Goal: Task Accomplishment & Management: Manage account settings

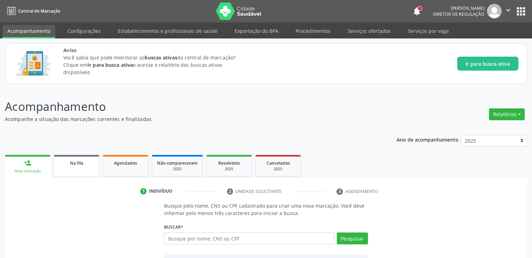
click at [62, 167] on link "Na fila" at bounding box center [76, 166] width 45 height 22
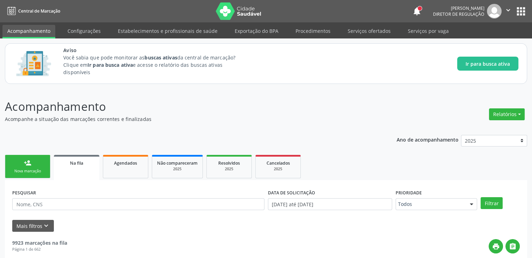
click at [57, 202] on input "text" at bounding box center [138, 204] width 252 height 12
paste input "709601620188573"
type input "709601620188573"
click at [480, 197] on button "Filtrar" at bounding box center [491, 203] width 22 height 12
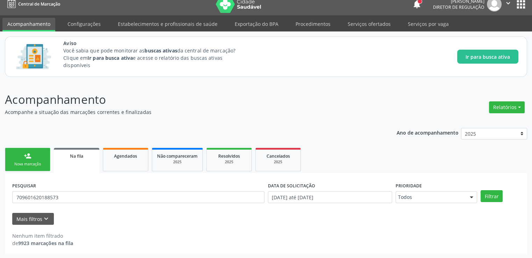
scroll to position [8, 0]
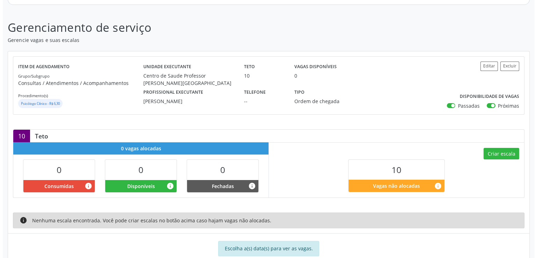
scroll to position [110, 0]
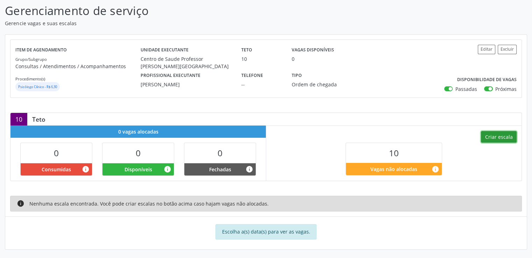
click at [497, 140] on button "Criar escala" at bounding box center [499, 137] width 36 height 12
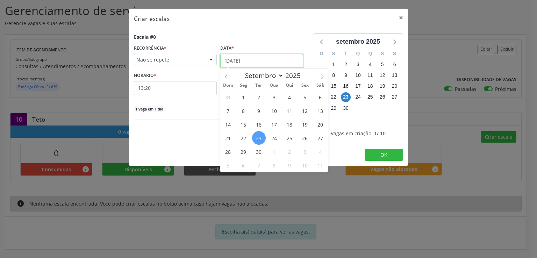
click at [250, 62] on input "23/09/2025" at bounding box center [261, 61] width 83 height 14
click at [301, 136] on span "26" at bounding box center [305, 138] width 14 height 14
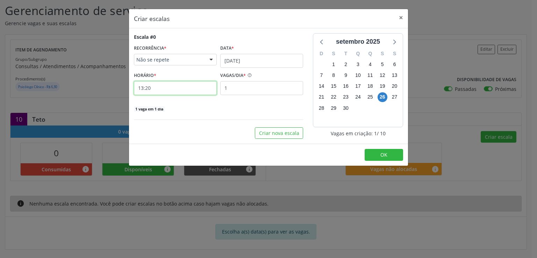
click at [167, 89] on input "13:20" at bounding box center [175, 88] width 83 height 14
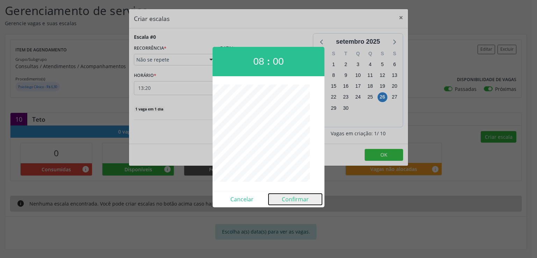
click at [298, 199] on button "Confirmar" at bounding box center [294, 199] width 53 height 11
type input "08:00"
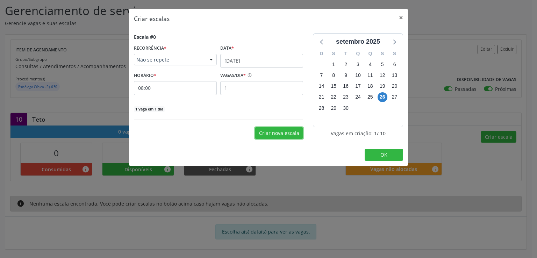
click at [282, 132] on button "Criar nova escala" at bounding box center [279, 133] width 48 height 12
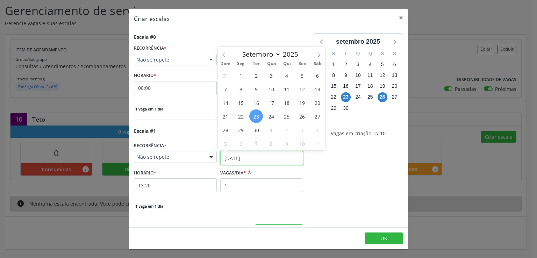
click at [232, 158] on input "[DATE]" at bounding box center [261, 158] width 83 height 14
click at [300, 117] on span "26" at bounding box center [302, 116] width 14 height 14
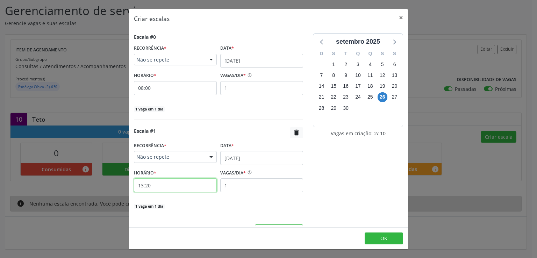
click at [175, 188] on input "13:20" at bounding box center [175, 185] width 83 height 14
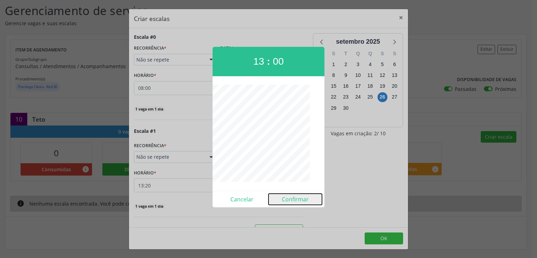
click at [293, 197] on button "Confirmar" at bounding box center [294, 199] width 53 height 11
type input "13:00"
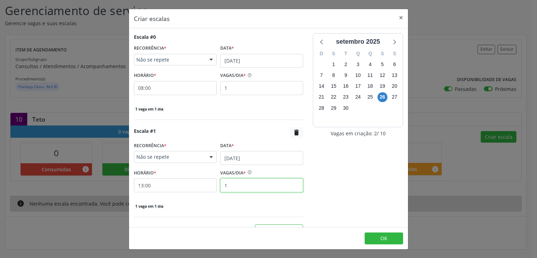
click at [239, 182] on input "1" at bounding box center [261, 185] width 83 height 14
type input "3"
click at [379, 233] on button "OK" at bounding box center [384, 238] width 38 height 12
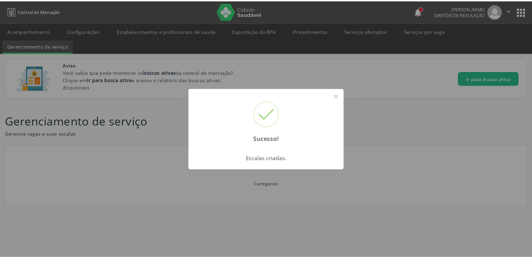
scroll to position [0, 0]
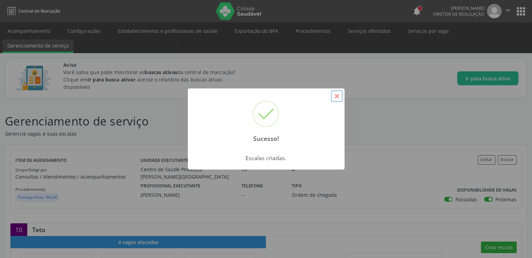
click at [336, 92] on button "×" at bounding box center [337, 96] width 12 height 12
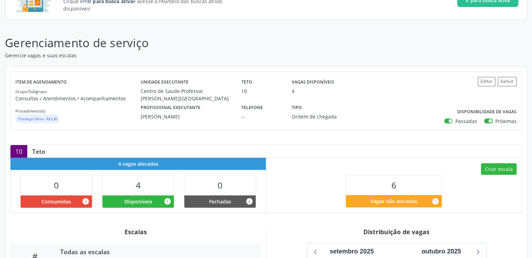
scroll to position [210, 0]
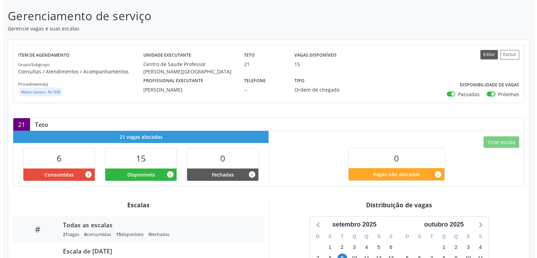
scroll to position [105, 0]
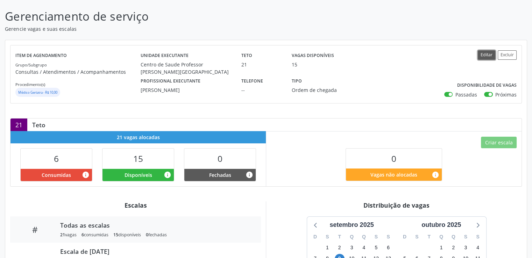
click at [487, 52] on button "Editar" at bounding box center [485, 54] width 17 height 9
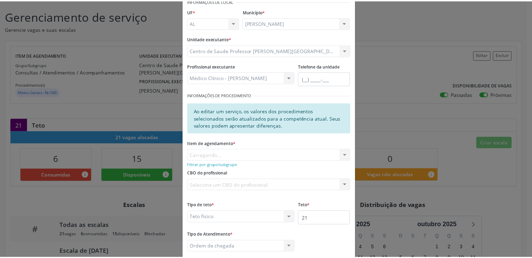
scroll to position [76, 0]
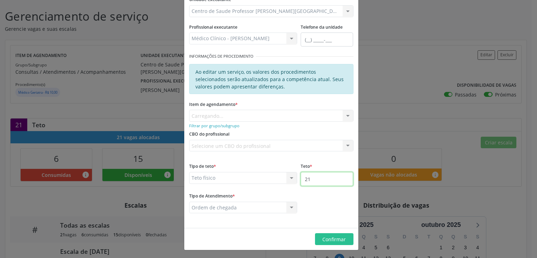
click at [318, 178] on input "21" at bounding box center [327, 179] width 52 height 14
type input "2"
type input "60"
click at [334, 236] on span "Confirmar" at bounding box center [333, 239] width 23 height 7
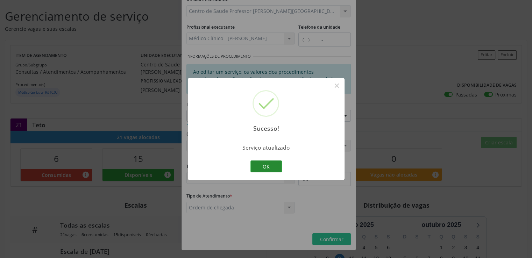
click at [260, 164] on button "OK" at bounding box center [265, 166] width 31 height 12
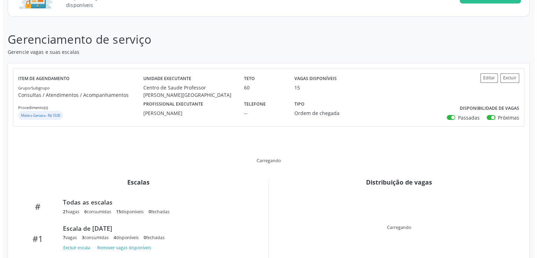
scroll to position [203, 0]
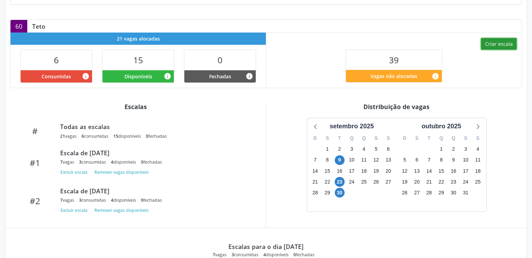
click at [501, 45] on button "Criar escala" at bounding box center [499, 44] width 36 height 12
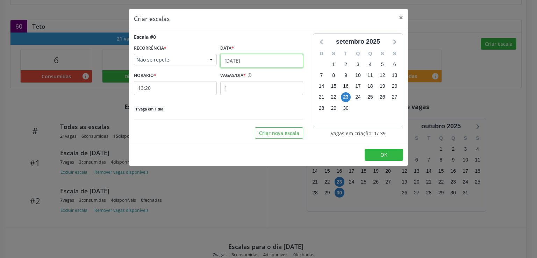
click at [246, 57] on input "[DATE]" at bounding box center [261, 61] width 83 height 14
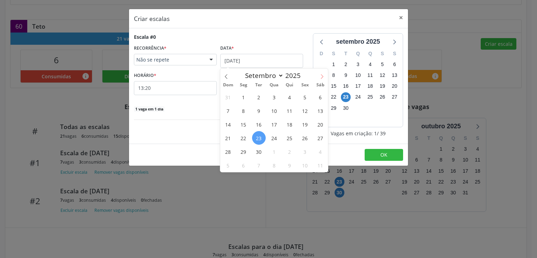
click at [319, 76] on icon at bounding box center [321, 76] width 5 height 5
select select "9"
click at [272, 95] on span "1" at bounding box center [274, 97] width 14 height 14
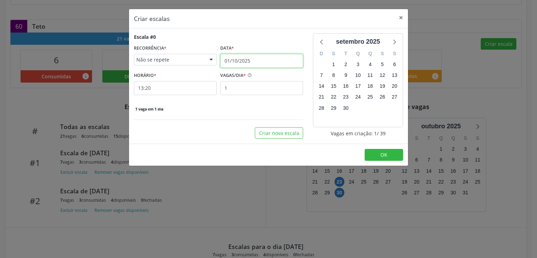
click at [239, 57] on input "01/10/2025" at bounding box center [261, 61] width 83 height 14
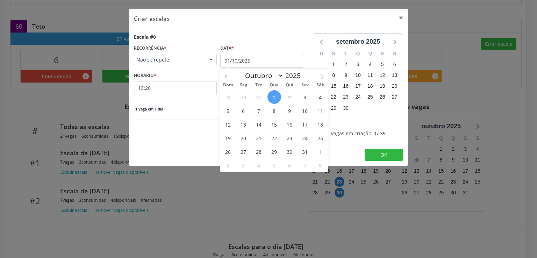
click at [273, 95] on span "1" at bounding box center [274, 97] width 14 height 14
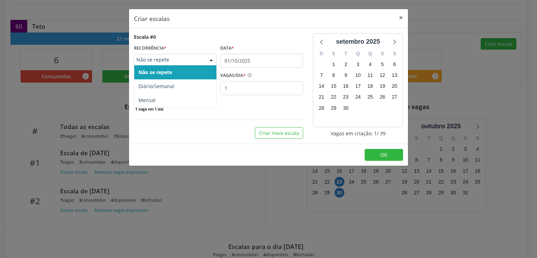
click at [189, 58] on span "Não se repete" at bounding box center [169, 59] width 66 height 7
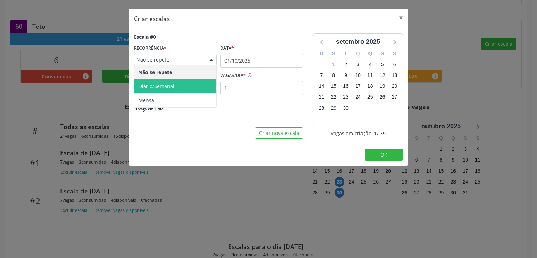
click at [173, 82] on span "Diário/Semanal" at bounding box center [175, 86] width 82 height 14
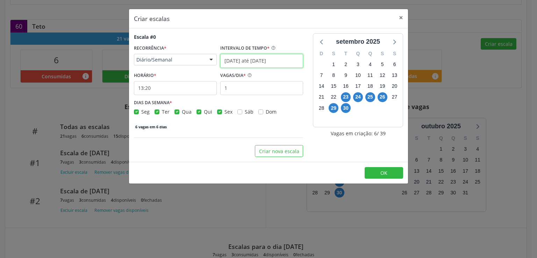
click at [235, 59] on input "23/09/2025 até 30/09/2025" at bounding box center [261, 61] width 83 height 14
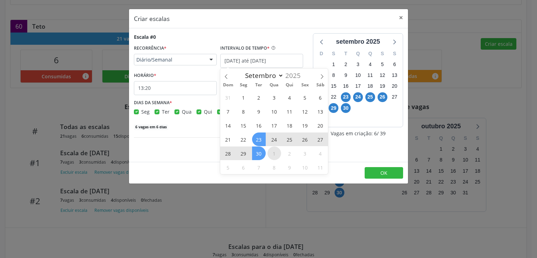
click at [277, 152] on span "1" at bounding box center [274, 153] width 14 height 14
type input "01/10/2025"
select select "9"
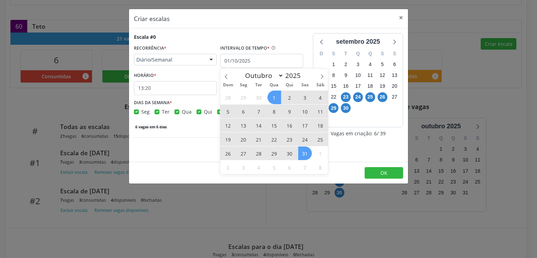
click at [307, 151] on span "31" at bounding box center [305, 153] width 14 height 14
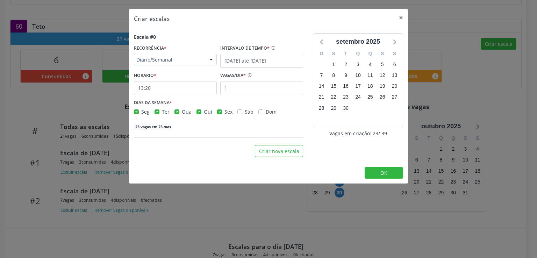
click at [141, 111] on label "Seg" at bounding box center [145, 111] width 8 height 7
click at [137, 111] on input "Seg" at bounding box center [136, 111] width 5 height 6
checkbox input "false"
click at [182, 111] on label "Qua" at bounding box center [187, 111] width 10 height 7
click at [176, 111] on input "Qua" at bounding box center [176, 111] width 5 height 6
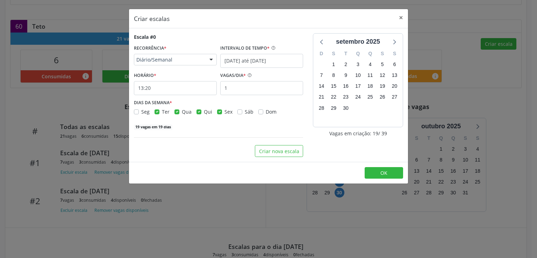
checkbox input "false"
click at [204, 111] on label "Qui" at bounding box center [208, 111] width 8 height 7
click at [199, 111] on input "Qui" at bounding box center [198, 111] width 5 height 6
checkbox input "false"
click at [224, 112] on label "Sex" at bounding box center [228, 111] width 8 height 7
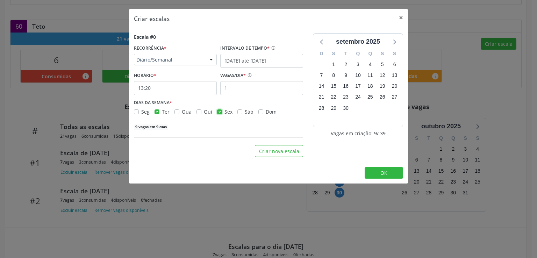
click at [217, 112] on input "Sex" at bounding box center [219, 111] width 5 height 6
checkbox input "false"
click at [184, 94] on input "13:20" at bounding box center [175, 88] width 83 height 14
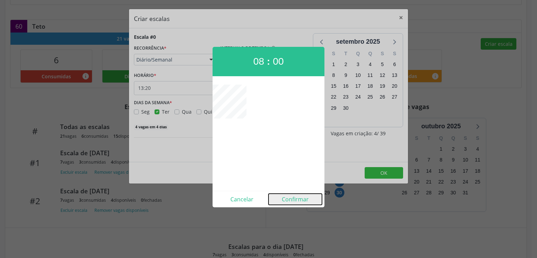
click at [290, 196] on button "Confirmar" at bounding box center [294, 199] width 53 height 11
type input "08:00"
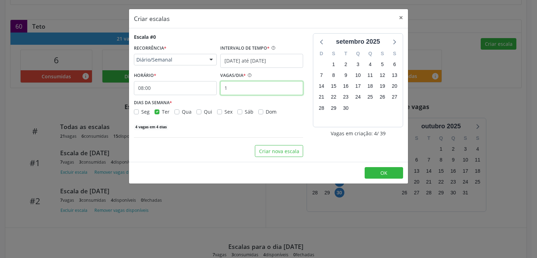
click at [240, 87] on input "1" at bounding box center [261, 88] width 83 height 14
type input "9"
click at [331, 149] on div "setembro 2025 D S T Q Q S S 31 1 2 3 4 5 6 7 8 9 10 11 12 13 14 15 16 17 18 19 …" at bounding box center [358, 95] width 100 height 124
click at [383, 168] on button "OK" at bounding box center [384, 173] width 38 height 12
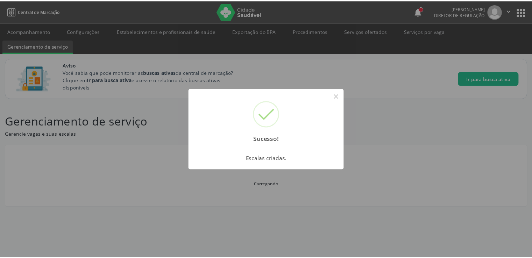
scroll to position [0, 0]
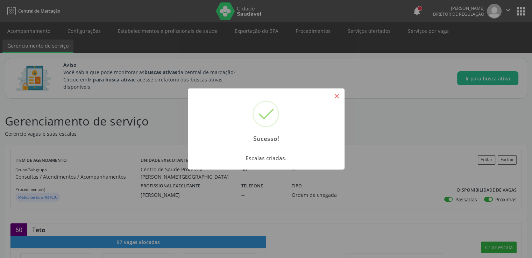
click at [340, 98] on button "×" at bounding box center [337, 96] width 12 height 12
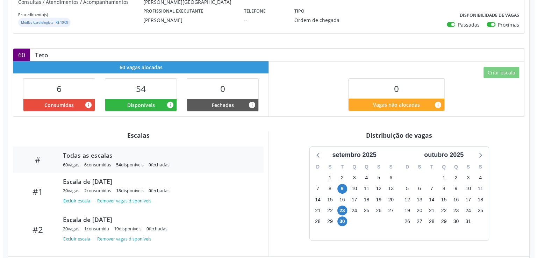
scroll to position [70, 0]
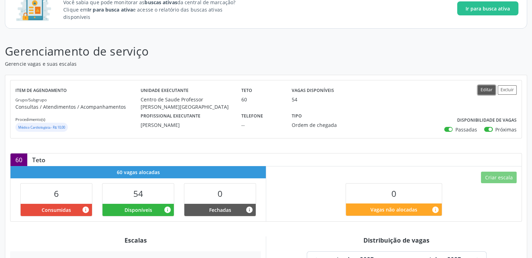
click at [487, 88] on button "Editar" at bounding box center [485, 89] width 17 height 9
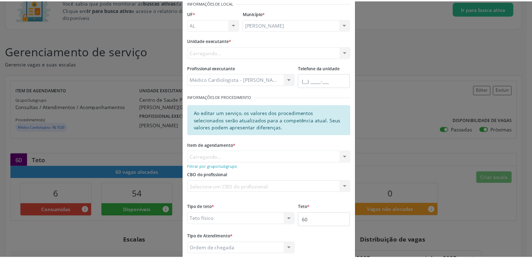
scroll to position [76, 0]
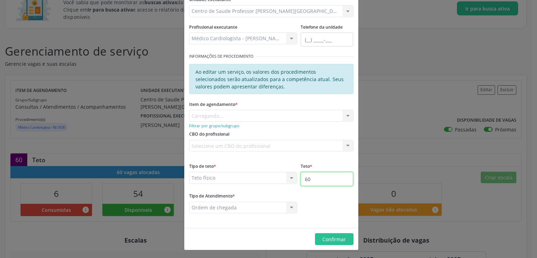
click at [319, 181] on input "60" at bounding box center [327, 179] width 52 height 14
type input "6"
type input "200"
click at [325, 240] on span "Confirmar" at bounding box center [333, 239] width 23 height 7
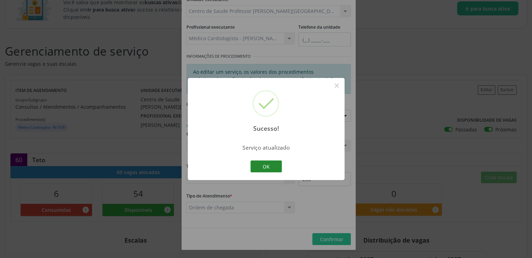
click at [270, 165] on button "OK" at bounding box center [265, 166] width 31 height 12
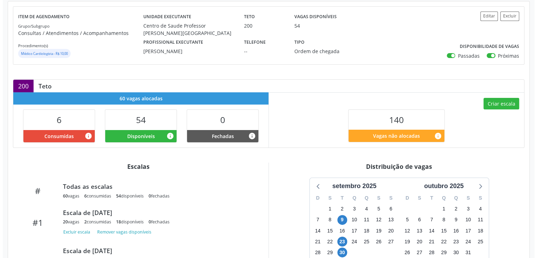
scroll to position [140, 0]
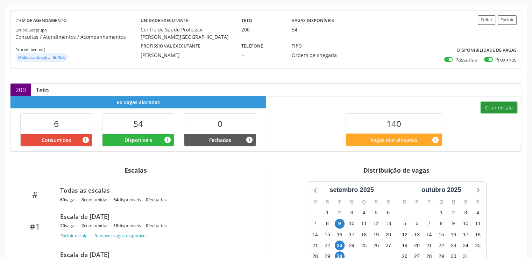
click at [502, 107] on button "Criar escala" at bounding box center [499, 108] width 36 height 12
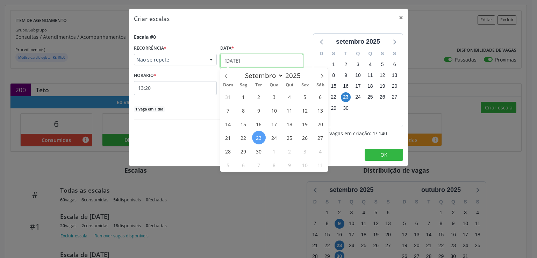
click at [253, 62] on input "[DATE]" at bounding box center [261, 61] width 83 height 14
click at [320, 74] on icon at bounding box center [321, 76] width 5 height 5
select select "9"
click at [290, 126] on span "16" at bounding box center [290, 124] width 14 height 14
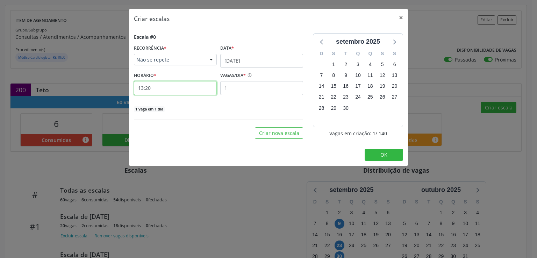
click at [196, 88] on input "13:20" at bounding box center [175, 88] width 83 height 14
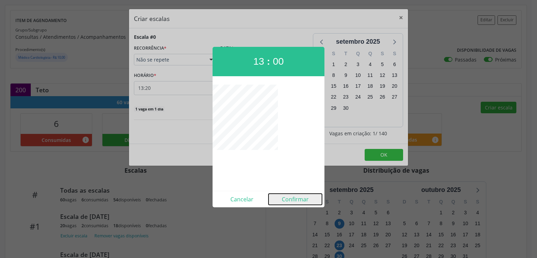
click at [294, 199] on button "Confirmar" at bounding box center [294, 199] width 53 height 11
type input "13:00"
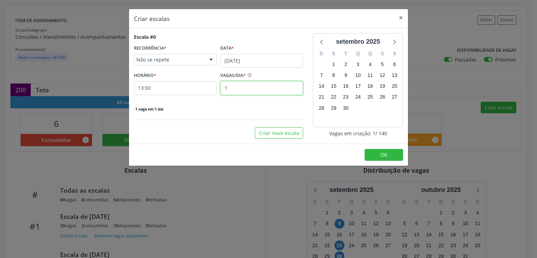
click at [241, 89] on input "1" at bounding box center [261, 88] width 83 height 14
type input "25"
drag, startPoint x: 233, startPoint y: 107, endPoint x: 238, endPoint y: 108, distance: 5.2
click at [233, 107] on div "25 vagas em 1 dia" at bounding box center [218, 108] width 169 height 7
click at [271, 132] on button "Criar nova escala" at bounding box center [279, 133] width 48 height 12
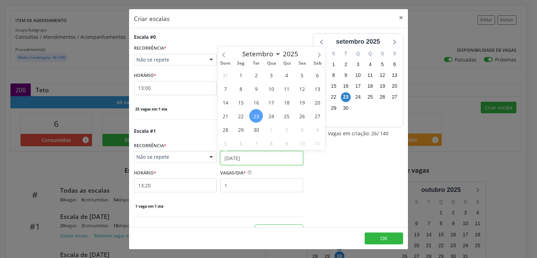
click at [236, 158] on input "[DATE]" at bounding box center [261, 158] width 83 height 14
click at [319, 53] on icon at bounding box center [319, 54] width 2 height 5
select select "9"
click at [288, 115] on span "23" at bounding box center [287, 116] width 14 height 14
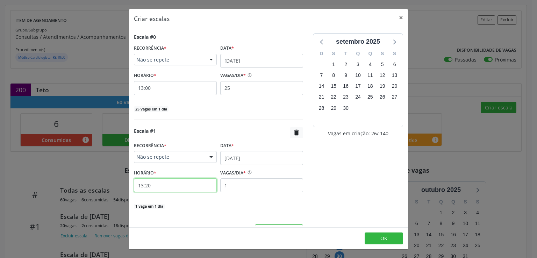
click at [192, 187] on input "13:20" at bounding box center [175, 185] width 83 height 14
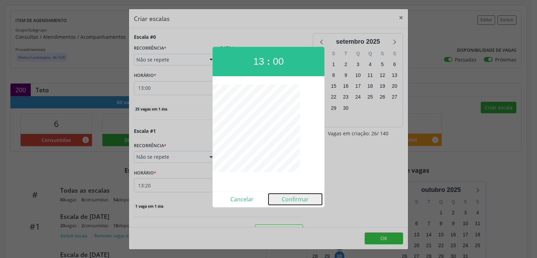
click at [299, 200] on button "Confirmar" at bounding box center [294, 199] width 53 height 11
type input "13:00"
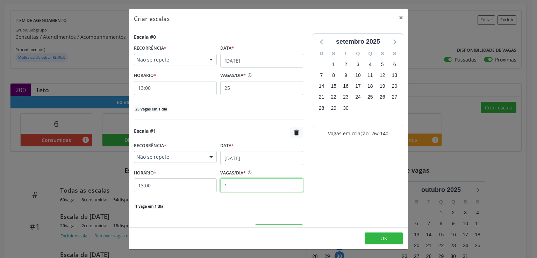
click at [250, 187] on input "1" at bounding box center [261, 185] width 83 height 14
type input "25"
click at [260, 207] on div "25 vagas em 1 dia" at bounding box center [218, 205] width 169 height 7
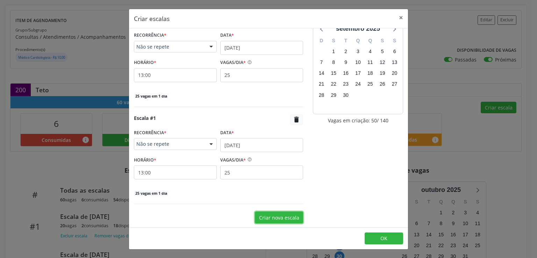
click at [277, 219] on button "Criar nova escala" at bounding box center [279, 217] width 48 height 12
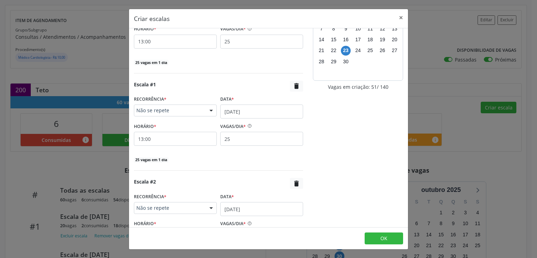
scroll to position [110, 0]
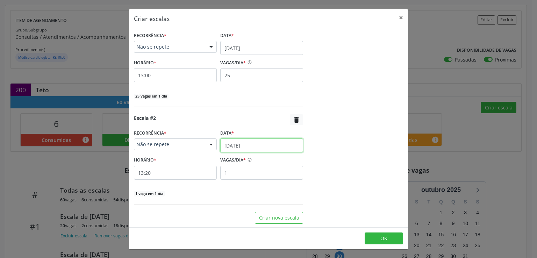
click at [233, 143] on input "[DATE]" at bounding box center [261, 145] width 83 height 14
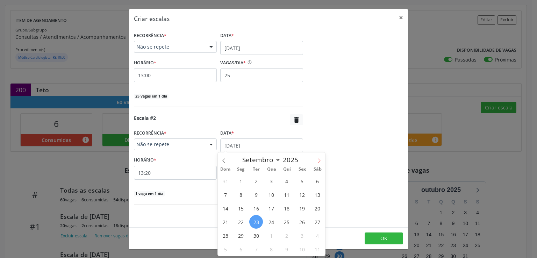
click at [320, 156] on span at bounding box center [319, 158] width 12 height 12
select select "9"
click at [287, 235] on span "30" at bounding box center [287, 236] width 14 height 14
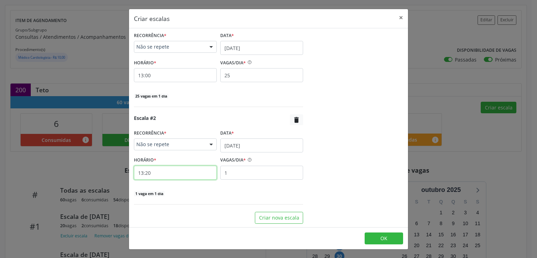
click at [160, 170] on input "13:20" at bounding box center [175, 173] width 83 height 14
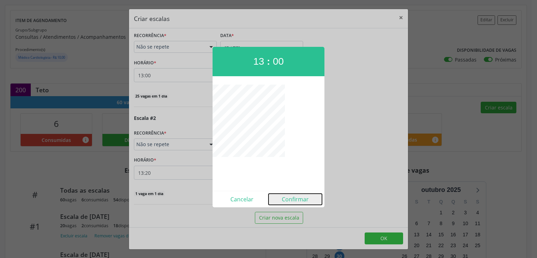
click at [295, 197] on button "Confirmar" at bounding box center [294, 199] width 53 height 11
type input "13:00"
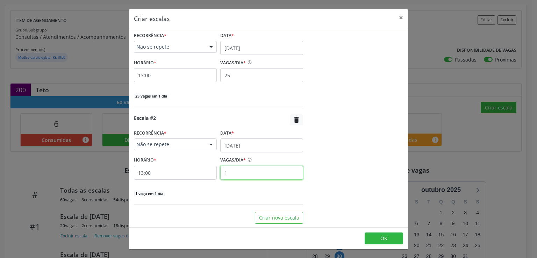
click at [228, 171] on input "1" at bounding box center [261, 173] width 83 height 14
type input "25"
click at [371, 236] on button "OK" at bounding box center [384, 238] width 38 height 12
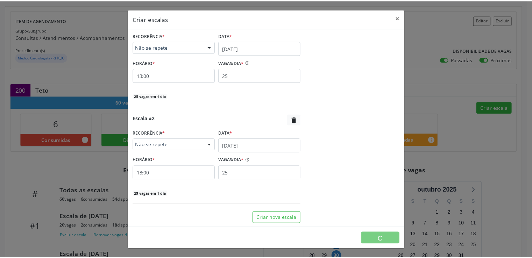
scroll to position [0, 0]
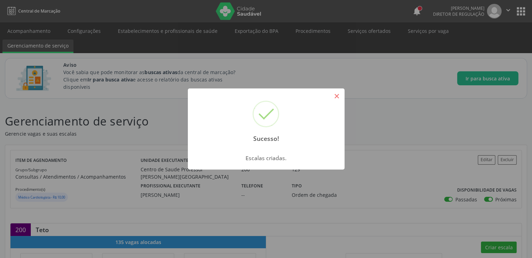
click at [337, 94] on button "×" at bounding box center [337, 96] width 12 height 12
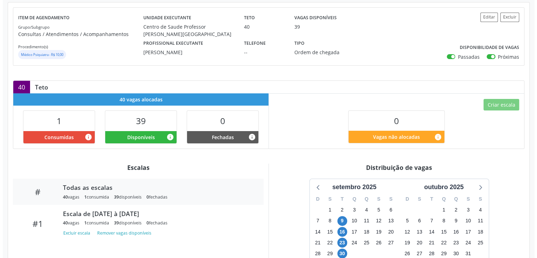
scroll to position [105, 0]
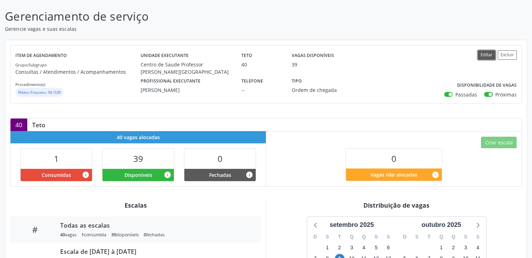
click at [487, 53] on button "Editar" at bounding box center [485, 54] width 17 height 9
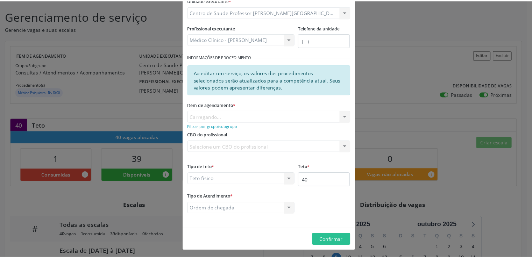
scroll to position [76, 0]
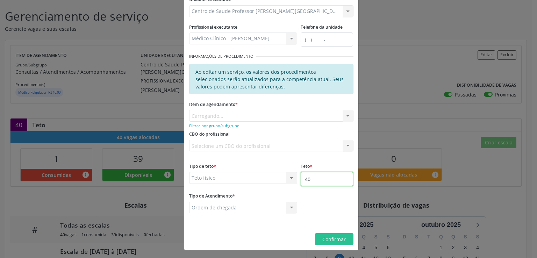
click at [318, 178] on input "40" at bounding box center [327, 179] width 52 height 14
click at [318, 182] on input "40" at bounding box center [327, 179] width 52 height 14
type input "4"
type input "100"
click at [334, 234] on button "Confirmar" at bounding box center [334, 239] width 38 height 12
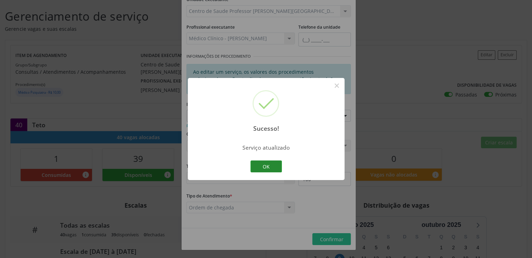
click at [267, 170] on button "OK" at bounding box center [265, 166] width 31 height 12
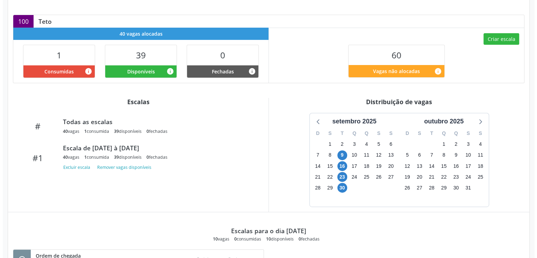
scroll to position [210, 0]
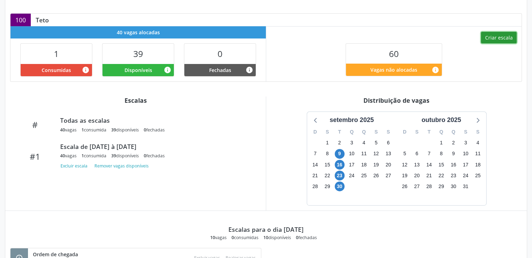
click at [498, 37] on button "Criar escala" at bounding box center [499, 38] width 36 height 12
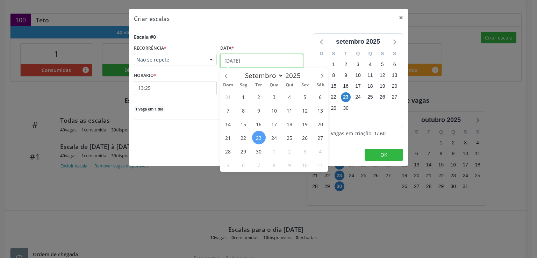
click at [246, 60] on input "[DATE]" at bounding box center [261, 61] width 83 height 14
click at [319, 76] on icon at bounding box center [321, 76] width 5 height 5
select select "9"
click at [262, 109] on span "7" at bounding box center [259, 110] width 14 height 14
click at [243, 59] on input "[DATE]" at bounding box center [261, 61] width 83 height 14
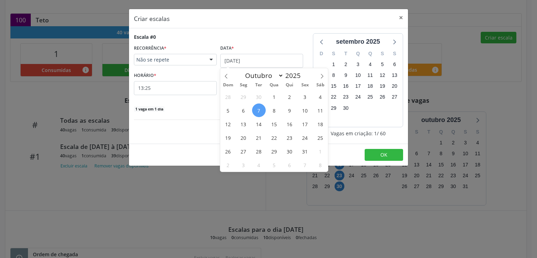
click at [180, 59] on span "Não se repete" at bounding box center [169, 59] width 66 height 7
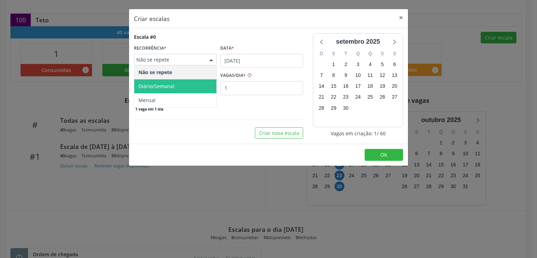
click at [179, 82] on span "Diário/Semanal" at bounding box center [175, 86] width 82 height 14
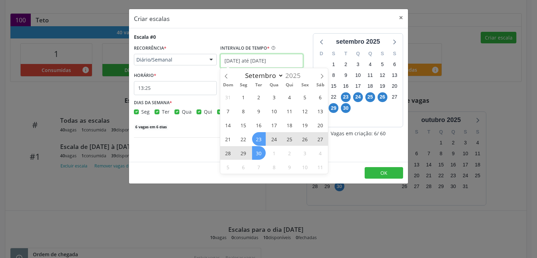
click at [239, 58] on input "[DATE] até [DATE]" at bounding box center [261, 61] width 83 height 14
click at [321, 75] on icon at bounding box center [321, 76] width 5 height 5
select select "9"
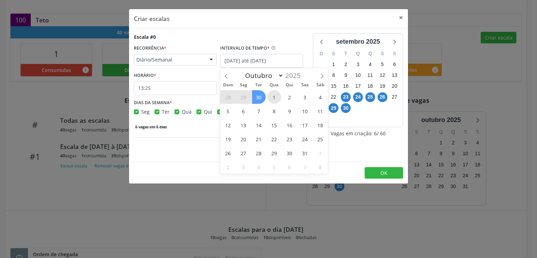
click at [274, 96] on span "1" at bounding box center [274, 97] width 14 height 14
type input "01/10/2025"
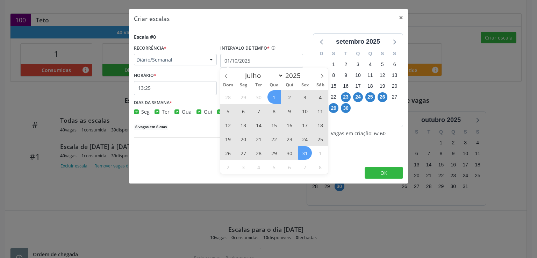
click at [304, 151] on span "31" at bounding box center [305, 153] width 14 height 14
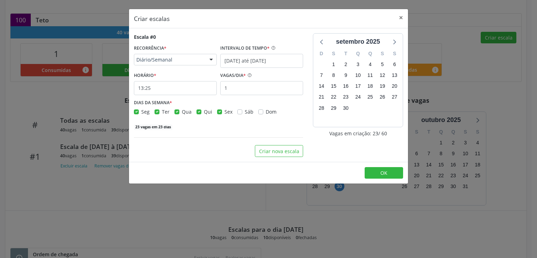
click at [141, 113] on label "Seg" at bounding box center [145, 111] width 8 height 7
click at [137, 113] on input "Seg" at bounding box center [136, 111] width 5 height 6
checkbox input "false"
click at [182, 111] on label "Qua" at bounding box center [187, 111] width 10 height 7
click at [177, 111] on input "Qua" at bounding box center [176, 111] width 5 height 6
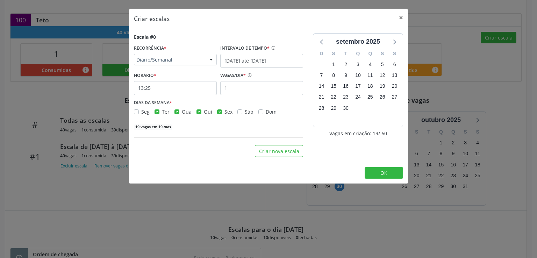
checkbox input "false"
click at [204, 111] on label "Qui" at bounding box center [208, 111] width 8 height 7
click at [200, 111] on input "Qui" at bounding box center [198, 111] width 5 height 6
checkbox input "false"
click at [224, 111] on label "Sex" at bounding box center [228, 111] width 8 height 7
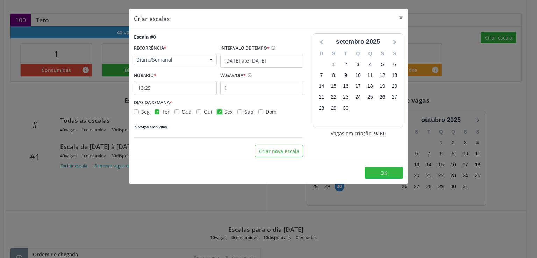
click at [218, 111] on input "Sex" at bounding box center [219, 111] width 5 height 6
checkbox input "false"
click at [193, 90] on input "13:25" at bounding box center [175, 88] width 83 height 14
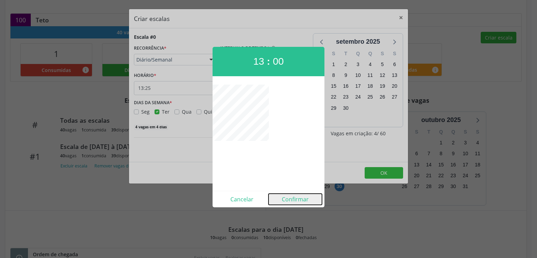
click at [296, 196] on button "Confirmar" at bounding box center [294, 199] width 53 height 11
type input "13:00"
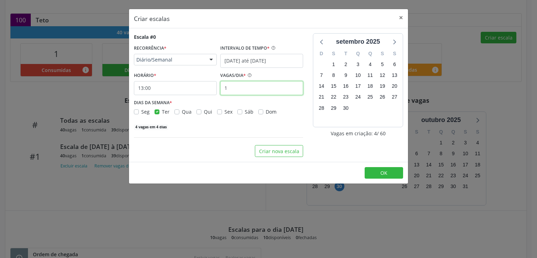
click at [231, 87] on input "1" at bounding box center [261, 88] width 83 height 14
type input "10"
click at [379, 172] on button "OK" at bounding box center [384, 173] width 38 height 12
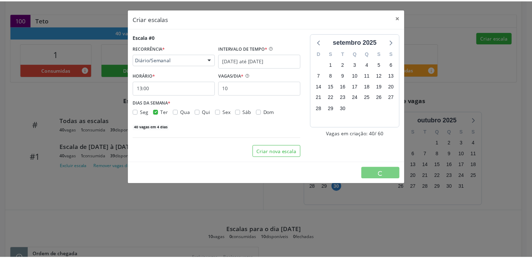
scroll to position [0, 0]
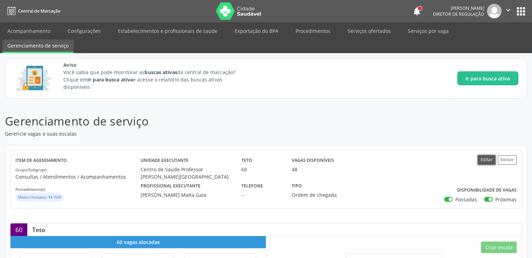
click at [486, 156] on button "Editar" at bounding box center [485, 159] width 17 height 9
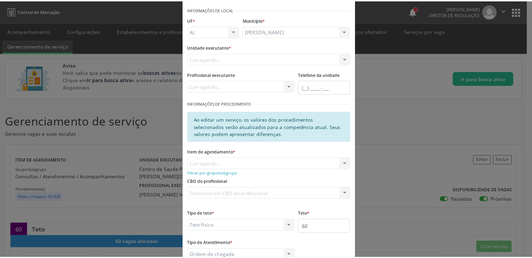
scroll to position [76, 0]
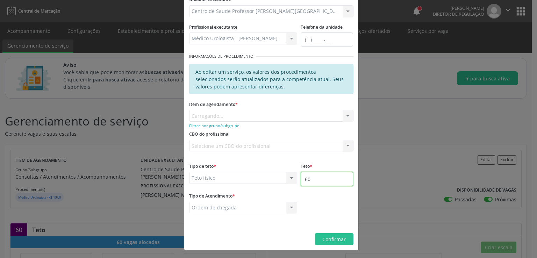
click at [323, 178] on input "60" at bounding box center [327, 179] width 52 height 14
type input "6"
type input "100"
click at [336, 238] on span "Confirmar" at bounding box center [333, 239] width 23 height 7
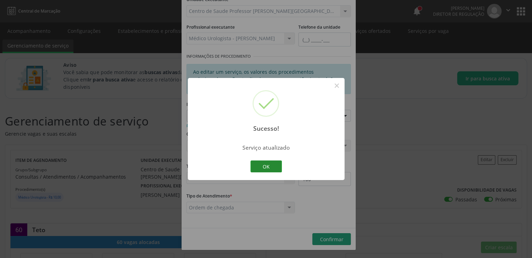
click at [265, 162] on button "OK" at bounding box center [265, 166] width 31 height 12
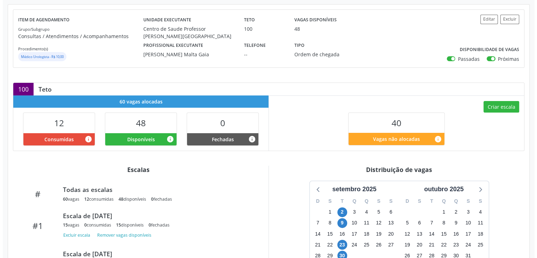
scroll to position [64, 0]
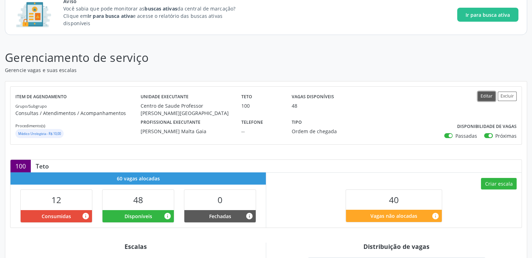
click at [487, 94] on button "Editar" at bounding box center [485, 96] width 17 height 9
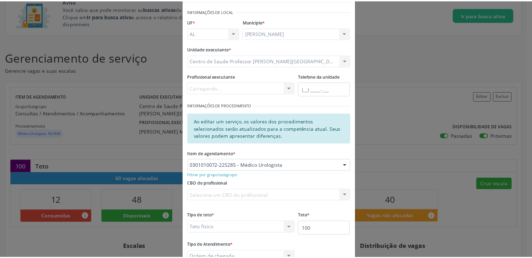
scroll to position [76, 0]
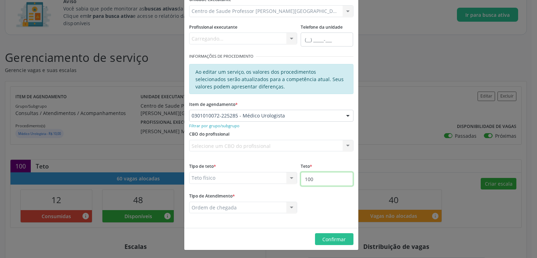
click at [317, 180] on input "100" at bounding box center [327, 179] width 52 height 14
type input "1"
type input "200"
click at [323, 239] on span "Confirmar" at bounding box center [333, 239] width 23 height 7
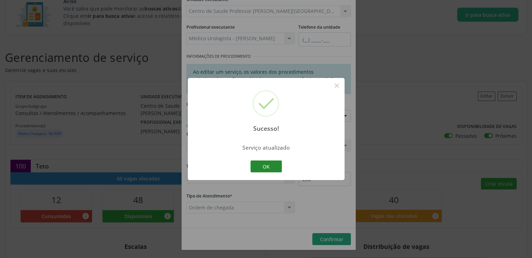
click at [263, 169] on button "OK" at bounding box center [265, 166] width 31 height 12
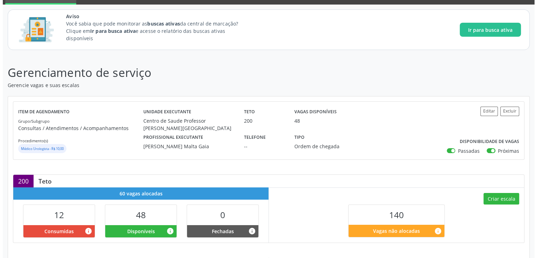
scroll to position [140, 0]
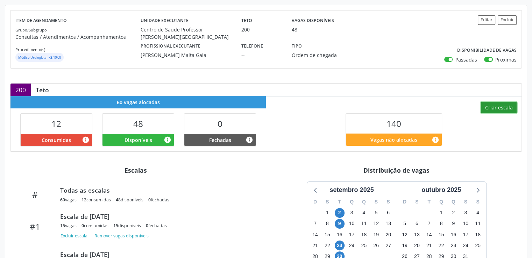
click at [502, 107] on button "Criar escala" at bounding box center [499, 108] width 36 height 12
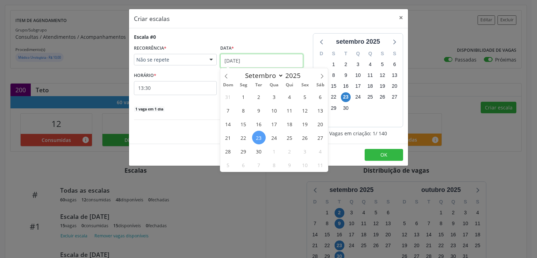
click at [242, 59] on input "[DATE]" at bounding box center [261, 61] width 83 height 14
click at [320, 76] on icon at bounding box center [321, 76] width 5 height 5
select select "9"
click at [258, 106] on span "7" at bounding box center [259, 110] width 14 height 14
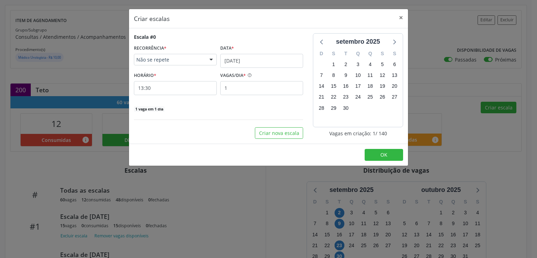
click at [187, 57] on span "Não se repete" at bounding box center [169, 59] width 66 height 7
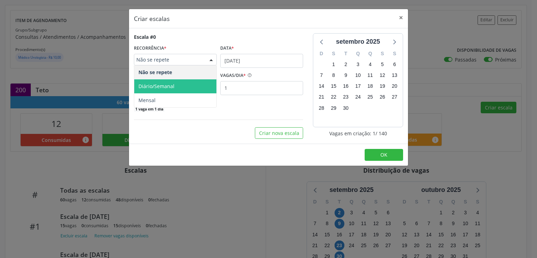
click at [175, 86] on span "Diário/Semanal" at bounding box center [175, 86] width 82 height 14
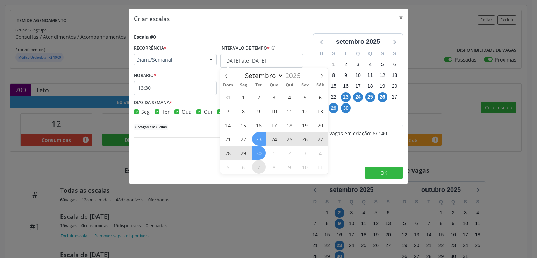
click at [257, 164] on span "7" at bounding box center [259, 167] width 14 height 14
type input "07/10/2025"
select select "9"
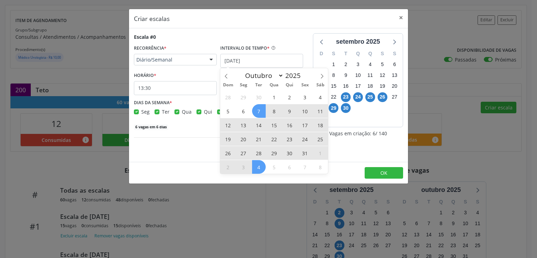
click at [257, 165] on span "4" at bounding box center [259, 167] width 14 height 14
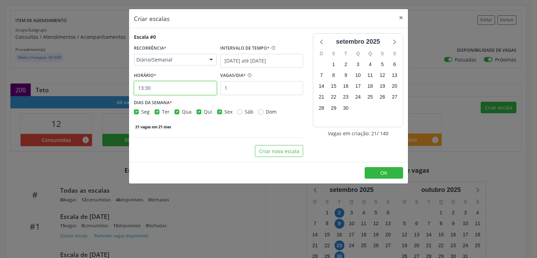
click at [172, 87] on input "13:30" at bounding box center [175, 88] width 83 height 14
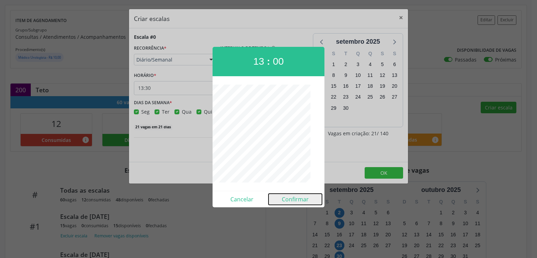
click at [302, 199] on button "Confirmar" at bounding box center [294, 199] width 53 height 11
type input "13:00"
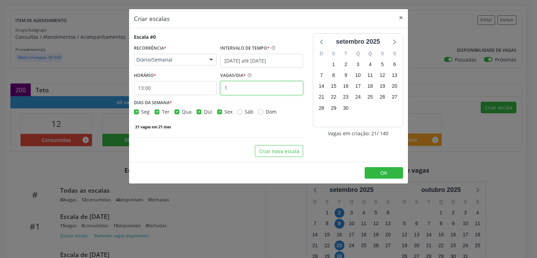
click at [251, 83] on input "1" at bounding box center [261, 88] width 83 height 14
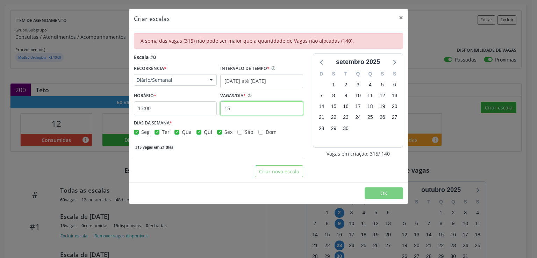
type input "15"
click at [224, 133] on label "Sex" at bounding box center [228, 131] width 8 height 7
click at [217, 133] on input "Sex" at bounding box center [219, 131] width 5 height 6
checkbox input "false"
click at [204, 131] on label "Qui" at bounding box center [208, 131] width 8 height 7
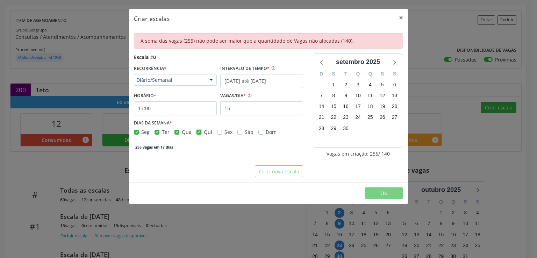
click at [197, 131] on input "Qui" at bounding box center [198, 131] width 5 height 6
checkbox input "false"
click at [182, 131] on label "Qua" at bounding box center [187, 131] width 10 height 7
click at [176, 131] on input "Qua" at bounding box center [176, 131] width 5 height 6
checkbox input "false"
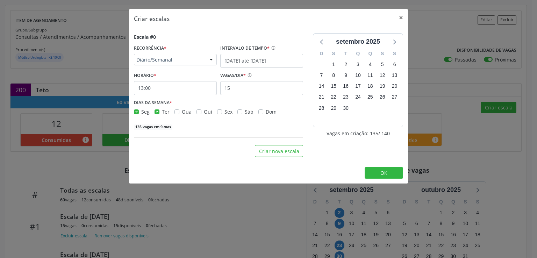
click at [141, 113] on label "Seg" at bounding box center [145, 111] width 8 height 7
click at [135, 113] on input "Seg" at bounding box center [136, 111] width 5 height 6
checkbox input "false"
click at [378, 172] on button "OK" at bounding box center [384, 173] width 38 height 12
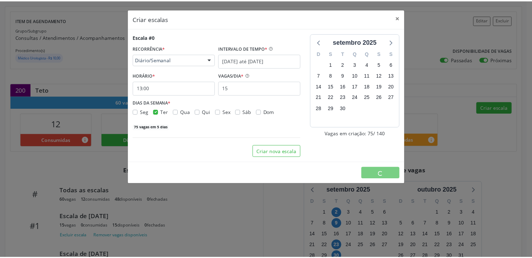
scroll to position [0, 0]
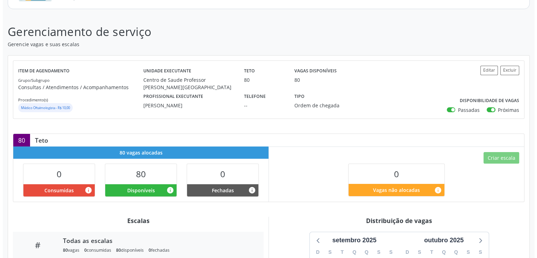
scroll to position [70, 0]
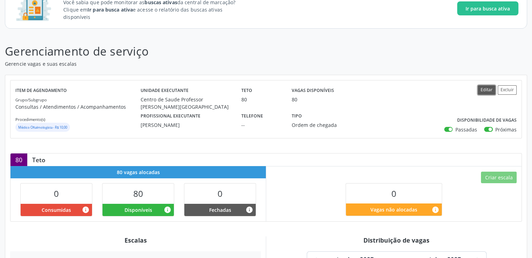
click at [486, 88] on button "Editar" at bounding box center [485, 89] width 17 height 9
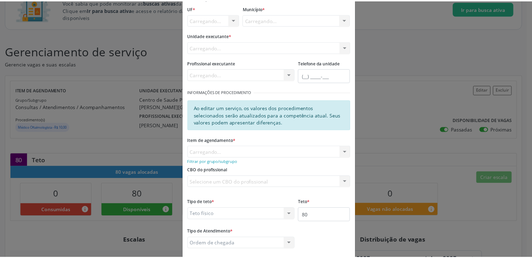
scroll to position [76, 0]
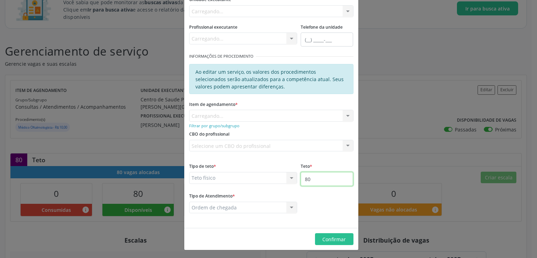
click at [323, 179] on input "80" at bounding box center [327, 179] width 52 height 14
type input "8"
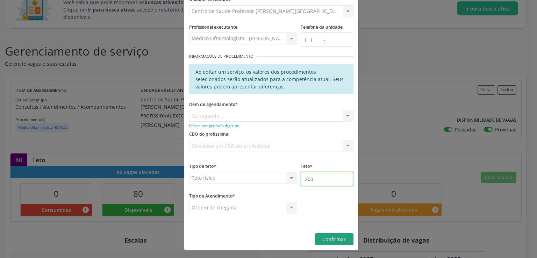
type input "200"
click at [329, 244] on button "Confirmar" at bounding box center [334, 239] width 38 height 12
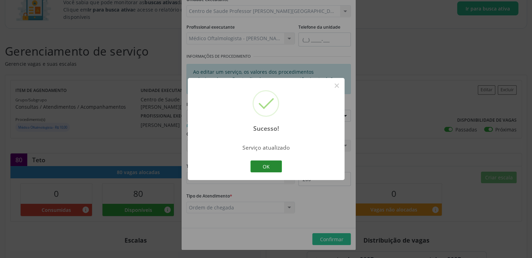
click at [259, 163] on button "OK" at bounding box center [265, 166] width 31 height 12
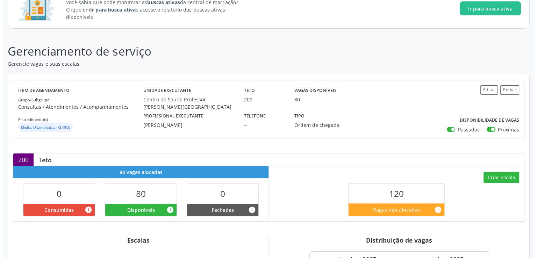
scroll to position [175, 0]
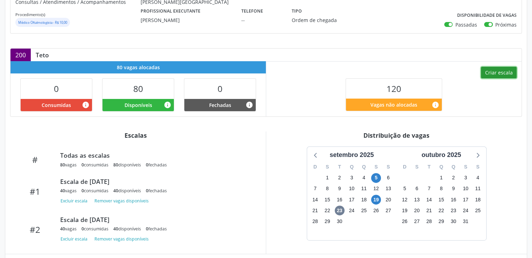
click at [505, 72] on button "Criar escala" at bounding box center [499, 73] width 36 height 12
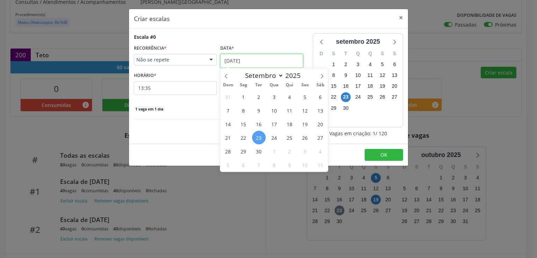
click at [233, 60] on input "[DATE]" at bounding box center [261, 61] width 83 height 14
click at [306, 149] on span "3" at bounding box center [305, 151] width 14 height 14
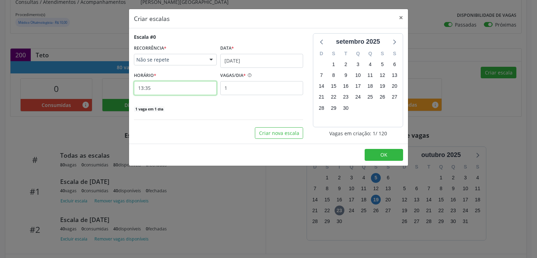
click at [201, 93] on input "13:35" at bounding box center [175, 88] width 83 height 14
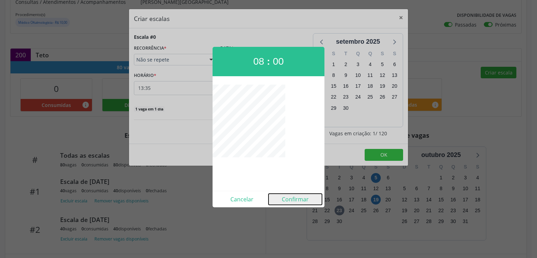
click at [301, 202] on button "Confirmar" at bounding box center [294, 199] width 53 height 11
type input "08:00"
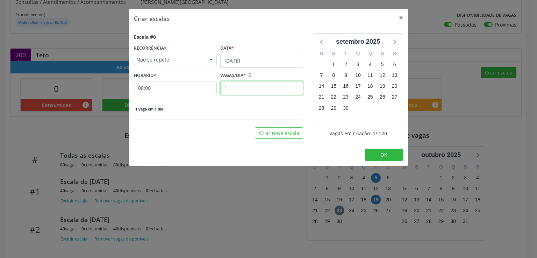
click at [247, 91] on input "1" at bounding box center [261, 88] width 83 height 14
type input "50"
click at [234, 115] on div "Escala #0 RECORRÊNCIA * Não se repete Não se repete Diário/Semanal Mensal Nenhu…" at bounding box center [218, 86] width 179 height 106
click at [265, 134] on button "Criar nova escala" at bounding box center [279, 133] width 48 height 12
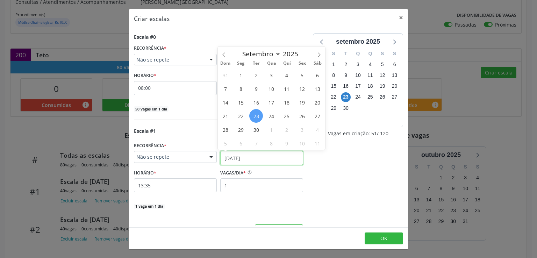
click at [230, 158] on input "[DATE]" at bounding box center [261, 158] width 83 height 14
click at [318, 52] on icon at bounding box center [319, 54] width 5 height 5
select select "9"
click at [305, 102] on span "17" at bounding box center [302, 102] width 14 height 14
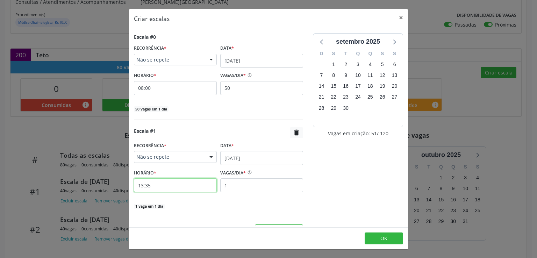
click at [190, 184] on input "13:35" at bounding box center [175, 185] width 83 height 14
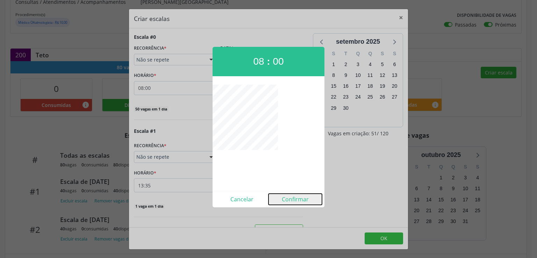
click at [287, 196] on button "Confirmar" at bounding box center [294, 199] width 53 height 11
type input "08:00"
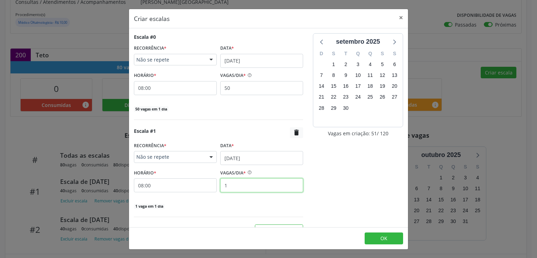
click at [245, 185] on input "1" at bounding box center [261, 185] width 83 height 14
type input "50"
click at [372, 237] on button "OK" at bounding box center [384, 238] width 38 height 12
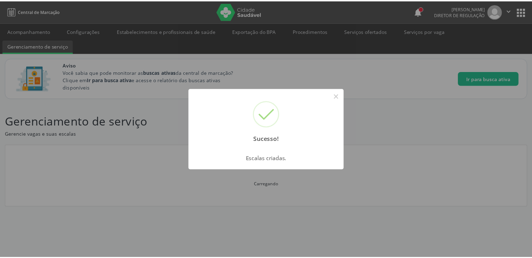
scroll to position [0, 0]
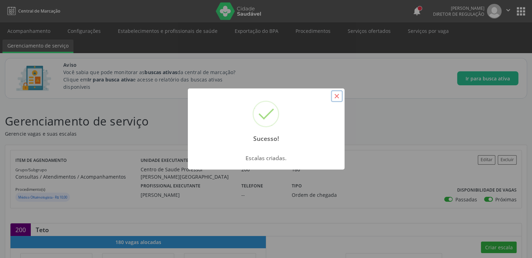
click at [337, 91] on button "×" at bounding box center [337, 96] width 12 height 12
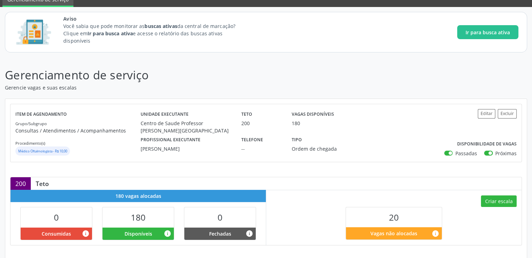
scroll to position [140, 0]
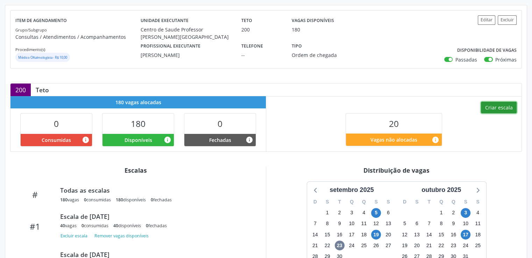
click at [508, 106] on button "Criar escala" at bounding box center [499, 108] width 36 height 12
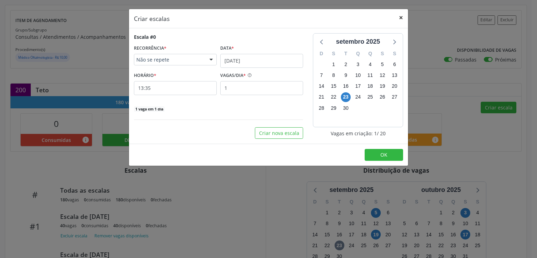
click at [398, 16] on button "×" at bounding box center [401, 17] width 14 height 17
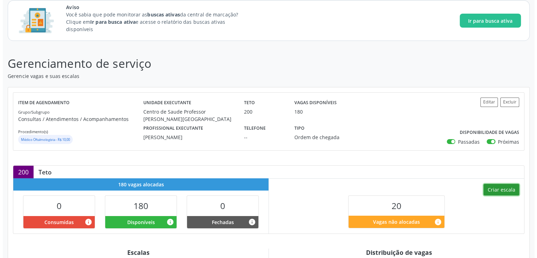
scroll to position [35, 0]
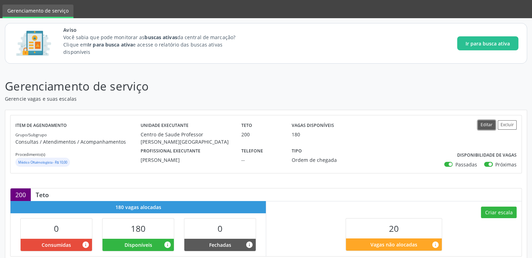
click at [488, 122] on button "Editar" at bounding box center [485, 124] width 17 height 9
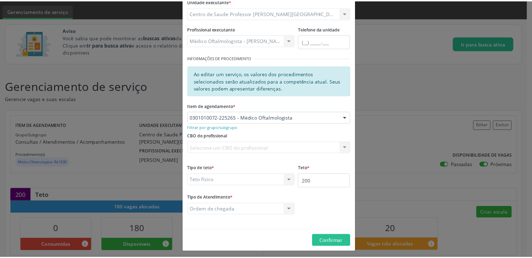
scroll to position [76, 0]
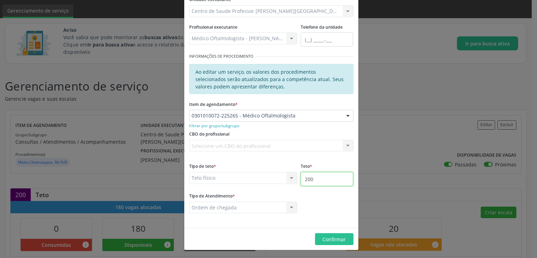
click at [322, 181] on input "200" at bounding box center [327, 179] width 52 height 14
type input "250"
click at [329, 236] on span "Confirmar" at bounding box center [333, 239] width 23 height 7
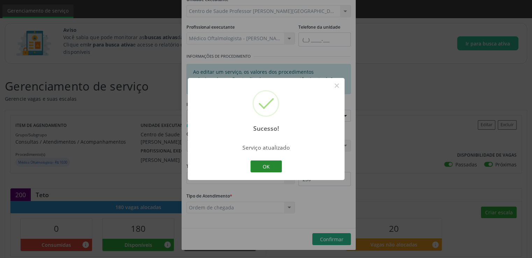
click at [271, 166] on button "OK" at bounding box center [265, 166] width 31 height 12
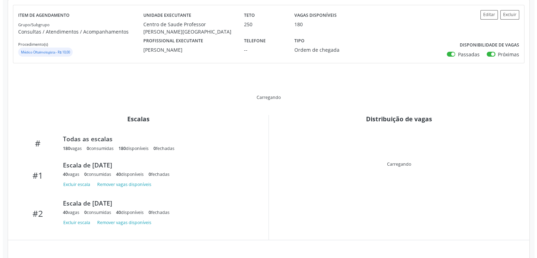
scroll to position [203, 0]
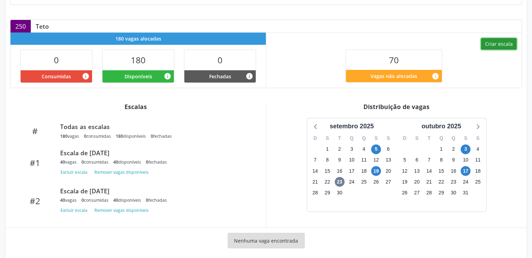
click at [502, 45] on button "Criar escala" at bounding box center [499, 44] width 36 height 12
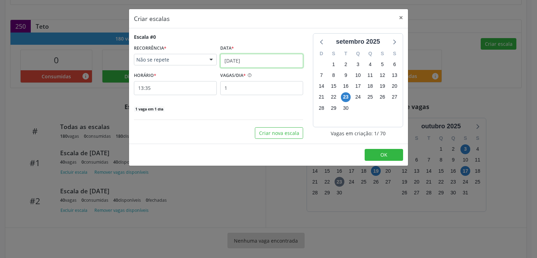
click at [254, 64] on input "[DATE]" at bounding box center [261, 61] width 83 height 14
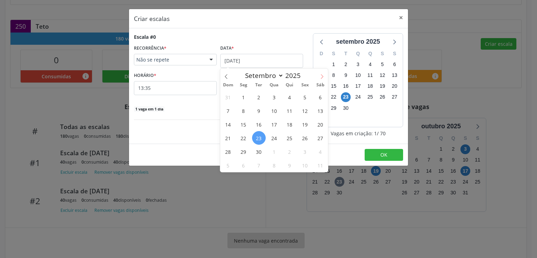
click at [323, 76] on icon at bounding box center [321, 76] width 5 height 5
select select "9"
click at [305, 149] on span "31" at bounding box center [305, 152] width 14 height 14
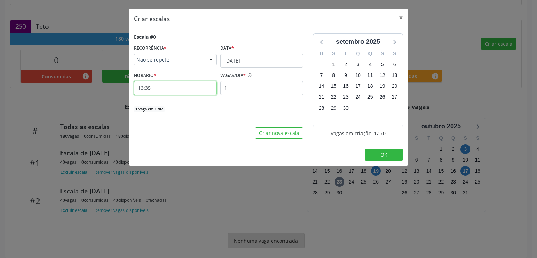
click at [158, 88] on input "13:35" at bounding box center [175, 88] width 83 height 14
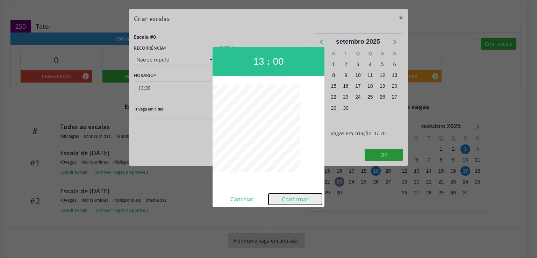
click at [296, 199] on button "Confirmar" at bounding box center [294, 199] width 53 height 11
type input "13:00"
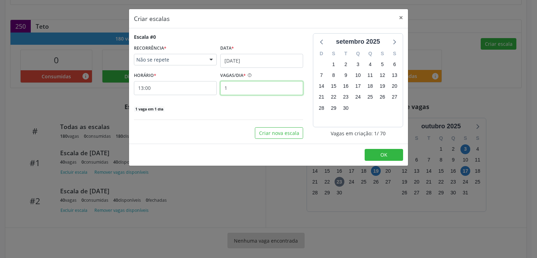
click at [233, 85] on input "1" at bounding box center [261, 88] width 83 height 14
type input "50"
click at [383, 153] on span "OK" at bounding box center [383, 154] width 7 height 7
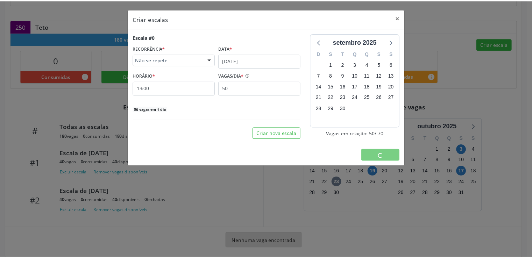
scroll to position [0, 0]
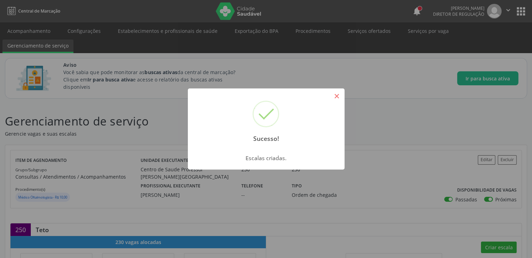
click at [332, 91] on button "×" at bounding box center [337, 96] width 12 height 12
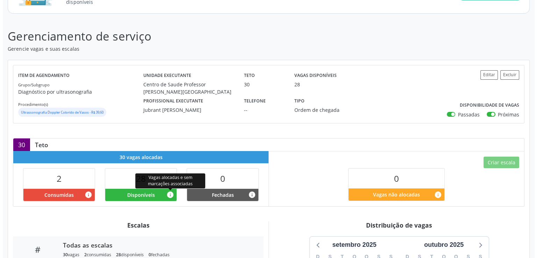
scroll to position [73, 0]
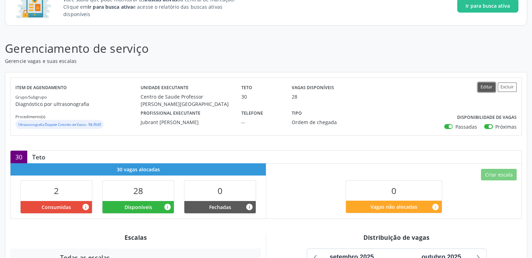
click at [486, 86] on button "Editar" at bounding box center [485, 86] width 17 height 9
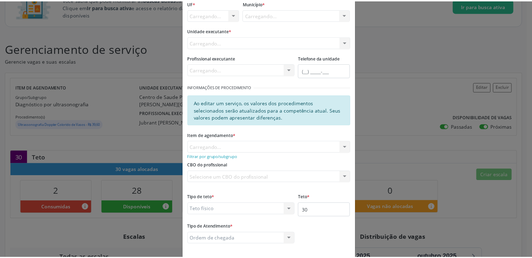
scroll to position [76, 0]
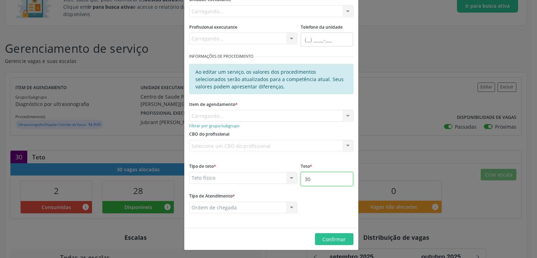
click at [315, 179] on input "30" at bounding box center [327, 179] width 52 height 14
type input "3"
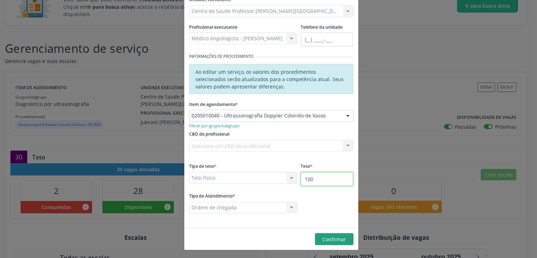
type input "100"
click at [331, 233] on button "Confirmar" at bounding box center [334, 239] width 38 height 12
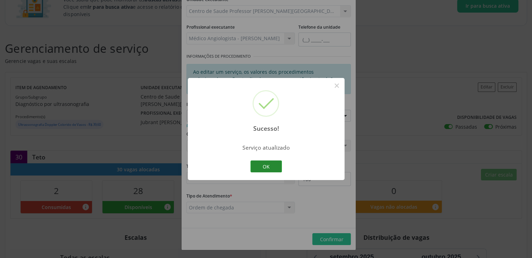
click at [278, 169] on button "OK" at bounding box center [265, 166] width 31 height 12
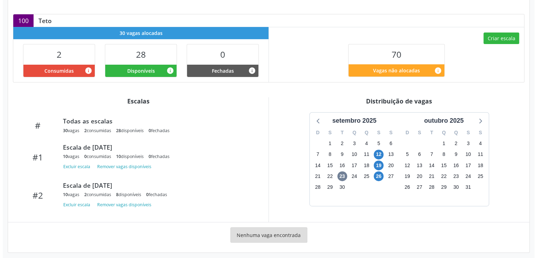
scroll to position [210, 0]
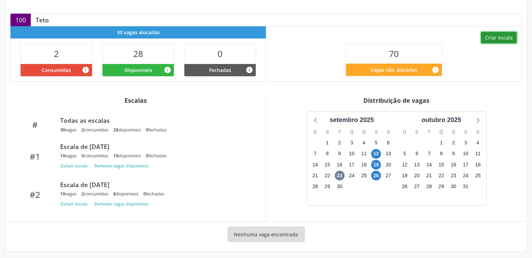
click at [488, 34] on button "Criar escala" at bounding box center [499, 38] width 36 height 12
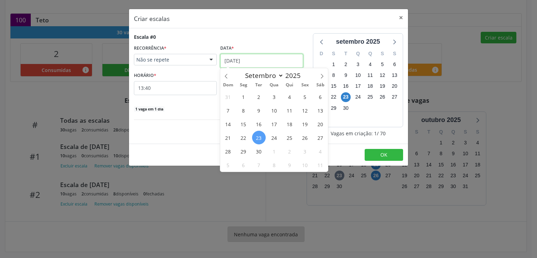
click at [258, 59] on input "[DATE]" at bounding box center [261, 61] width 83 height 14
click at [320, 76] on icon at bounding box center [321, 76] width 5 height 5
select select "9"
click at [303, 111] on span "10" at bounding box center [305, 110] width 14 height 14
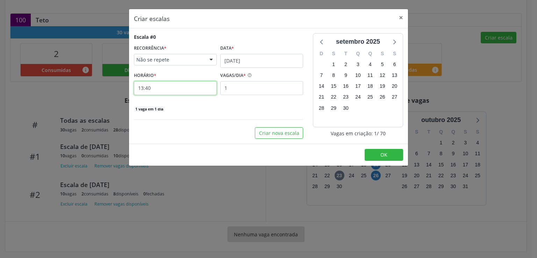
click at [185, 85] on input "13:40" at bounding box center [175, 88] width 83 height 14
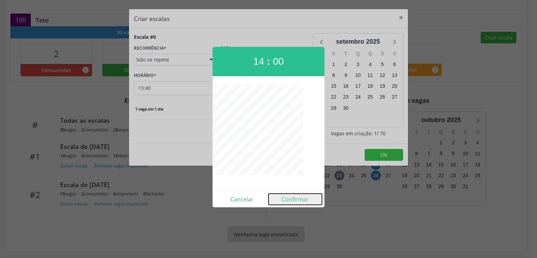
click at [296, 199] on button "Confirmar" at bounding box center [294, 199] width 53 height 11
type input "14:00"
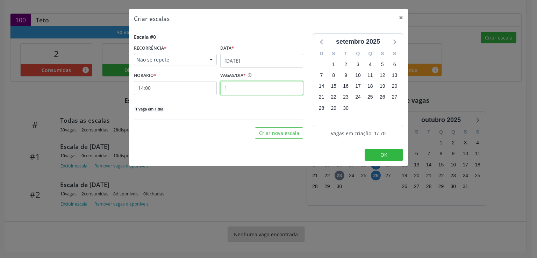
click at [243, 87] on input "1" at bounding box center [261, 88] width 83 height 14
type input "10"
click at [210, 108] on div "10 vagas em 1 dia" at bounding box center [218, 108] width 169 height 7
click at [277, 133] on button "Criar nova escala" at bounding box center [279, 133] width 48 height 12
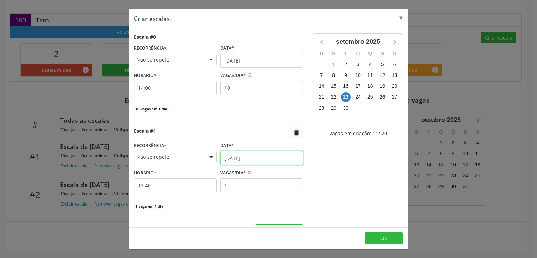
click at [247, 160] on input "[DATE]" at bounding box center [261, 158] width 83 height 14
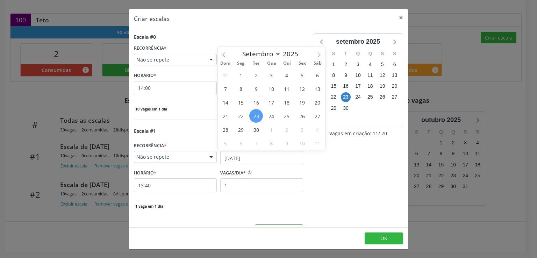
click at [319, 54] on icon at bounding box center [319, 54] width 5 height 5
select select "9"
click at [306, 102] on span "17" at bounding box center [302, 102] width 14 height 14
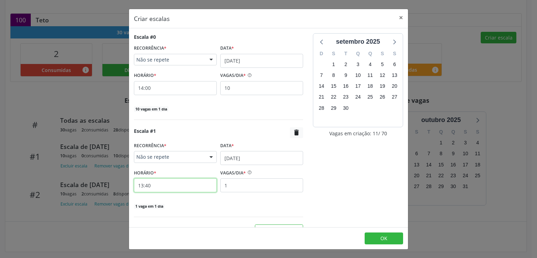
click at [179, 181] on input "13:40" at bounding box center [175, 185] width 83 height 14
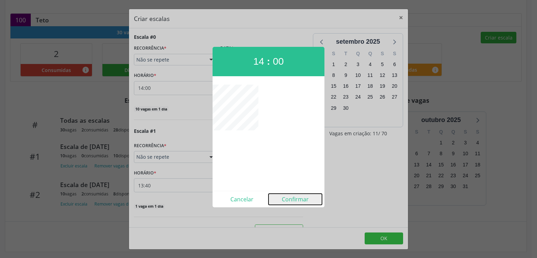
click at [299, 200] on button "Confirmar" at bounding box center [294, 199] width 53 height 11
type input "14:00"
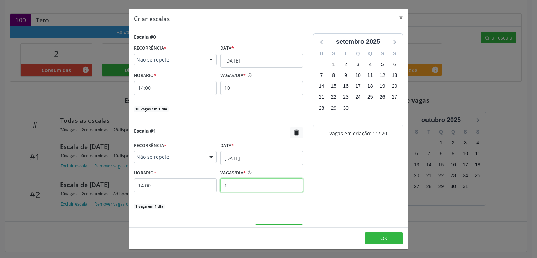
click at [233, 182] on input "1" at bounding box center [261, 185] width 83 height 14
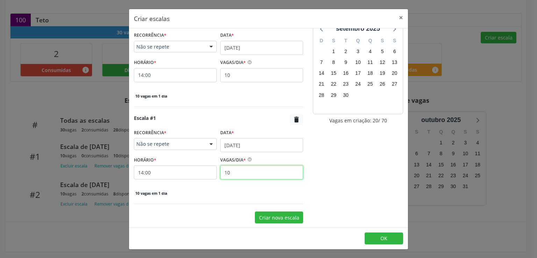
type input "10"
click at [274, 215] on button "Criar nova escala" at bounding box center [279, 217] width 48 height 12
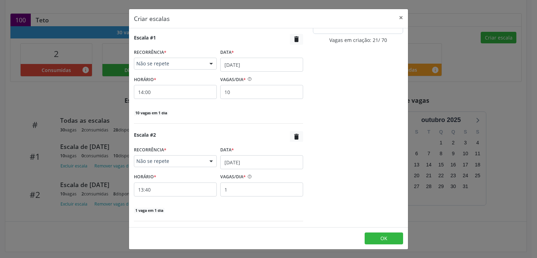
scroll to position [110, 0]
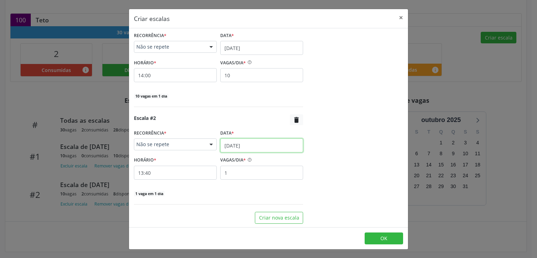
click at [245, 146] on input "[DATE]" at bounding box center [261, 145] width 83 height 14
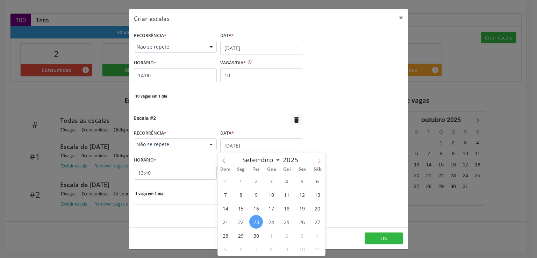
click at [321, 160] on icon at bounding box center [319, 160] width 5 height 5
select select "9"
click at [304, 223] on span "24" at bounding box center [302, 222] width 14 height 14
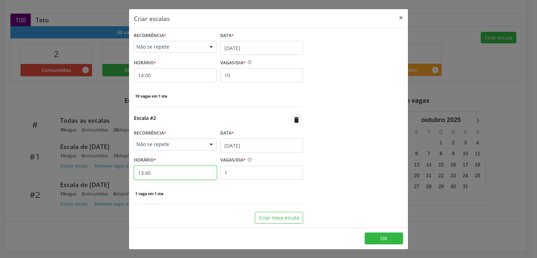
click at [166, 175] on input "13:40" at bounding box center [175, 173] width 83 height 14
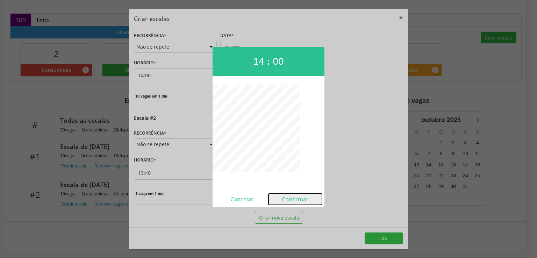
click at [292, 196] on button "Confirmar" at bounding box center [294, 199] width 53 height 11
type input "14:00"
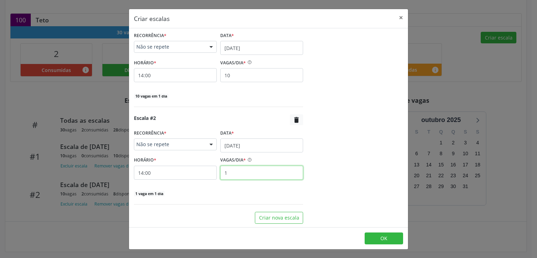
click at [242, 174] on input "1" at bounding box center [261, 173] width 83 height 14
type input "10"
click at [322, 186] on div "setembro 2025 D S T Q Q S S 31 1 2 3 4 5 6 7 8 9 10 11 12 13 14 15 16 17 18 19 …" at bounding box center [358, 73] width 100 height 301
click at [379, 240] on button "OK" at bounding box center [384, 238] width 38 height 12
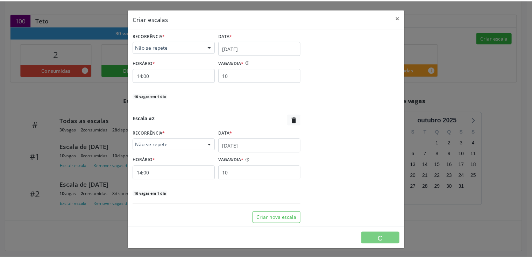
scroll to position [0, 0]
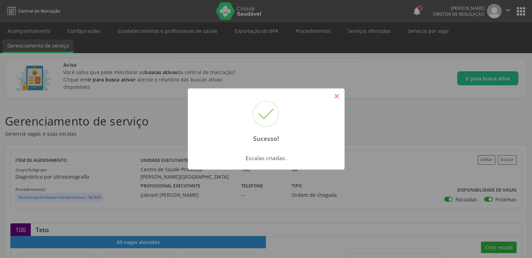
click at [339, 101] on button "×" at bounding box center [337, 96] width 12 height 12
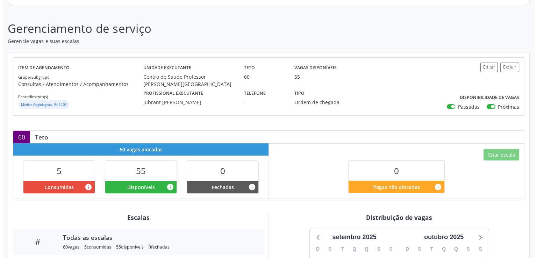
scroll to position [105, 0]
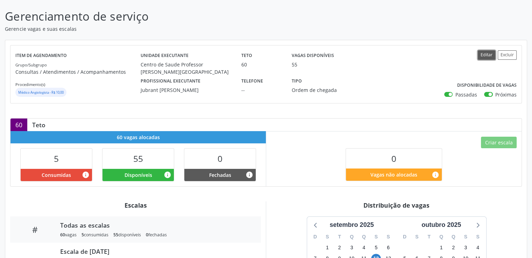
click at [481, 55] on button "Editar" at bounding box center [485, 54] width 17 height 9
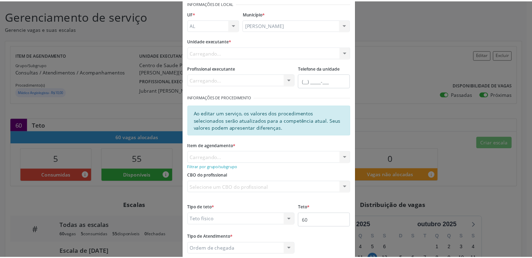
scroll to position [76, 0]
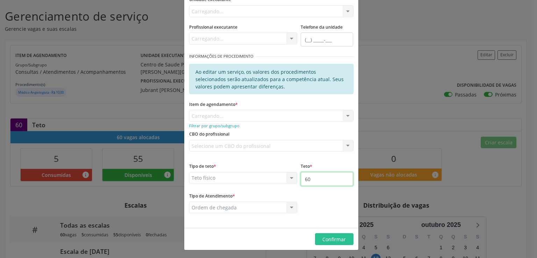
click at [317, 180] on input "60" at bounding box center [327, 179] width 52 height 14
type input "6"
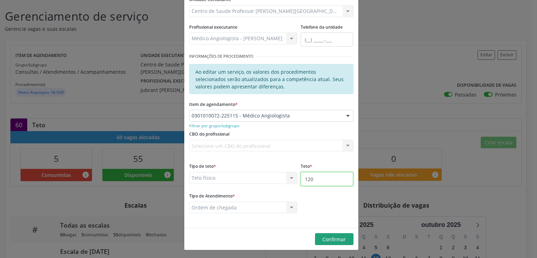
type input "120"
click at [329, 236] on span "Confirmar" at bounding box center [333, 239] width 23 height 7
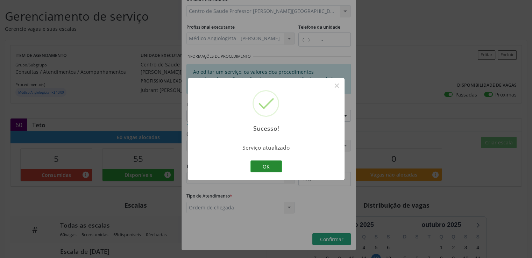
click at [263, 165] on button "OK" at bounding box center [265, 166] width 31 height 12
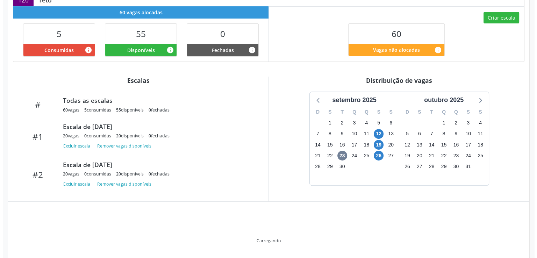
scroll to position [213, 0]
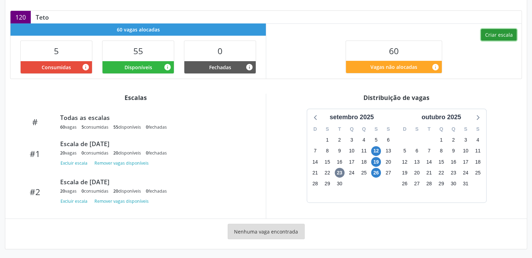
click at [495, 31] on button "Criar escala" at bounding box center [499, 35] width 36 height 12
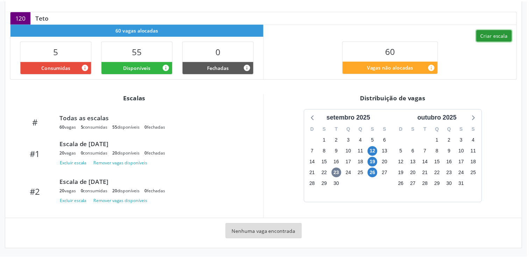
scroll to position [198, 0]
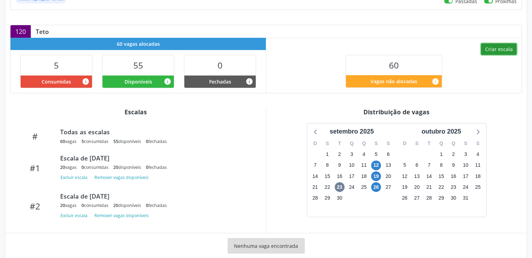
click at [494, 48] on button "Criar escala" at bounding box center [499, 49] width 36 height 12
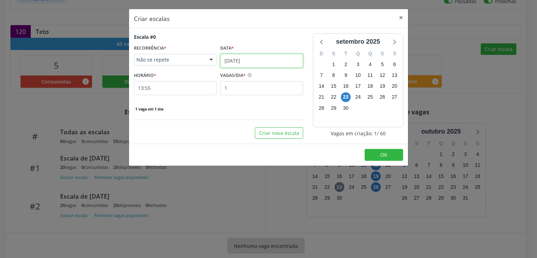
click at [253, 62] on input "[DATE]" at bounding box center [261, 61] width 83 height 14
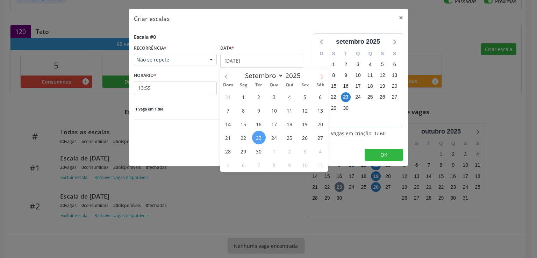
click at [320, 77] on icon at bounding box center [321, 76] width 5 height 5
select select "9"
click at [304, 109] on span "10" at bounding box center [305, 110] width 14 height 14
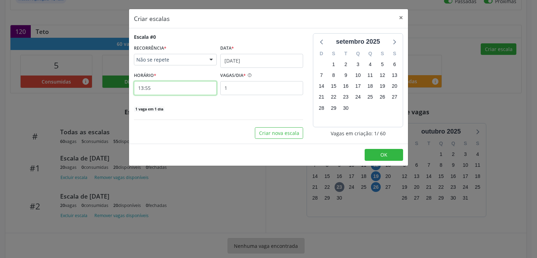
click at [178, 88] on input "13:55" at bounding box center [175, 88] width 83 height 14
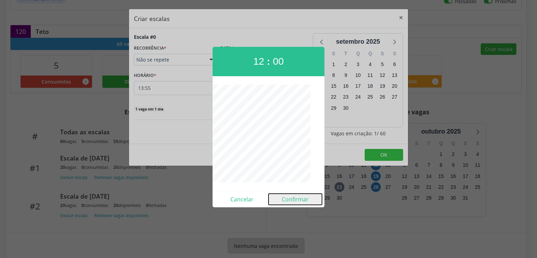
click at [299, 196] on button "Confirmar" at bounding box center [294, 199] width 53 height 11
type input "12:00"
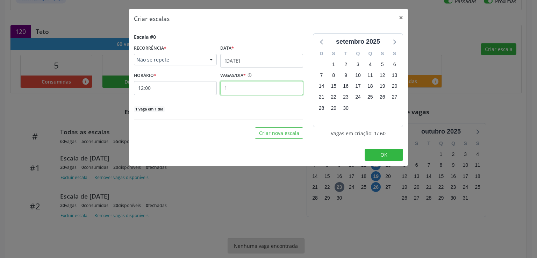
click at [235, 88] on input "1" at bounding box center [261, 88] width 83 height 14
click at [398, 20] on button "×" at bounding box center [401, 17] width 14 height 17
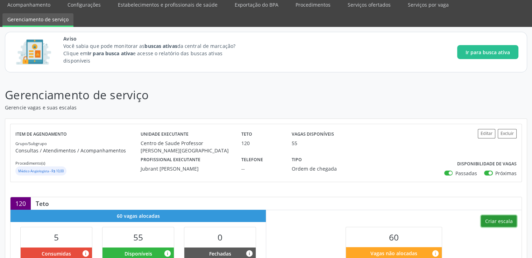
scroll to position [0, 0]
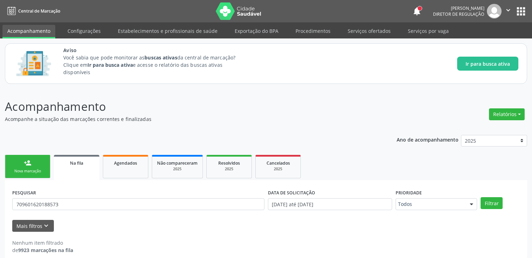
scroll to position [8, 0]
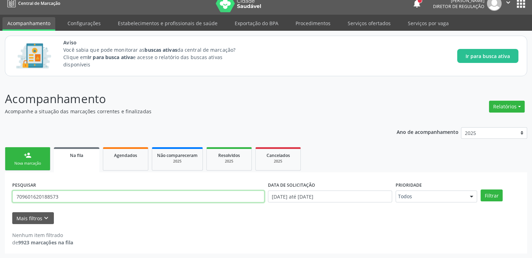
drag, startPoint x: 71, startPoint y: 198, endPoint x: 6, endPoint y: 200, distance: 65.0
click at [6, 200] on div "PESQUISAR 709601620188573 DATA DE SOLICITAÇÃO 01/01/2025 até 23/09/2025 Priorid…" at bounding box center [266, 212] width 522 height 81
click at [480, 189] on button "Filtrar" at bounding box center [491, 195] width 22 height 12
drag, startPoint x: 73, startPoint y: 194, endPoint x: 1, endPoint y: 199, distance: 71.5
click at [1, 199] on div "Acompanhamento Acompanhe a situação das marcações correntes e finalizadas Relat…" at bounding box center [266, 169] width 532 height 177
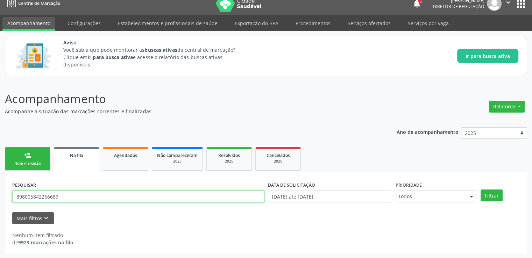
type input "898005842266689"
click at [480, 189] on button "Filtrar" at bounding box center [491, 195] width 22 height 12
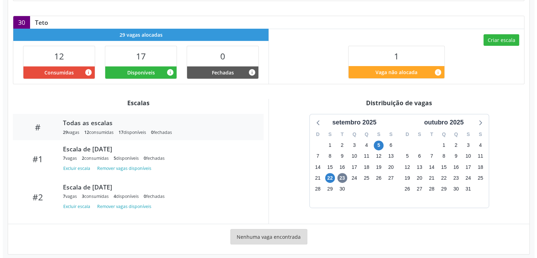
scroll to position [3, 0]
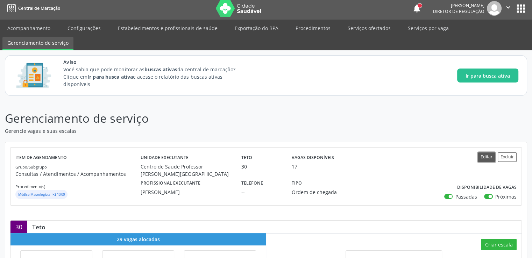
click at [481, 156] on button "Editar" at bounding box center [485, 156] width 17 height 9
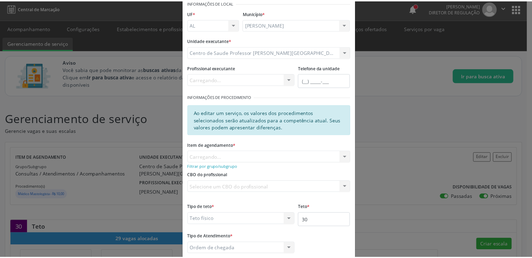
scroll to position [76, 0]
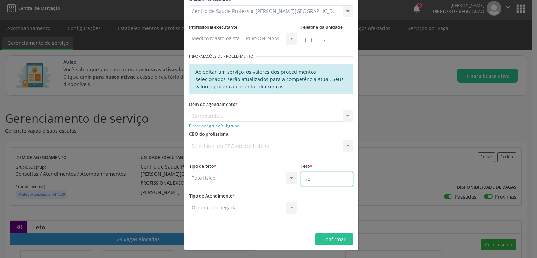
click at [312, 179] on input "30" at bounding box center [327, 179] width 52 height 14
type input "3"
type input "100"
click at [323, 233] on button "Confirmar" at bounding box center [334, 239] width 38 height 12
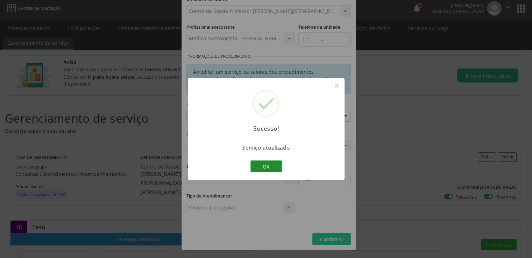
click at [276, 170] on button "OK" at bounding box center [265, 166] width 31 height 12
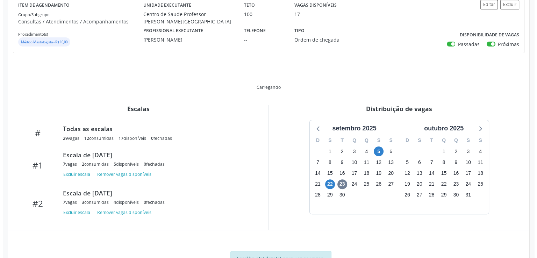
scroll to position [203, 0]
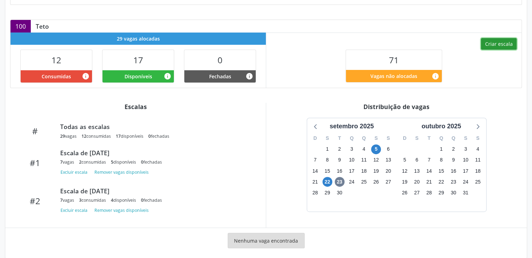
click at [494, 39] on button "Criar escala" at bounding box center [499, 44] width 36 height 12
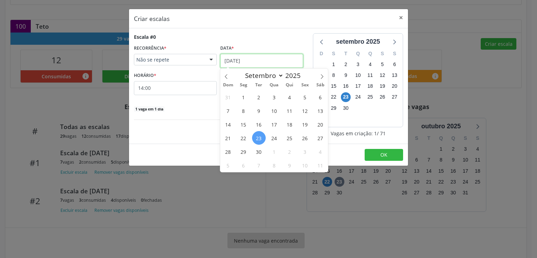
click at [240, 61] on input "[DATE]" at bounding box center [261, 61] width 83 height 14
click at [307, 152] on span "3" at bounding box center [305, 152] width 14 height 14
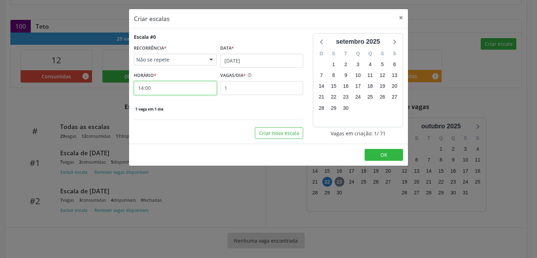
click at [194, 87] on input "14:00" at bounding box center [175, 88] width 83 height 14
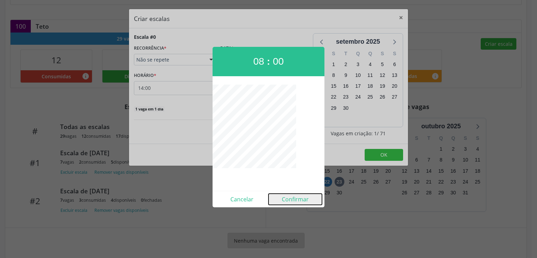
click at [305, 200] on button "Confirmar" at bounding box center [294, 199] width 53 height 11
type input "08:00"
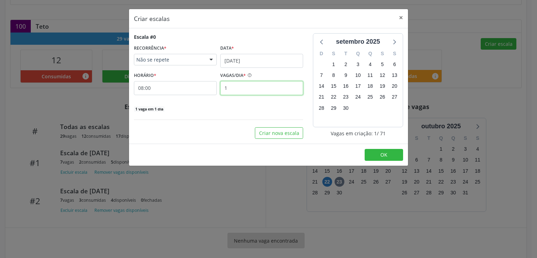
click at [233, 89] on input "1" at bounding box center [261, 88] width 83 height 14
type input "7"
click at [239, 104] on div "Escala #0 RECORRÊNCIA * Não se repete Não se repete Diário/Semanal Mensal Nenhu…" at bounding box center [218, 72] width 169 height 79
click at [284, 135] on button "Criar nova escala" at bounding box center [279, 133] width 48 height 12
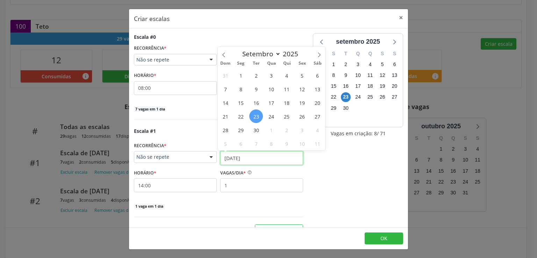
click at [238, 155] on input "[DATE]" at bounding box center [261, 158] width 83 height 14
click at [303, 130] on span "3" at bounding box center [302, 130] width 14 height 14
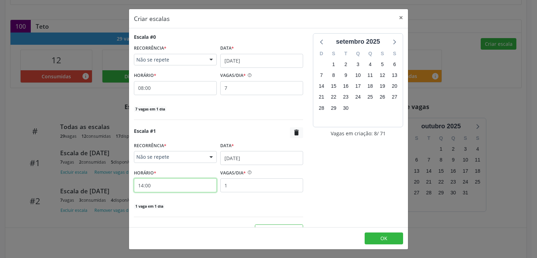
click at [155, 182] on input "14:00" at bounding box center [175, 185] width 83 height 14
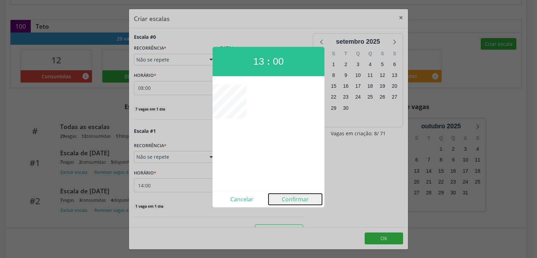
click at [290, 196] on button "Confirmar" at bounding box center [294, 199] width 53 height 11
type input "13:00"
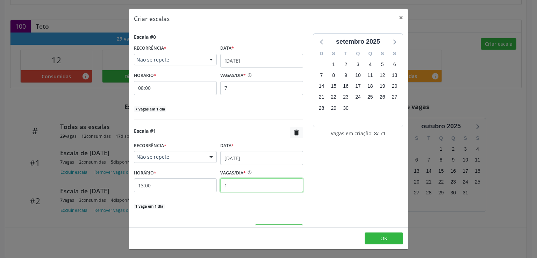
click at [229, 185] on input "1" at bounding box center [261, 185] width 83 height 14
type input "7"
click at [253, 209] on div "Escala #1  RECORRÊNCIA * Não se repete Não se repete Diário/Semanal Mensal Nen…" at bounding box center [218, 172] width 169 height 90
click at [388, 237] on button "OK" at bounding box center [384, 238] width 38 height 12
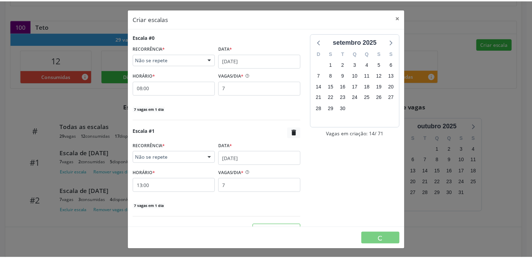
scroll to position [0, 0]
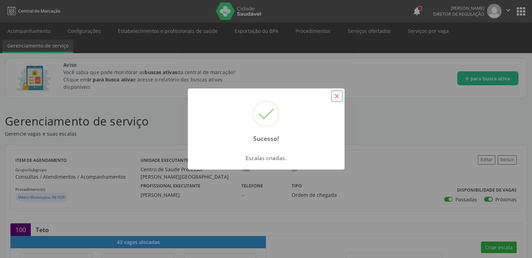
click at [337, 91] on button "×" at bounding box center [337, 96] width 12 height 12
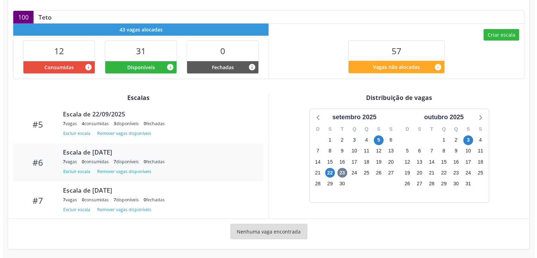
scroll to position [186, 0]
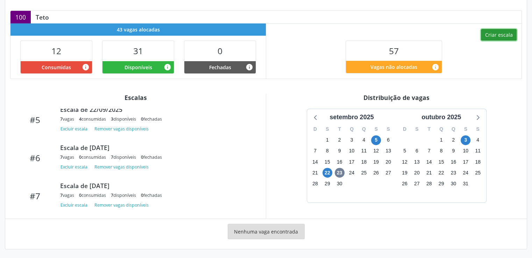
click at [493, 37] on button "Criar escala" at bounding box center [499, 35] width 36 height 12
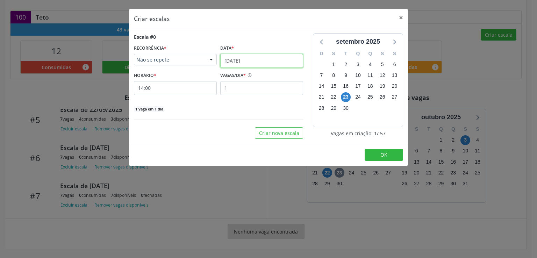
click at [268, 56] on input "[DATE]" at bounding box center [261, 61] width 83 height 14
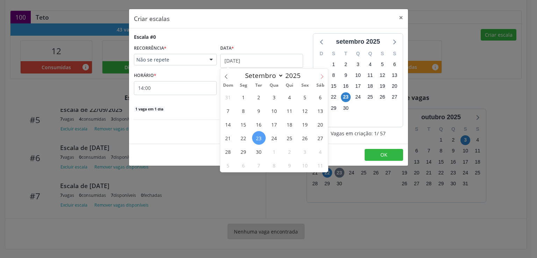
click at [325, 76] on span at bounding box center [322, 75] width 12 height 12
select select "9"
click at [304, 124] on span "17" at bounding box center [305, 124] width 14 height 14
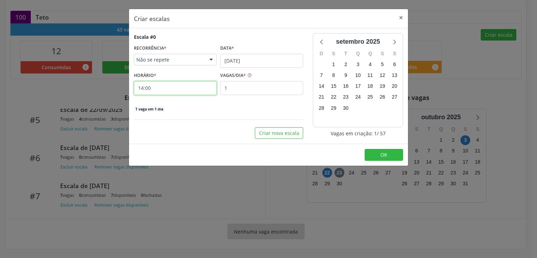
click at [172, 88] on input "14:00" at bounding box center [175, 88] width 83 height 14
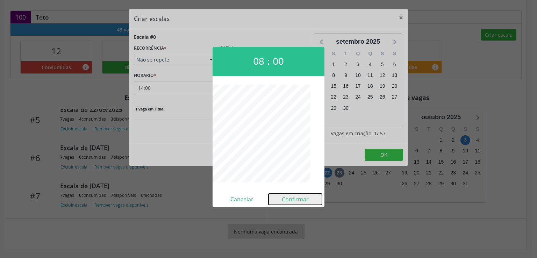
click at [297, 196] on button "Confirmar" at bounding box center [294, 199] width 53 height 11
type input "08:00"
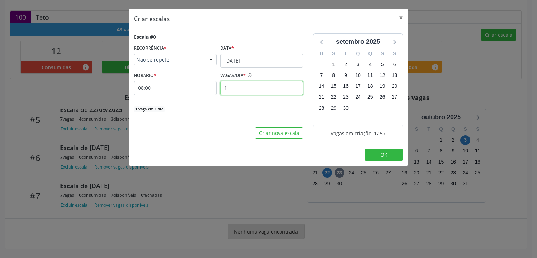
click at [249, 92] on input "1" at bounding box center [261, 88] width 83 height 14
type input "7"
click at [222, 108] on div "7 vagas em 1 dia" at bounding box center [218, 108] width 169 height 7
click at [272, 133] on button "Criar nova escala" at bounding box center [279, 133] width 48 height 12
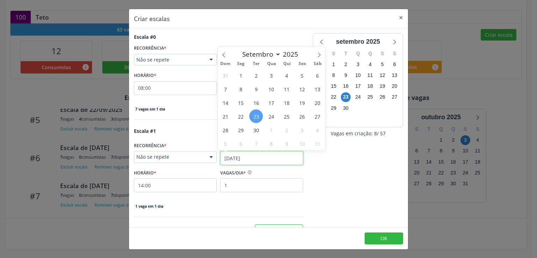
click at [231, 159] on input "[DATE]" at bounding box center [261, 158] width 83 height 14
click at [318, 55] on icon at bounding box center [319, 54] width 5 height 5
select select "9"
click at [303, 105] on span "17" at bounding box center [302, 103] width 14 height 14
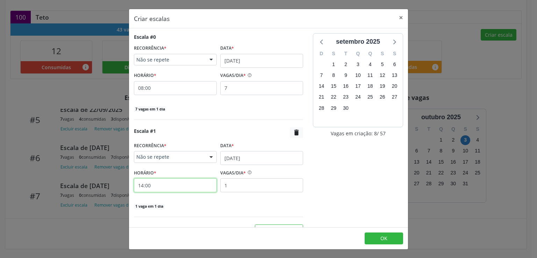
click at [190, 186] on input "14:00" at bounding box center [175, 185] width 83 height 14
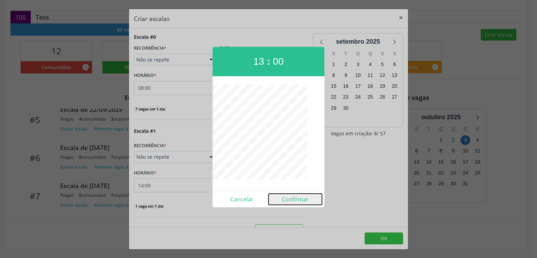
click at [288, 196] on button "Confirmar" at bounding box center [294, 199] width 53 height 11
type input "13:00"
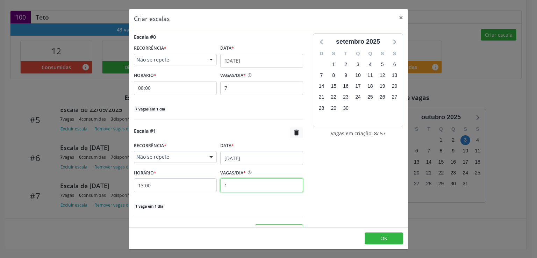
click at [239, 187] on input "1" at bounding box center [261, 185] width 83 height 14
type input "7"
click at [376, 239] on button "OK" at bounding box center [384, 238] width 38 height 12
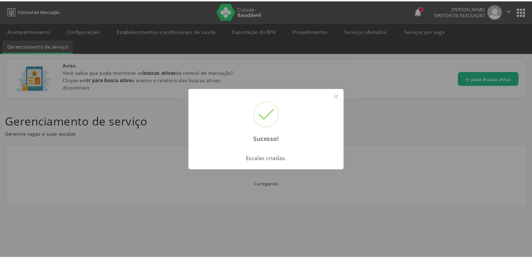
scroll to position [0, 0]
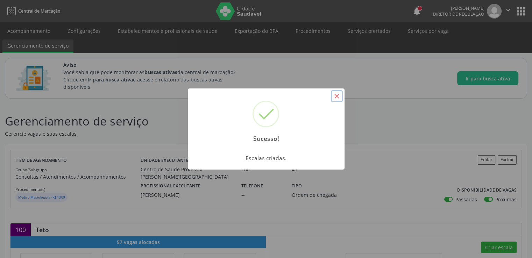
click at [340, 96] on button "×" at bounding box center [337, 96] width 12 height 12
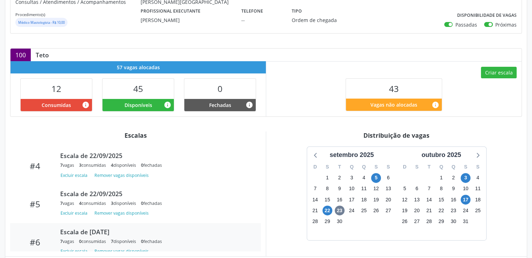
scroll to position [263, 0]
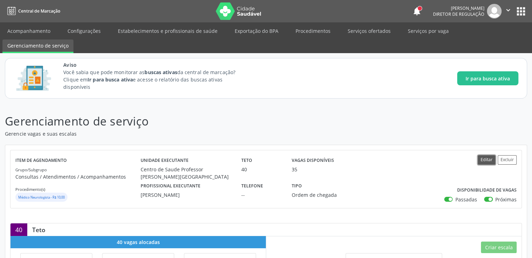
click at [491, 160] on button "Editar" at bounding box center [485, 159] width 17 height 9
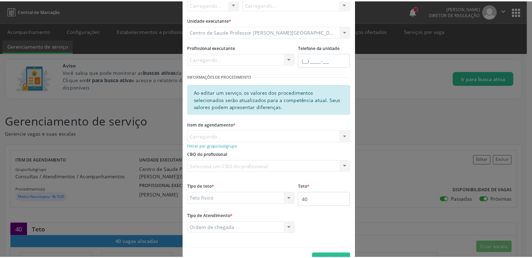
scroll to position [76, 0]
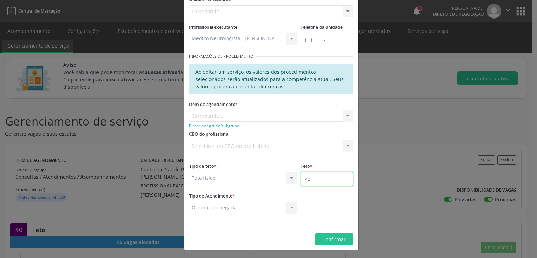
click at [315, 182] on input "40" at bounding box center [327, 179] width 52 height 14
type input "4"
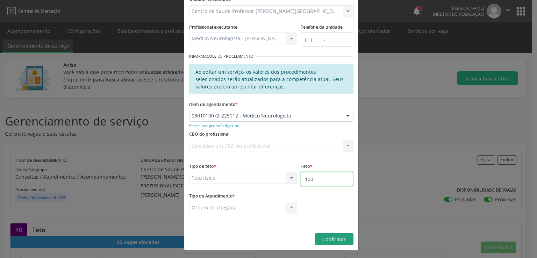
type input "100"
click at [332, 238] on span "Confirmar" at bounding box center [333, 239] width 23 height 7
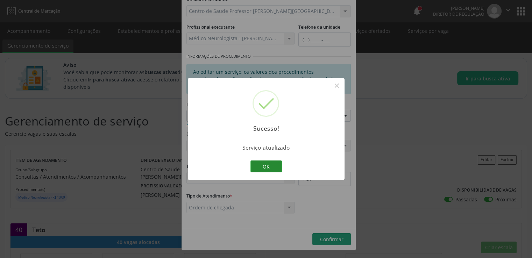
click at [257, 163] on button "OK" at bounding box center [265, 166] width 31 height 12
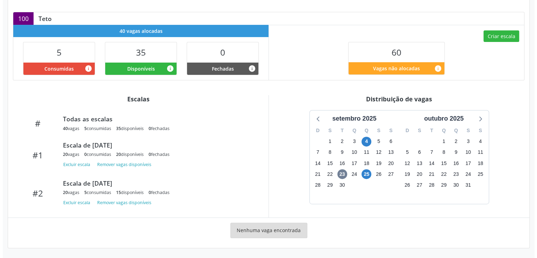
scroll to position [210, 0]
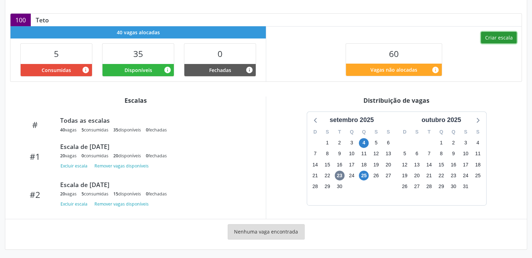
click at [496, 41] on button "Criar escala" at bounding box center [499, 38] width 36 height 12
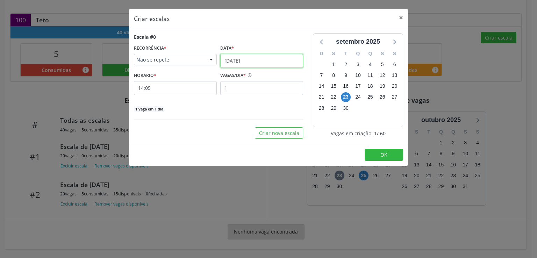
click at [270, 55] on input "[DATE]" at bounding box center [261, 61] width 83 height 14
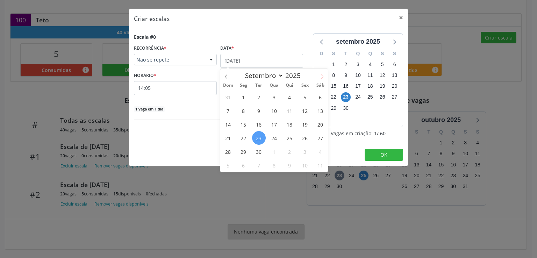
click at [322, 78] on icon at bounding box center [321, 76] width 5 height 5
select select "9"
click at [289, 137] on span "23" at bounding box center [290, 138] width 14 height 14
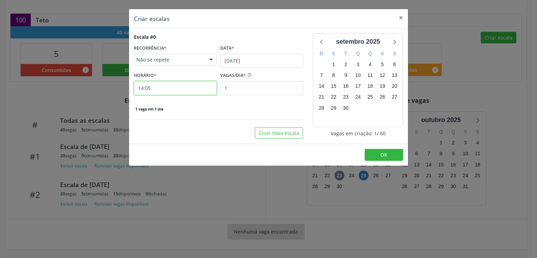
click at [191, 88] on input "14:05" at bounding box center [175, 88] width 83 height 14
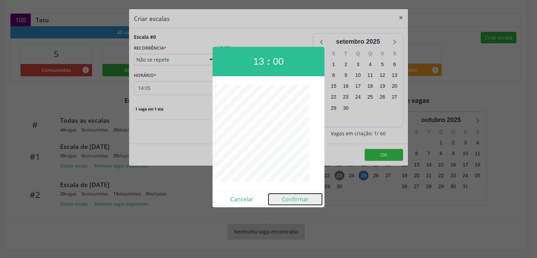
click at [298, 197] on button "Confirmar" at bounding box center [294, 199] width 53 height 11
type input "13:00"
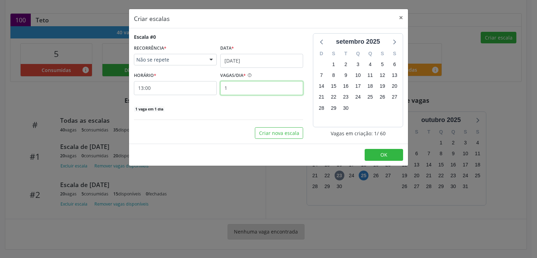
click at [241, 87] on input "1" at bounding box center [261, 88] width 83 height 14
type input "23"
click at [214, 107] on div "23 vagas em 1 dia" at bounding box center [218, 108] width 169 height 7
click at [285, 133] on button "Criar nova escala" at bounding box center [279, 133] width 48 height 12
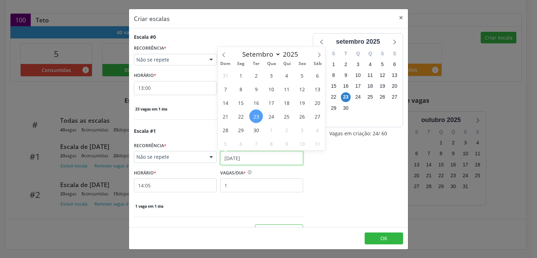
click at [243, 154] on input "[DATE]" at bounding box center [261, 158] width 83 height 14
click at [318, 53] on icon at bounding box center [319, 54] width 5 height 5
select select "9"
click at [287, 128] on span "30" at bounding box center [287, 130] width 14 height 14
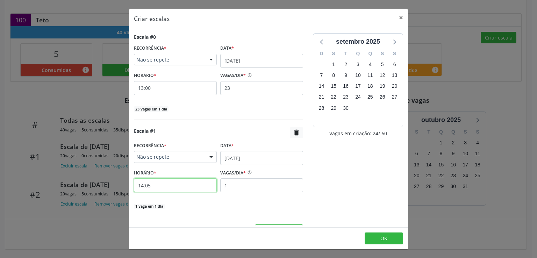
click at [180, 187] on input "14:05" at bounding box center [175, 185] width 83 height 14
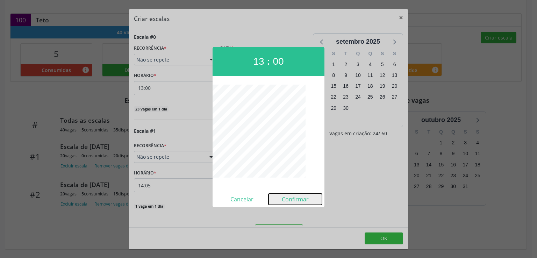
click at [289, 197] on button "Confirmar" at bounding box center [294, 199] width 53 height 11
type input "13:00"
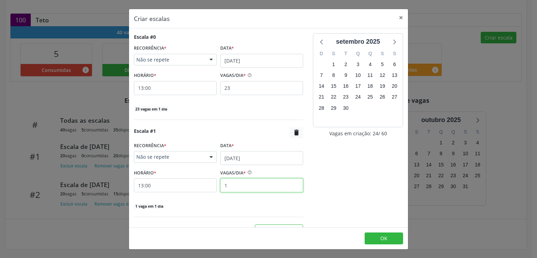
click at [234, 186] on input "1" at bounding box center [261, 185] width 83 height 14
type input "23"
click at [375, 236] on button "OK" at bounding box center [384, 238] width 38 height 12
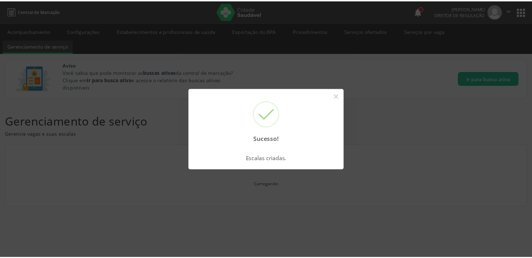
scroll to position [0, 0]
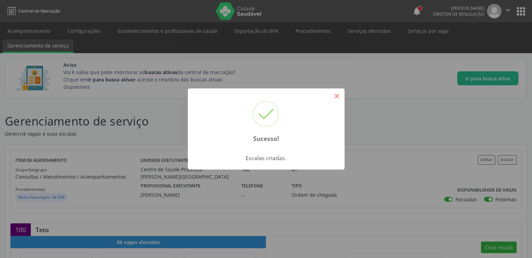
click at [339, 94] on button "×" at bounding box center [337, 96] width 12 height 12
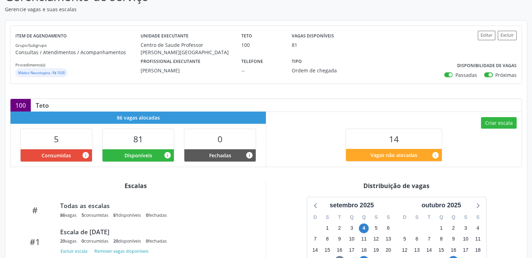
scroll to position [213, 0]
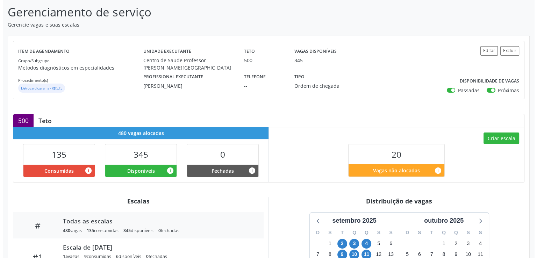
scroll to position [105, 0]
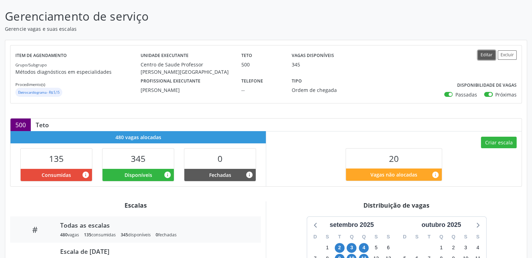
click at [488, 56] on button "Editar" at bounding box center [485, 54] width 17 height 9
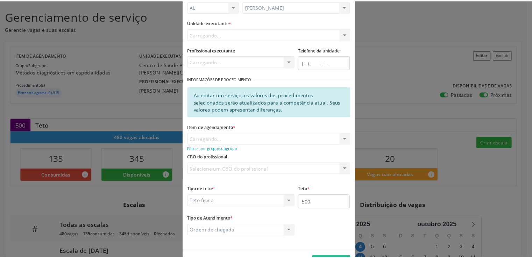
scroll to position [76, 0]
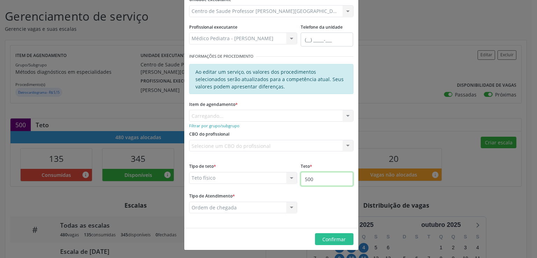
click at [334, 179] on input "500" at bounding box center [327, 179] width 52 height 14
type input "1000"
click at [332, 240] on span "Confirmar" at bounding box center [333, 239] width 23 height 7
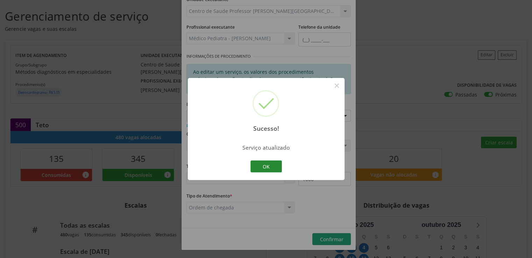
click at [278, 164] on button "OK" at bounding box center [265, 166] width 31 height 12
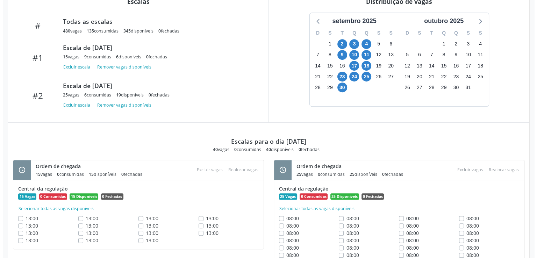
scroll to position [99, 0]
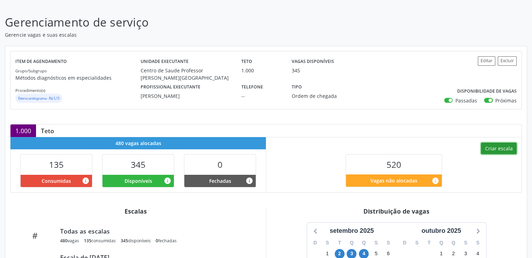
click at [506, 148] on button "Criar escala" at bounding box center [499, 149] width 36 height 12
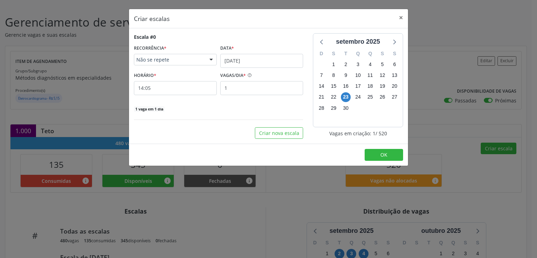
click at [177, 60] on span "Não se repete" at bounding box center [169, 59] width 66 height 7
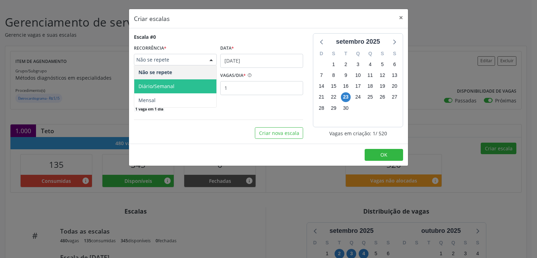
click at [171, 83] on span "Diário/Semanal" at bounding box center [156, 86] width 36 height 7
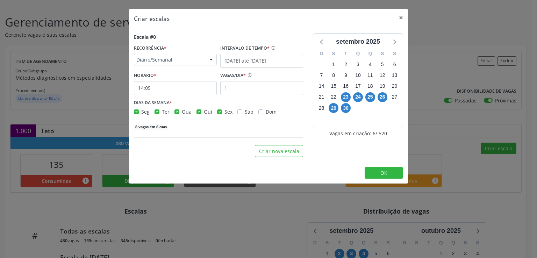
click at [141, 112] on label "Seg" at bounding box center [145, 111] width 8 height 7
click at [137, 112] on input "Seg" at bounding box center [136, 111] width 5 height 6
checkbox input "false"
click at [204, 113] on label "Qui" at bounding box center [208, 111] width 8 height 7
click at [197, 113] on input "Qui" at bounding box center [198, 111] width 5 height 6
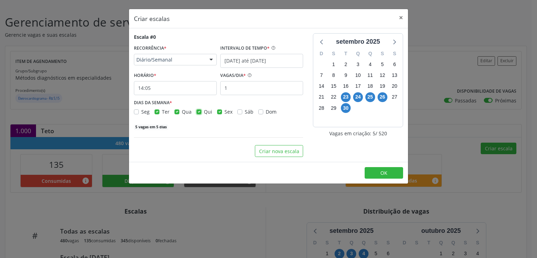
checkbox input "false"
click at [224, 111] on label "Sex" at bounding box center [228, 111] width 8 height 7
click at [217, 111] on input "Sex" at bounding box center [219, 111] width 5 height 6
checkbox input "false"
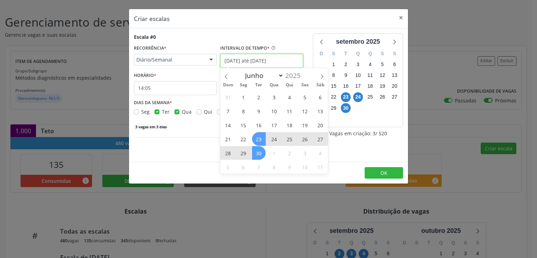
click at [257, 60] on input "23/09/2025 até 30/09/2025" at bounding box center [261, 61] width 83 height 14
click at [255, 166] on span "7" at bounding box center [259, 167] width 14 height 14
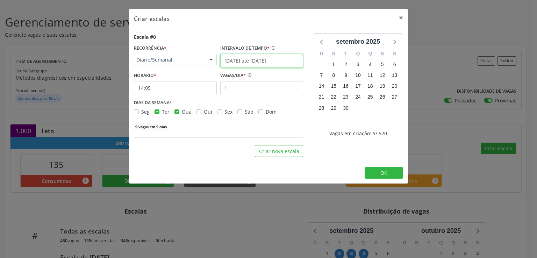
click at [245, 63] on input "07/10/2025 até 04/11/2025" at bounding box center [261, 61] width 83 height 14
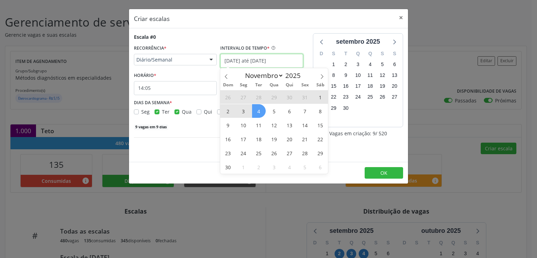
click at [245, 63] on input "07/10/2025 até 04/11/2025" at bounding box center [261, 61] width 83 height 14
click at [228, 76] on icon at bounding box center [226, 76] width 5 height 5
select select "9"
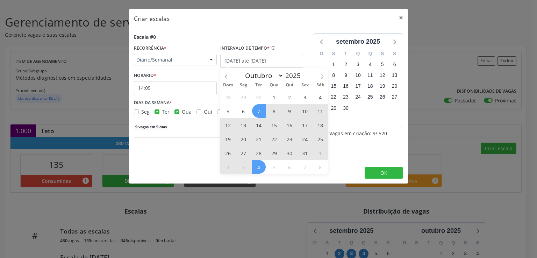
click at [306, 151] on span "31" at bounding box center [305, 153] width 14 height 14
type input "[DATE]"
click at [257, 107] on span "7" at bounding box center [259, 111] width 14 height 14
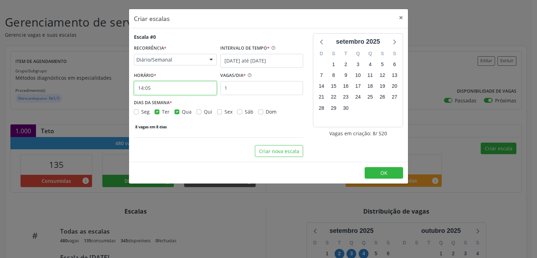
click at [174, 90] on input "14:05" at bounding box center [175, 88] width 83 height 14
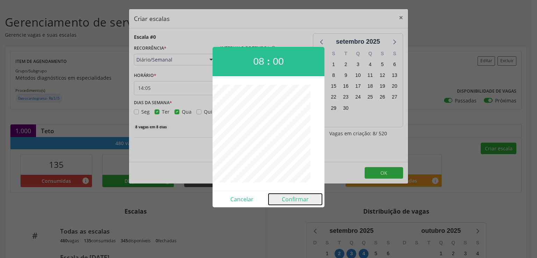
click at [296, 197] on button "Confirmar" at bounding box center [294, 199] width 53 height 11
type input "08:00"
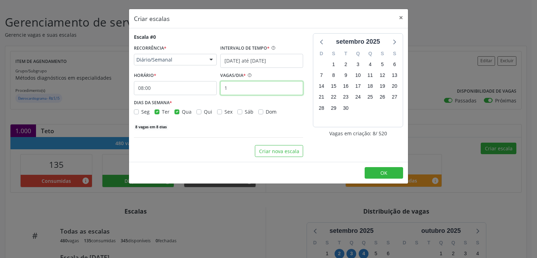
click at [233, 86] on input "1" at bounding box center [261, 88] width 83 height 14
type input "1"
type input "25"
click at [225, 126] on div "200 vagas em 8 dias" at bounding box center [218, 126] width 169 height 7
click at [268, 148] on button "Criar nova escala" at bounding box center [279, 151] width 48 height 12
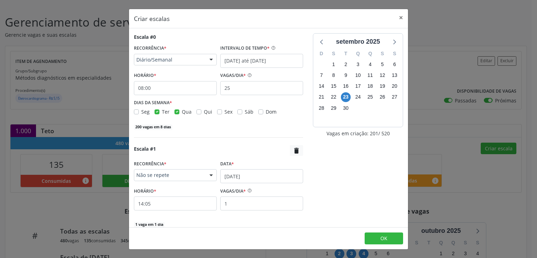
click at [204, 112] on label "Qui" at bounding box center [208, 111] width 8 height 7
click at [197, 112] on input "Qui" at bounding box center [198, 111] width 5 height 6
checkbox input "true"
click at [253, 177] on input "[DATE]" at bounding box center [261, 176] width 83 height 14
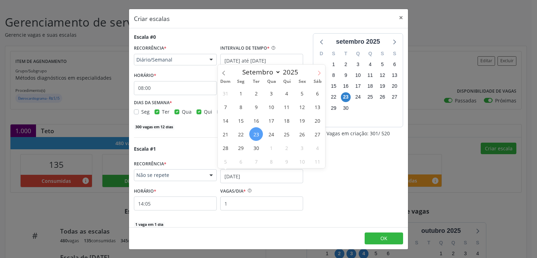
click at [319, 73] on icon at bounding box center [319, 73] width 5 height 5
select select "9"
click at [256, 105] on span "7" at bounding box center [256, 107] width 14 height 14
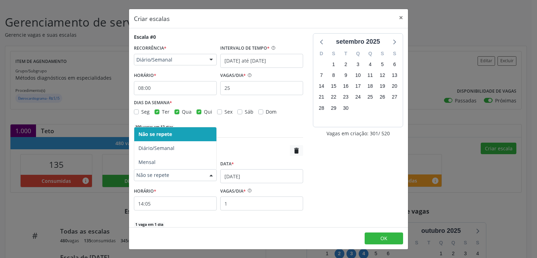
click at [175, 173] on span "Não se repete" at bounding box center [169, 175] width 66 height 7
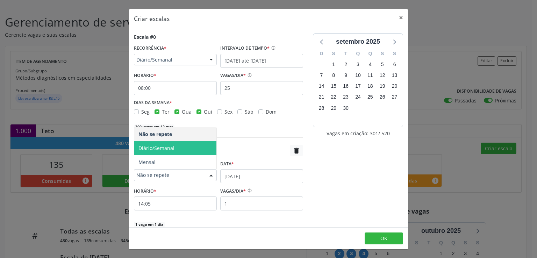
click at [169, 152] on span "Diário/Semanal" at bounding box center [175, 148] width 82 height 14
select select "8"
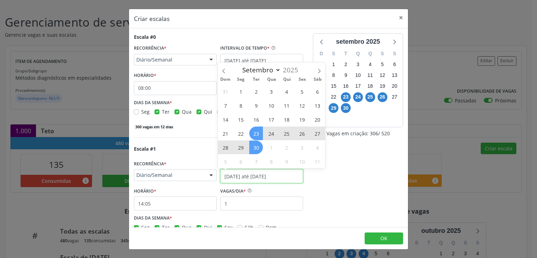
click at [231, 174] on input "23/09/2025 até 30/09/2025" at bounding box center [261, 176] width 83 height 14
click at [259, 164] on span "7" at bounding box center [256, 161] width 14 height 14
type input "07/10/2025"
select select "9"
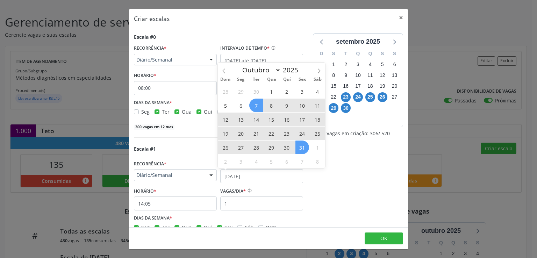
click at [301, 146] on span "31" at bounding box center [302, 148] width 14 height 14
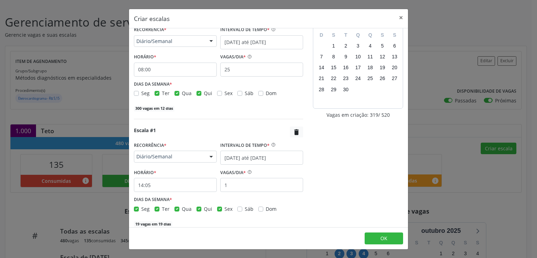
scroll to position [49, 0]
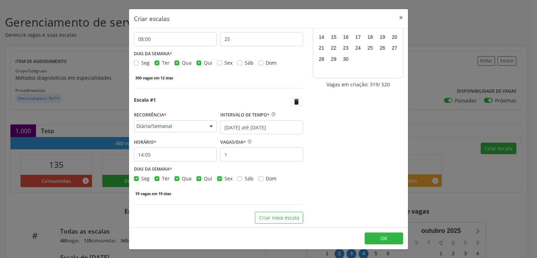
click at [141, 177] on label "Seg" at bounding box center [145, 178] width 8 height 7
click at [137, 177] on input "Seg" at bounding box center [136, 178] width 5 height 6
checkbox input "false"
click at [224, 176] on label "Sex" at bounding box center [228, 178] width 8 height 7
click at [218, 176] on input "Sex" at bounding box center [219, 178] width 5 height 6
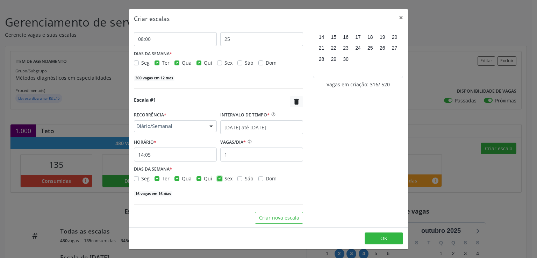
checkbox input "false"
click at [167, 155] on input "14:05" at bounding box center [175, 155] width 83 height 14
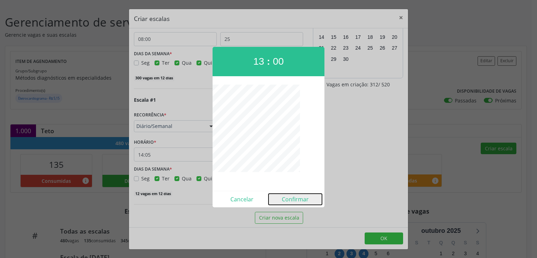
click at [307, 201] on button "Confirmar" at bounding box center [294, 199] width 53 height 11
type input "13:00"
click at [308, 200] on div "setembro 2025 D S T Q Q S S 31 1 2 3 4 5 6 7 8 9 10 11 12 13 14 15 16 17 18 19 …" at bounding box center [358, 103] width 100 height 239
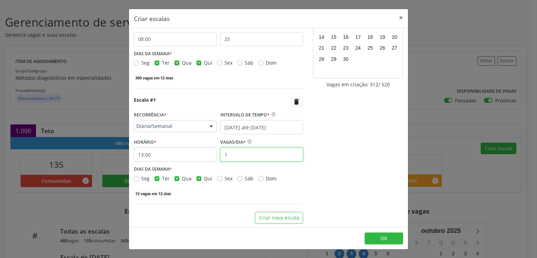
click at [244, 155] on input "1" at bounding box center [261, 155] width 83 height 14
type input "15"
click at [331, 171] on div "setembro 2025 D S T Q Q S S 31 1 2 3 4 5 6 7 8 9 10 11 12 13 14 15 16 17 18 19 …" at bounding box center [358, 103] width 100 height 239
click at [388, 237] on button "OK" at bounding box center [384, 238] width 38 height 12
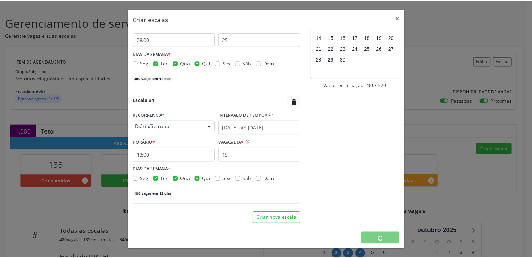
scroll to position [0, 0]
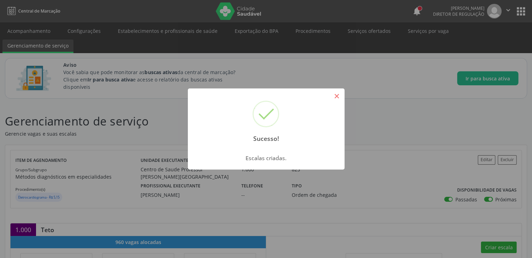
click at [336, 96] on button "×" at bounding box center [337, 96] width 12 height 12
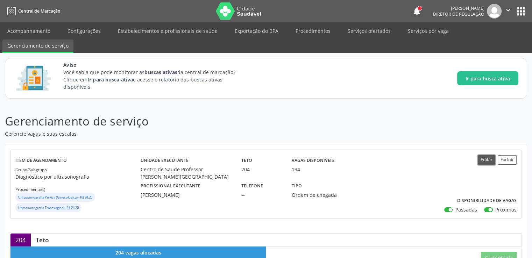
click at [483, 159] on button "Editar" at bounding box center [485, 159] width 17 height 9
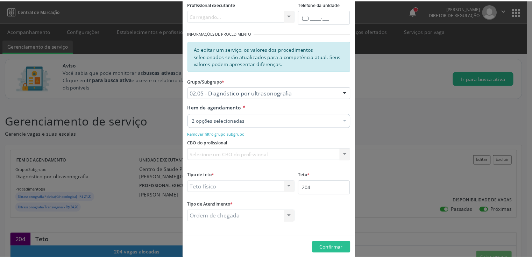
scroll to position [105, 0]
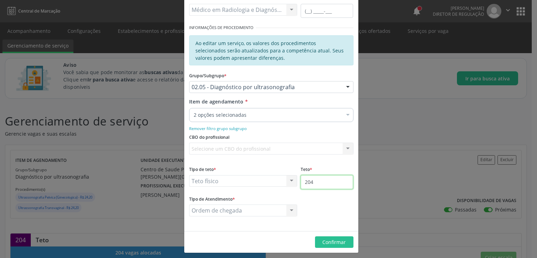
click at [314, 184] on input "204" at bounding box center [327, 182] width 52 height 14
type input "2"
type input "500"
click at [330, 242] on span "Confirmar" at bounding box center [333, 242] width 23 height 7
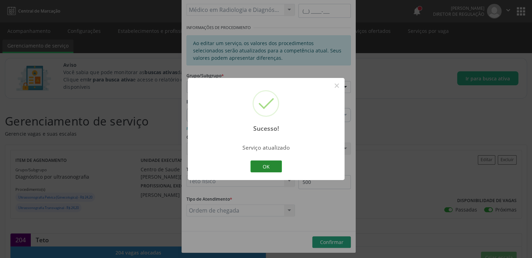
click at [264, 165] on button "OK" at bounding box center [265, 166] width 31 height 12
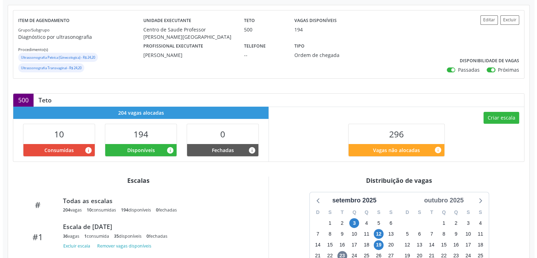
scroll to position [223, 0]
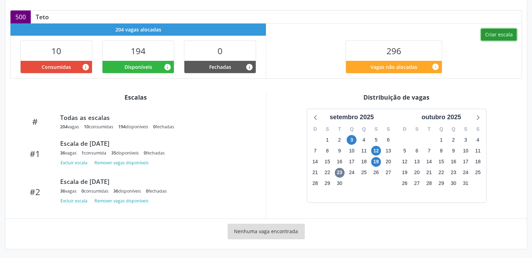
click at [502, 33] on button "Criar escala" at bounding box center [499, 35] width 36 height 12
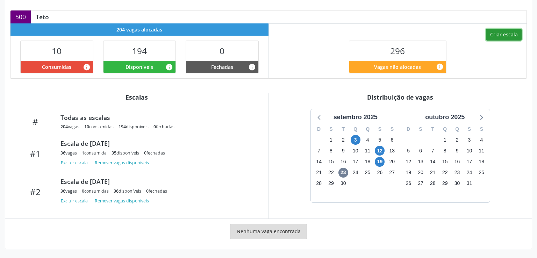
select select "8"
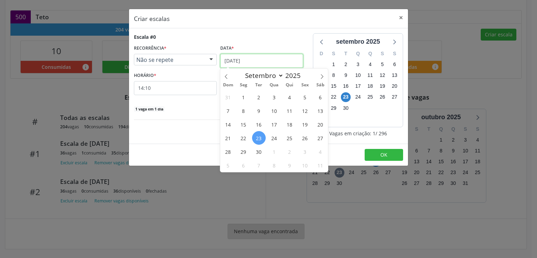
click at [257, 58] on input "[DATE]" at bounding box center [261, 61] width 83 height 14
click at [304, 151] on span "3" at bounding box center [305, 152] width 14 height 14
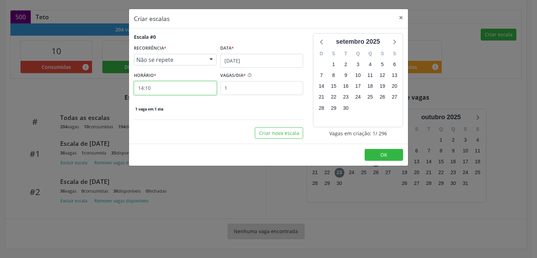
click at [177, 88] on input "14:10" at bounding box center [175, 88] width 83 height 14
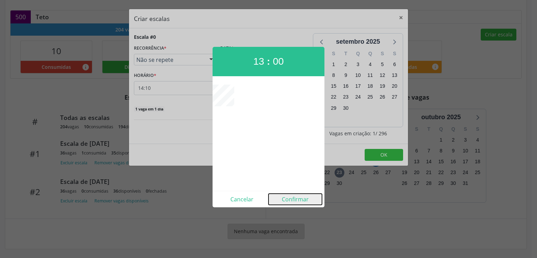
click at [292, 197] on button "Confirmar" at bounding box center [294, 199] width 53 height 11
type input "13:00"
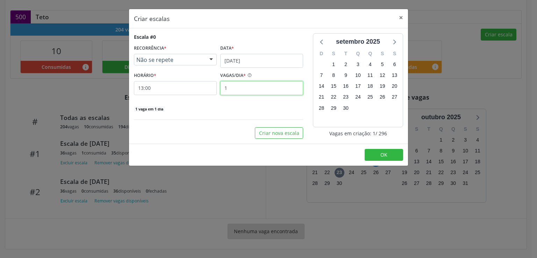
click at [236, 89] on input "1" at bounding box center [261, 88] width 83 height 14
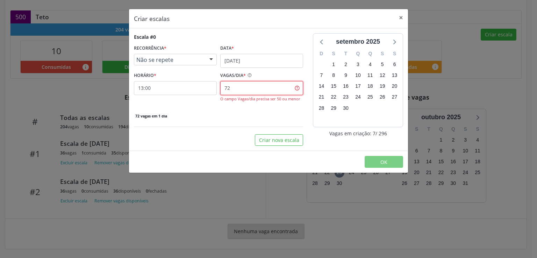
type input "72"
click at [218, 117] on div "72 vagas em 1 dia" at bounding box center [218, 115] width 169 height 7
click at [287, 140] on button "Criar nova escala" at bounding box center [279, 140] width 48 height 12
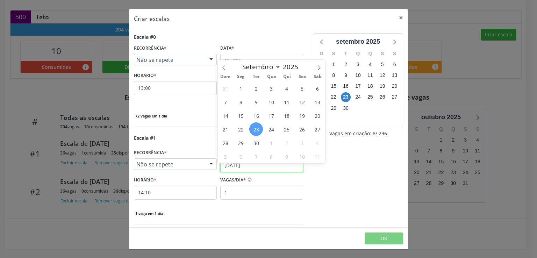
click at [236, 168] on input "[DATE]" at bounding box center [261, 165] width 83 height 14
click at [319, 63] on span at bounding box center [319, 66] width 12 height 12
select select "9"
click at [304, 115] on span "17" at bounding box center [302, 116] width 14 height 14
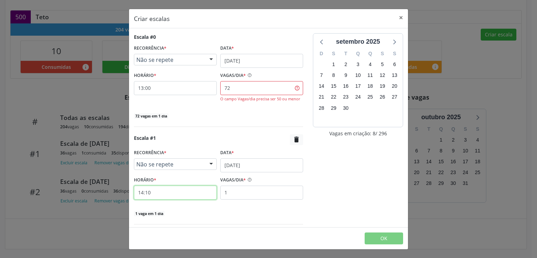
click at [164, 200] on input "14:10" at bounding box center [175, 193] width 83 height 14
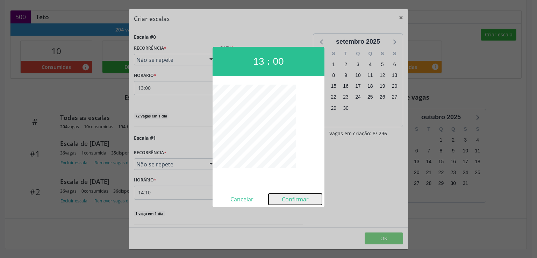
click at [294, 197] on button "Confirmar" at bounding box center [294, 199] width 53 height 11
type input "13:00"
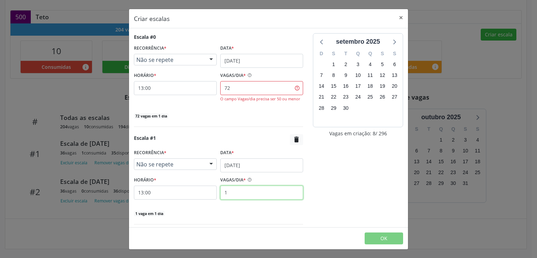
click at [249, 197] on input "1" at bounding box center [261, 193] width 83 height 14
type input "1"
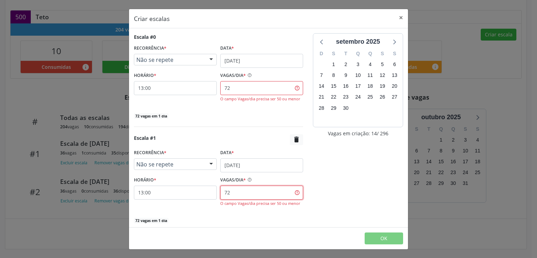
type input "72"
click at [292, 86] on input "72" at bounding box center [261, 88] width 83 height 14
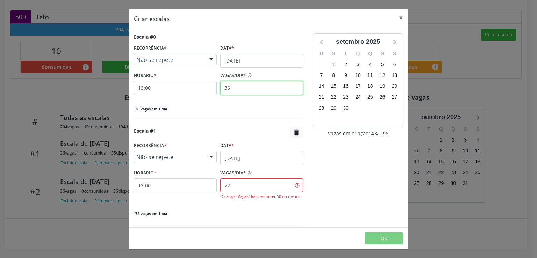
type input "36"
click at [236, 189] on input "72" at bounding box center [261, 185] width 83 height 14
type input "7"
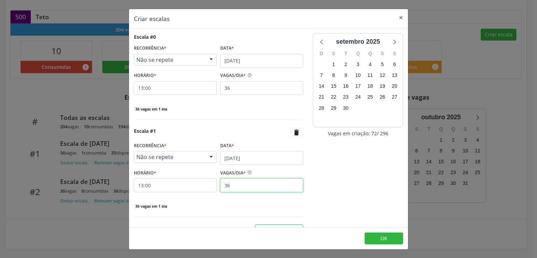
scroll to position [13, 0]
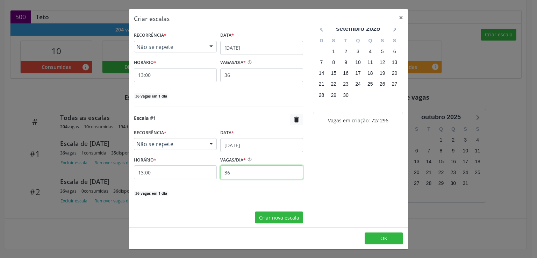
type input "36"
click at [272, 218] on button "Criar nova escala" at bounding box center [279, 217] width 48 height 12
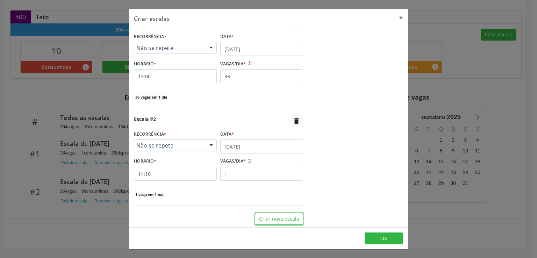
scroll to position [110, 0]
click at [237, 141] on input "[DATE]" at bounding box center [261, 145] width 83 height 14
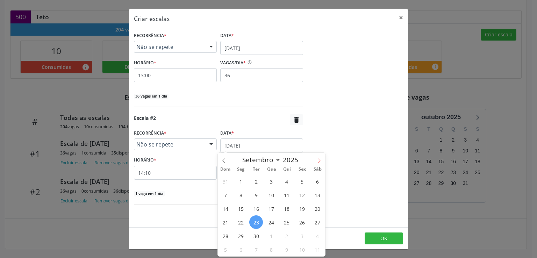
click at [320, 159] on icon at bounding box center [319, 160] width 5 height 5
select select "9"
click at [303, 236] on span "31" at bounding box center [302, 236] width 14 height 14
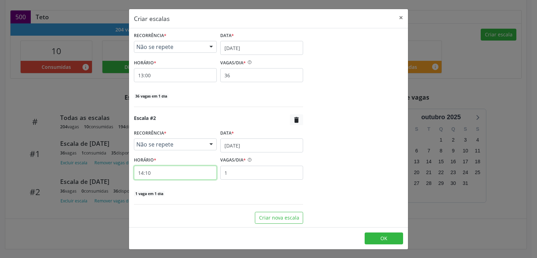
click at [178, 172] on input "14:10" at bounding box center [175, 173] width 83 height 14
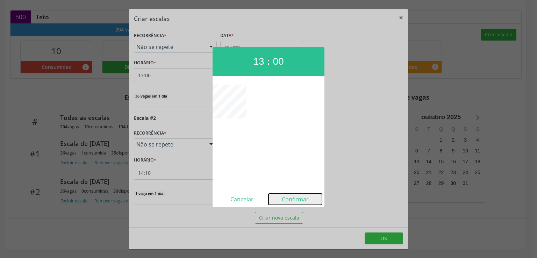
click at [293, 201] on button "Confirmar" at bounding box center [294, 199] width 53 height 11
type input "13:00"
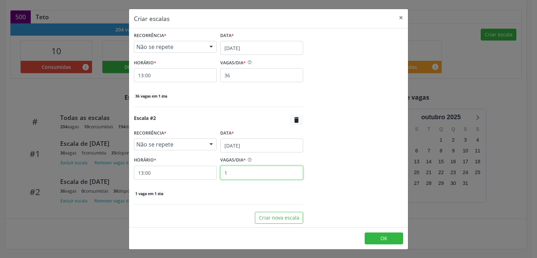
click at [251, 174] on input "1" at bounding box center [261, 173] width 83 height 14
type input "1"
type input "30"
click at [318, 178] on div "setembro 2025 D S T Q Q S S 31 1 2 3 4 5 6 7 8 9 10 11 12 13 14 15 16 17 18 19 …" at bounding box center [358, 73] width 100 height 301
click at [383, 237] on span "OK" at bounding box center [383, 238] width 7 height 7
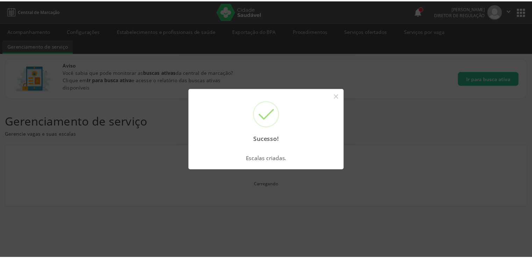
scroll to position [0, 0]
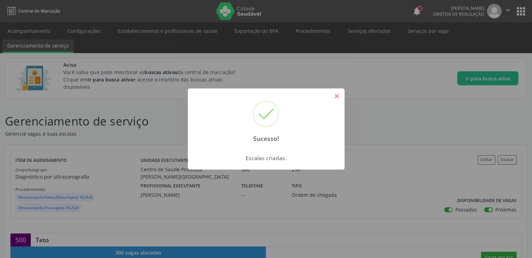
click at [337, 99] on button "×" at bounding box center [337, 96] width 12 height 12
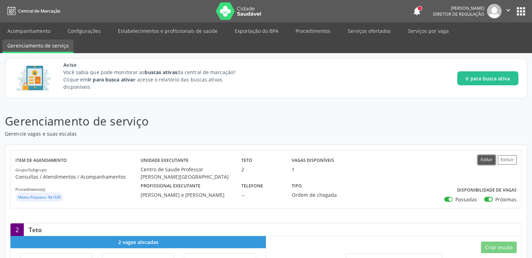
click at [481, 158] on button "Editar" at bounding box center [485, 159] width 17 height 9
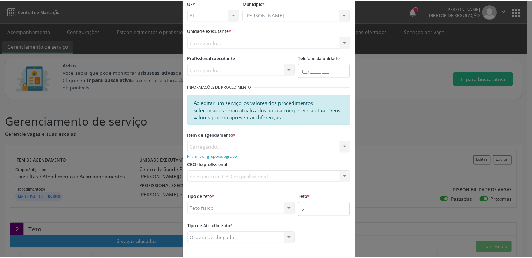
scroll to position [76, 0]
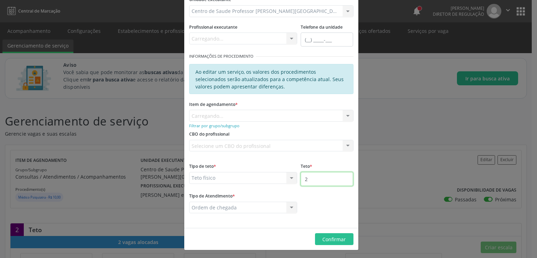
click at [323, 180] on input "2" at bounding box center [327, 179] width 52 height 14
type input "200"
drag, startPoint x: 327, startPoint y: 234, endPoint x: 323, endPoint y: 233, distance: 3.6
click at [326, 234] on button "Confirmar" at bounding box center [334, 239] width 38 height 12
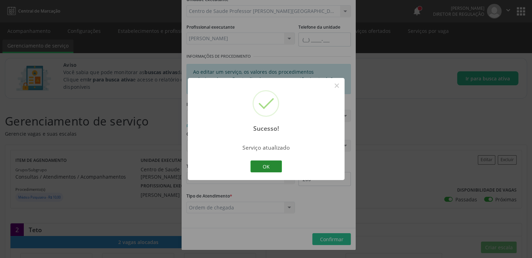
click at [263, 166] on button "OK" at bounding box center [265, 166] width 31 height 12
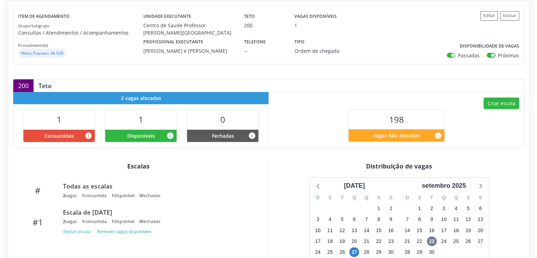
scroll to position [202, 0]
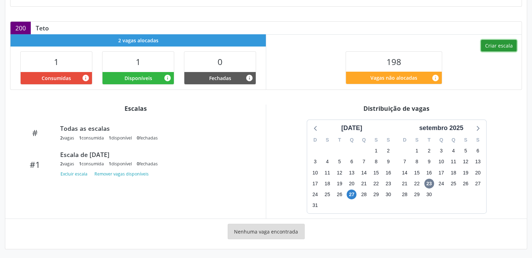
click at [502, 44] on button "Criar escala" at bounding box center [499, 46] width 36 height 12
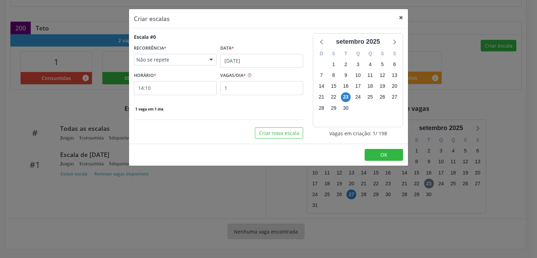
click at [399, 17] on button "×" at bounding box center [401, 17] width 14 height 17
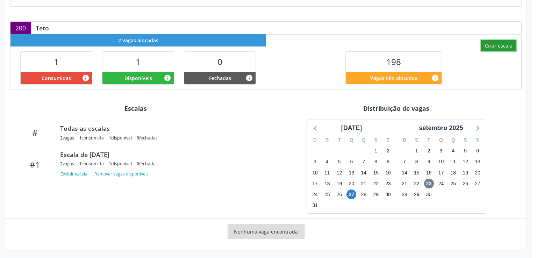
scroll to position [187, 0]
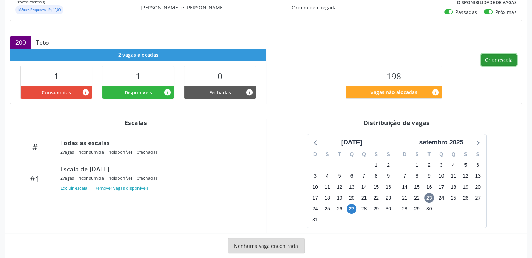
click at [496, 54] on button "Criar escala" at bounding box center [499, 60] width 36 height 12
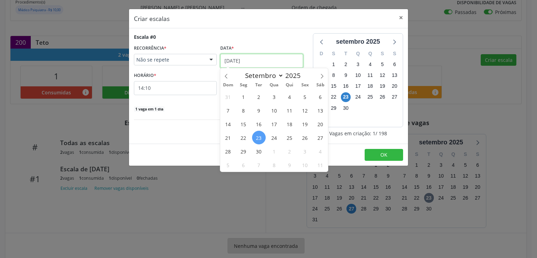
click at [258, 58] on input "23/09/2025" at bounding box center [261, 61] width 83 height 14
click at [321, 77] on icon at bounding box center [321, 76] width 5 height 5
select select "9"
click at [260, 109] on span "7" at bounding box center [259, 110] width 14 height 14
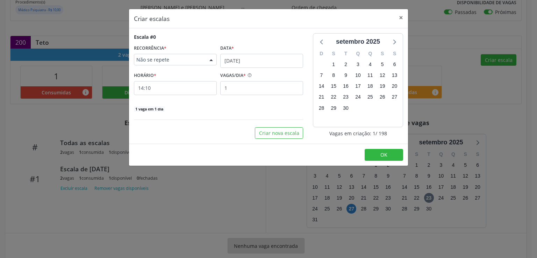
click at [187, 56] on span "Não se repete" at bounding box center [169, 59] width 66 height 7
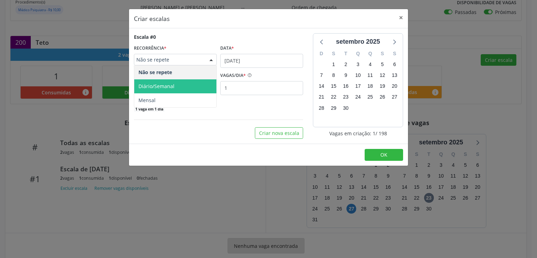
click at [172, 86] on span "Diário/Semanal" at bounding box center [156, 86] width 36 height 7
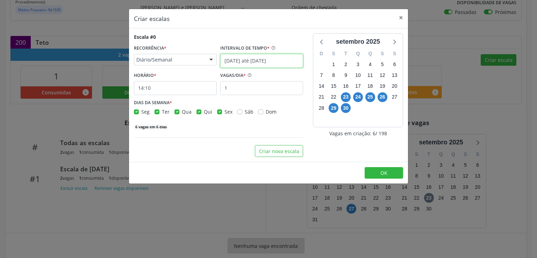
click at [245, 56] on input "[DATE] até [DATE]" at bounding box center [261, 61] width 83 height 14
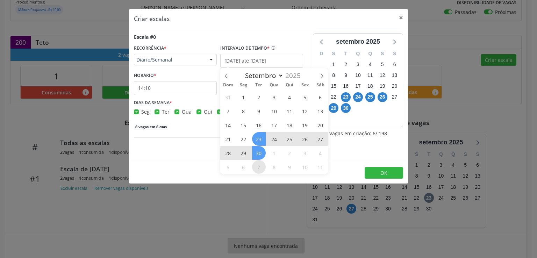
click at [258, 166] on span "7" at bounding box center [259, 167] width 14 height 14
type input "07/10/2025"
select select "9"
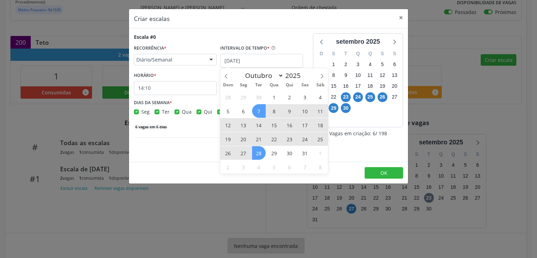
click at [260, 153] on span "28" at bounding box center [259, 153] width 14 height 14
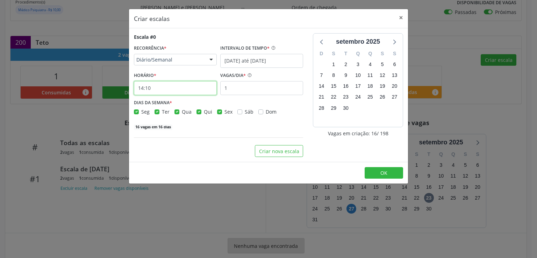
click at [162, 87] on input "14:10" at bounding box center [175, 88] width 83 height 14
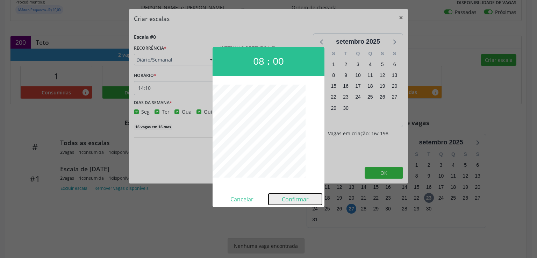
click at [301, 198] on button "Confirmar" at bounding box center [294, 199] width 53 height 11
type input "08:00"
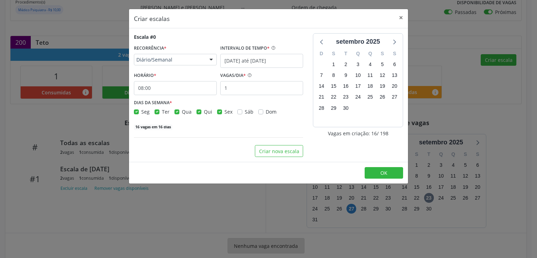
click at [141, 109] on label "Seg" at bounding box center [145, 111] width 8 height 7
click at [136, 109] on input "Seg" at bounding box center [136, 111] width 5 height 6
checkbox input "false"
click at [182, 112] on label "Qua" at bounding box center [187, 111] width 10 height 7
click at [176, 112] on input "Qua" at bounding box center [176, 111] width 5 height 6
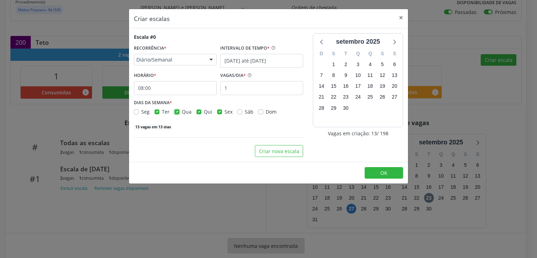
checkbox input "false"
click at [204, 111] on label "Qui" at bounding box center [208, 111] width 8 height 7
click at [200, 111] on input "Qui" at bounding box center [198, 111] width 5 height 6
checkbox input "false"
click at [224, 112] on label "Sex" at bounding box center [228, 111] width 8 height 7
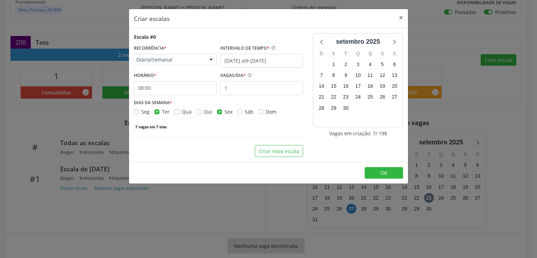
click at [218, 112] on input "Sex" at bounding box center [219, 111] width 5 height 6
checkbox input "false"
click at [233, 91] on input "1" at bounding box center [261, 88] width 83 height 14
type input "15"
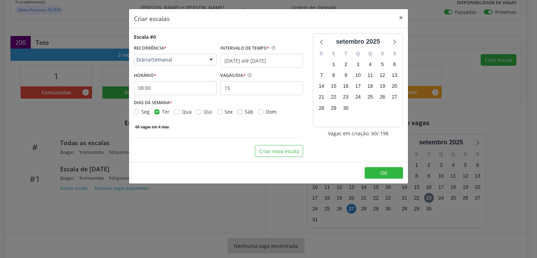
click at [231, 129] on div "60 vagas em 4 dias" at bounding box center [218, 126] width 169 height 7
click at [283, 153] on button "Criar nova escala" at bounding box center [279, 151] width 48 height 12
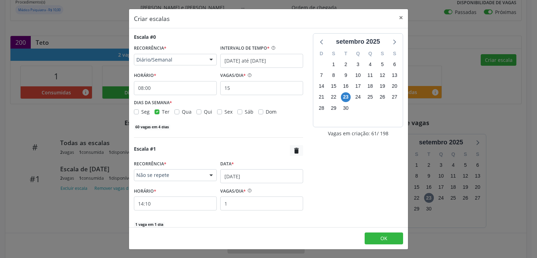
drag, startPoint x: 182, startPoint y: 171, endPoint x: 183, endPoint y: 174, distance: 3.6
click at [182, 171] on div "Não se repete" at bounding box center [175, 175] width 83 height 12
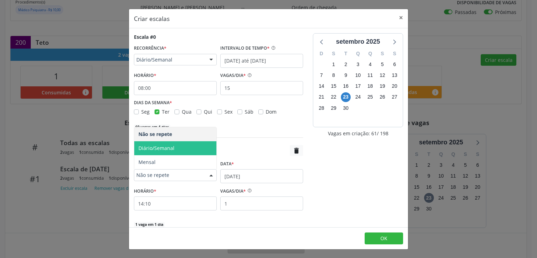
click at [172, 148] on span "Diário/Semanal" at bounding box center [156, 148] width 36 height 7
select select "8"
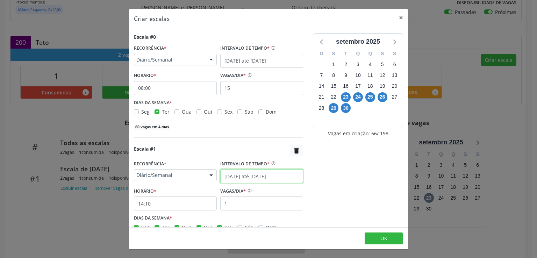
click at [233, 177] on input "23/09/2025 até 30/09/2025" at bounding box center [261, 176] width 83 height 14
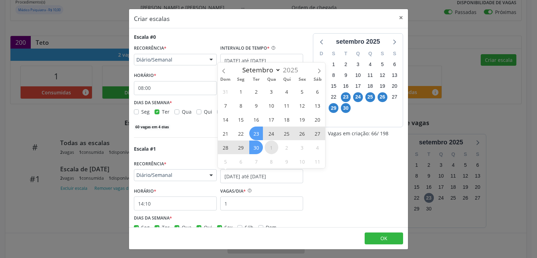
click at [271, 150] on span "1" at bounding box center [272, 148] width 14 height 14
type input "01/10/2025"
select select "9"
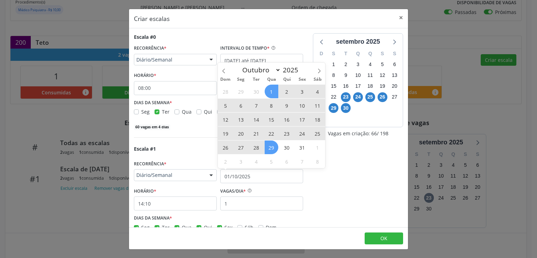
click at [272, 148] on span "29" at bounding box center [272, 148] width 14 height 14
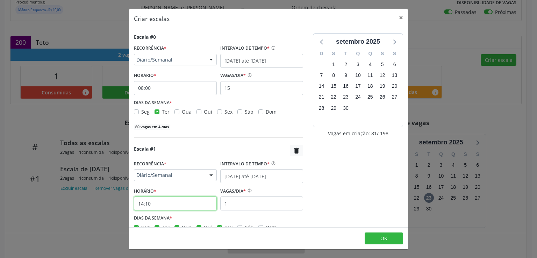
click at [180, 206] on input "14:10" at bounding box center [175, 203] width 83 height 14
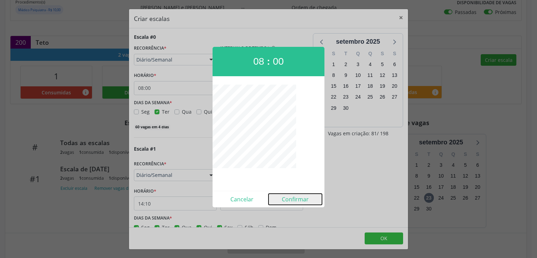
click at [290, 194] on button "Confirmar" at bounding box center [294, 199] width 53 height 11
type input "08:00"
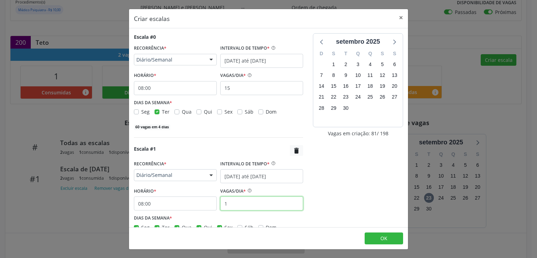
click at [245, 201] on input "1" at bounding box center [261, 203] width 83 height 14
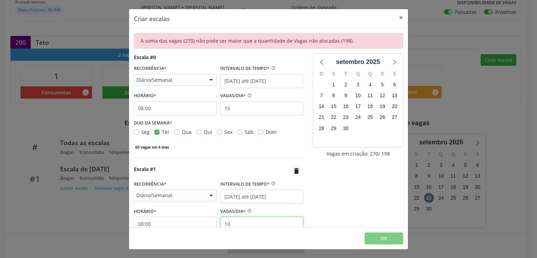
type input "10"
click at [308, 205] on div "setembro 2025 D S T Q Q S S 31 1 2 3 4 5 6 7 8 9 10 11 12 13 14 15 16 17 18 19 …" at bounding box center [358, 172] width 100 height 239
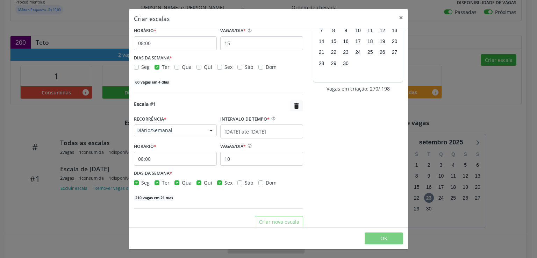
scroll to position [69, 0]
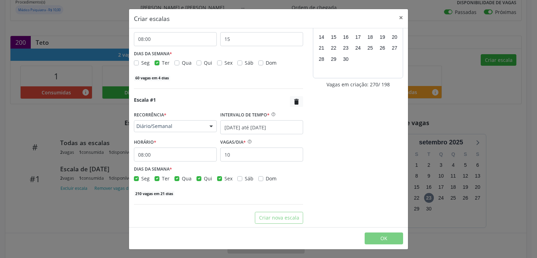
click at [224, 179] on label "Sex" at bounding box center [228, 178] width 8 height 7
click at [217, 179] on input "Sex" at bounding box center [219, 178] width 5 height 6
checkbox input "false"
click at [204, 179] on label "Qui" at bounding box center [208, 178] width 8 height 7
click at [198, 179] on input "Qui" at bounding box center [198, 178] width 5 height 6
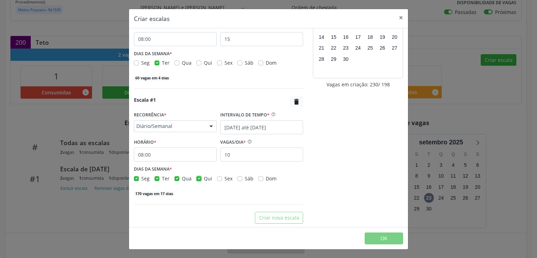
checkbox input "false"
click at [162, 177] on label "Ter" at bounding box center [166, 178] width 8 height 7
click at [156, 177] on input "Ter" at bounding box center [156, 178] width 5 height 6
checkbox input "false"
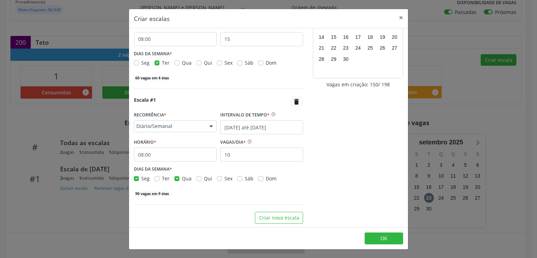
click at [141, 178] on label "Seg" at bounding box center [145, 178] width 8 height 7
click at [137, 178] on input "Seg" at bounding box center [136, 178] width 5 height 6
checkbox input "false"
click at [355, 205] on div "setembro 2025 D S T Q Q S S 31 1 2 3 4 5 6 7 8 9 10 11 12 13 14 15 16 17 18 19 …" at bounding box center [358, 103] width 100 height 239
click at [388, 246] on footer "OK" at bounding box center [268, 238] width 279 height 22
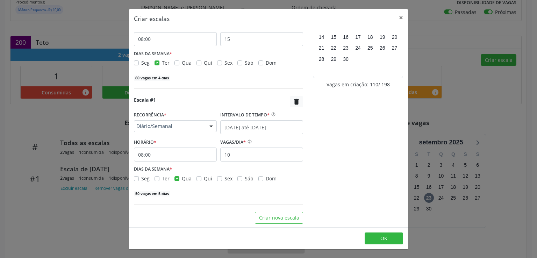
click at [388, 246] on footer "OK" at bounding box center [268, 238] width 279 height 22
click at [391, 239] on button "OK" at bounding box center [384, 238] width 38 height 12
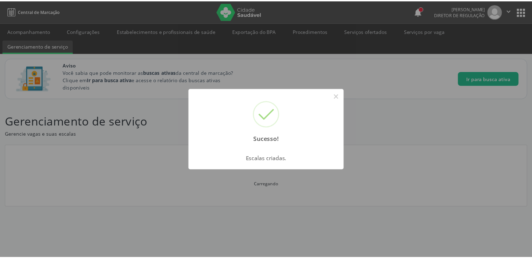
scroll to position [0, 0]
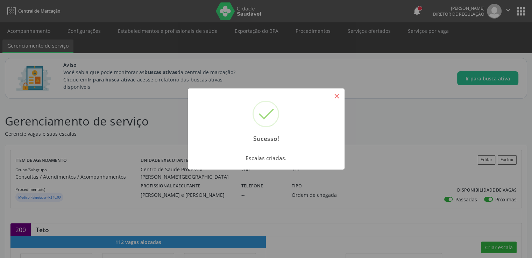
click at [336, 92] on button "×" at bounding box center [337, 96] width 12 height 12
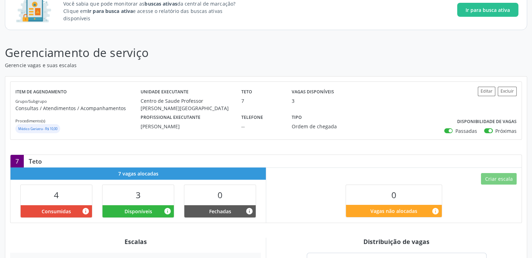
scroll to position [62, 0]
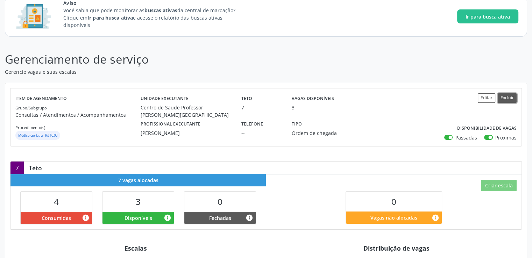
click at [503, 98] on button "Excluir" at bounding box center [506, 97] width 19 height 9
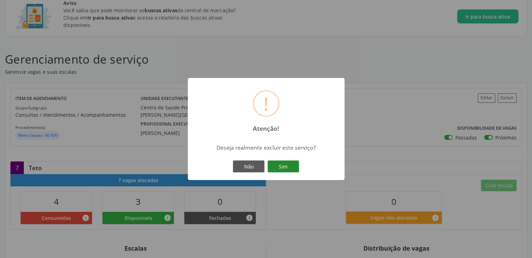
click at [271, 164] on button "Sim" at bounding box center [282, 166] width 31 height 12
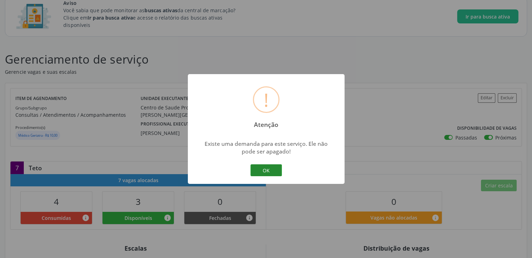
click at [265, 171] on button "OK" at bounding box center [265, 170] width 31 height 12
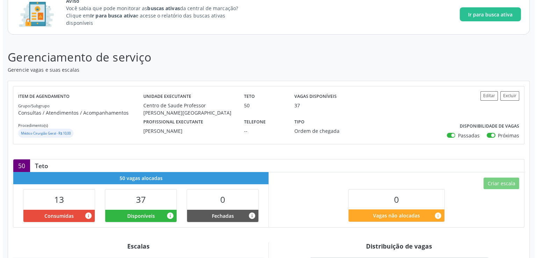
scroll to position [63, 0]
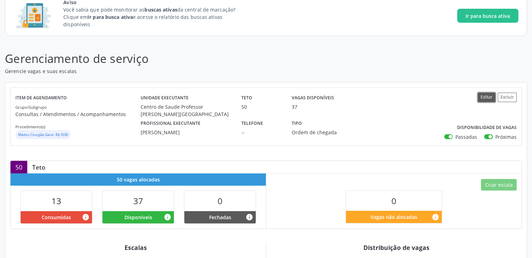
click at [484, 95] on button "Editar" at bounding box center [485, 97] width 17 height 9
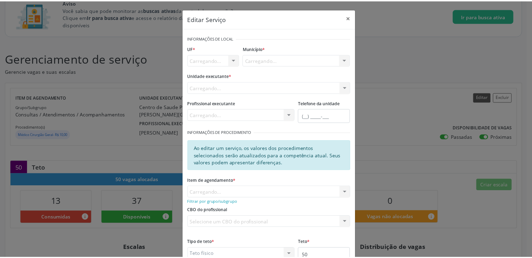
scroll to position [0, 0]
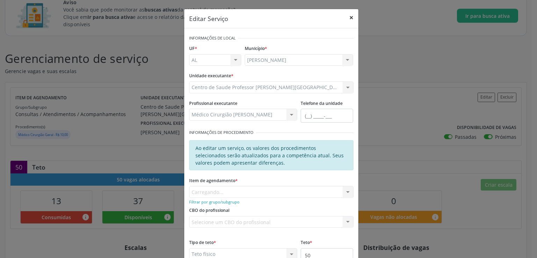
click at [346, 15] on button "×" at bounding box center [351, 17] width 14 height 17
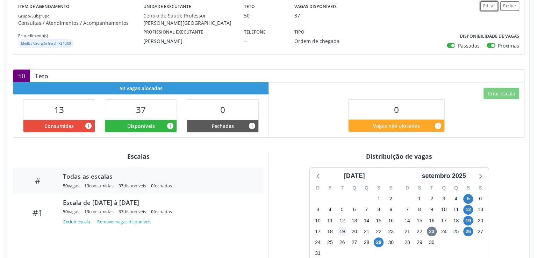
scroll to position [97, 0]
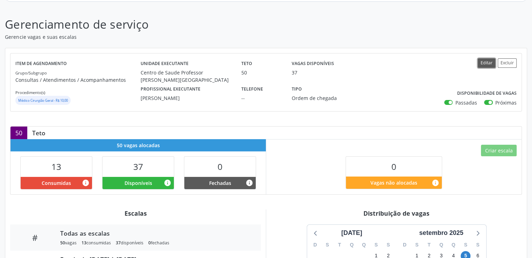
click at [484, 60] on button "Editar" at bounding box center [485, 62] width 17 height 9
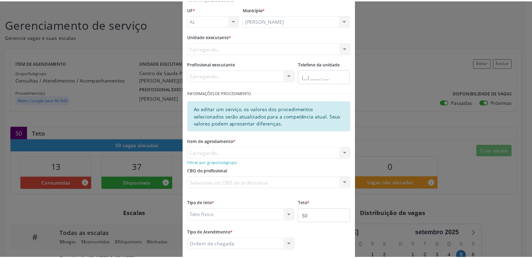
scroll to position [76, 0]
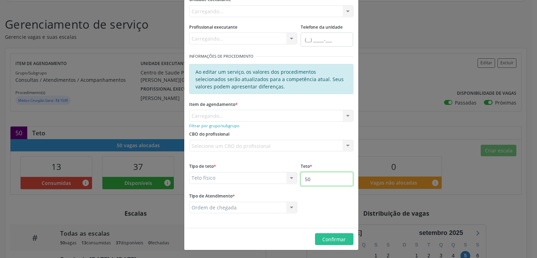
click at [316, 182] on input "50" at bounding box center [327, 179] width 52 height 14
type input "5"
type input "200"
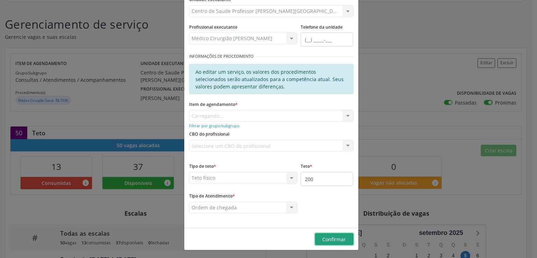
click at [330, 236] on span "Confirmar" at bounding box center [333, 239] width 23 height 7
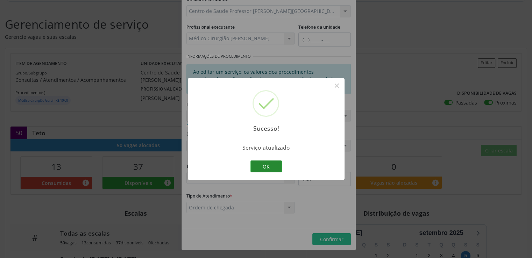
click at [272, 163] on button "OK" at bounding box center [265, 166] width 31 height 12
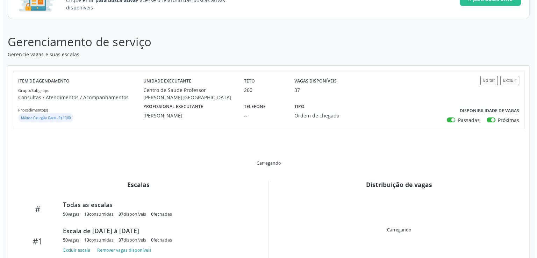
scroll to position [128, 0]
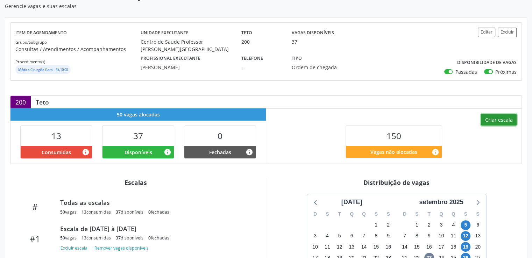
click at [502, 122] on button "Criar escala" at bounding box center [499, 120] width 36 height 12
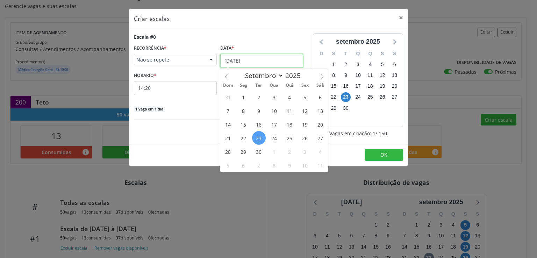
click at [260, 58] on input "[DATE]" at bounding box center [261, 61] width 83 height 14
click at [182, 57] on span "Não se repete" at bounding box center [169, 59] width 66 height 7
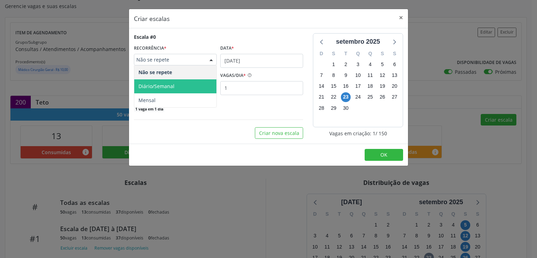
click at [159, 84] on span "Diário/Semanal" at bounding box center [156, 86] width 36 height 7
select select "8"
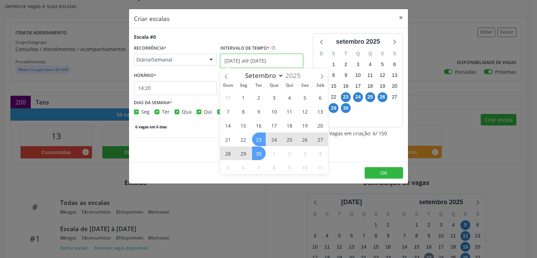
click at [246, 56] on input "23/09/2025 até 30/09/2025" at bounding box center [261, 61] width 83 height 14
click at [305, 155] on span "3" at bounding box center [305, 153] width 14 height 14
type input "03/10/2025"
select select "9"
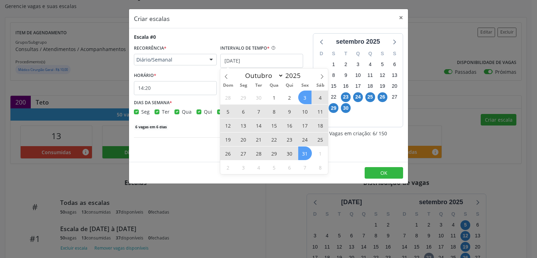
click at [305, 158] on span "31" at bounding box center [305, 153] width 14 height 14
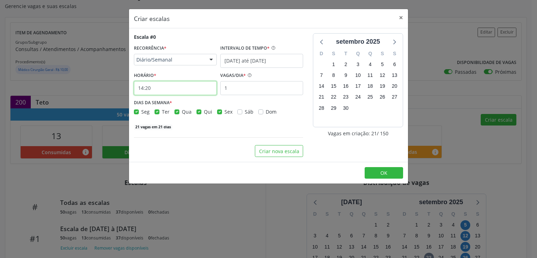
click at [187, 87] on input "14:20" at bounding box center [175, 88] width 83 height 14
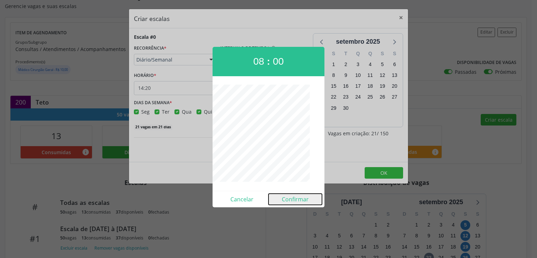
click at [294, 197] on button "Confirmar" at bounding box center [294, 199] width 53 height 11
type input "08:00"
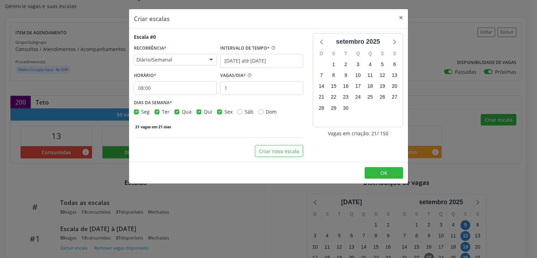
click at [254, 98] on div "DIAS DA SEMANA * Seg Ter Qua Qui Sex Sáb Dom" at bounding box center [218, 107] width 169 height 18
click at [253, 91] on input "1" at bounding box center [261, 88] width 83 height 14
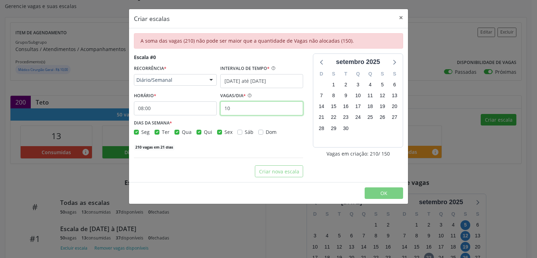
type input "10"
click at [204, 131] on label "Qui" at bounding box center [208, 131] width 8 height 7
click at [198, 131] on input "Qui" at bounding box center [198, 131] width 5 height 6
checkbox input "false"
click at [182, 133] on label "Qua" at bounding box center [187, 131] width 10 height 7
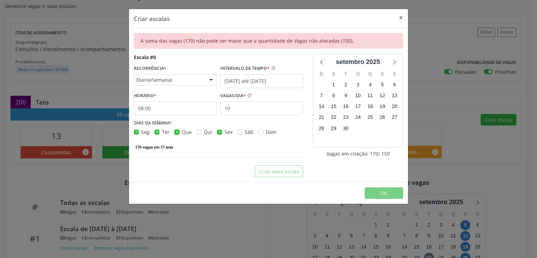
click at [175, 133] on input "Qua" at bounding box center [176, 131] width 5 height 6
checkbox input "false"
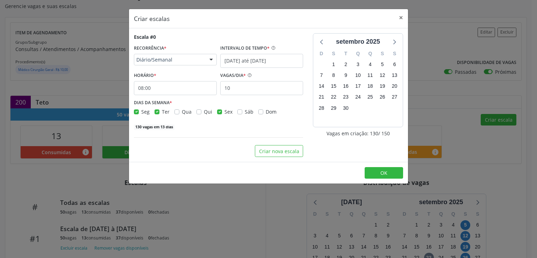
click at [162, 112] on label "Ter" at bounding box center [166, 111] width 8 height 7
click at [155, 112] on input "Ter" at bounding box center [156, 111] width 5 height 6
checkbox input "false"
click at [141, 112] on label "Seg" at bounding box center [145, 111] width 8 height 7
click at [134, 112] on input "Seg" at bounding box center [136, 111] width 5 height 6
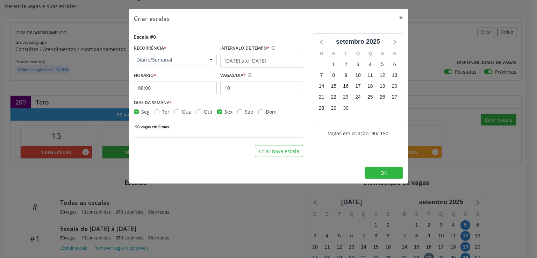
checkbox input "false"
click at [378, 172] on button "OK" at bounding box center [384, 173] width 38 height 12
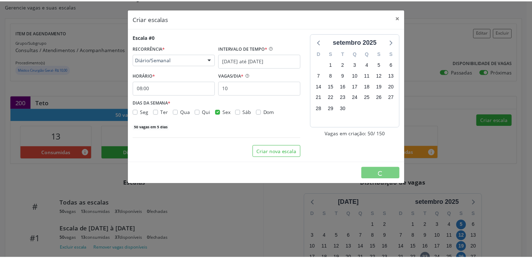
scroll to position [0, 0]
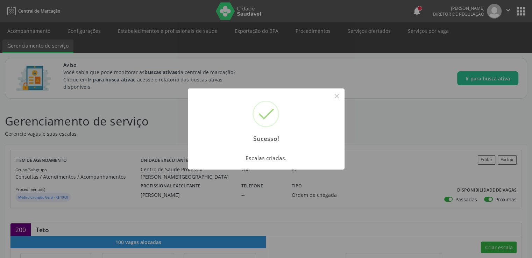
click at [167, 124] on div "Sucesso! × Escalas criadas. OK Cancel" at bounding box center [266, 129] width 532 height 258
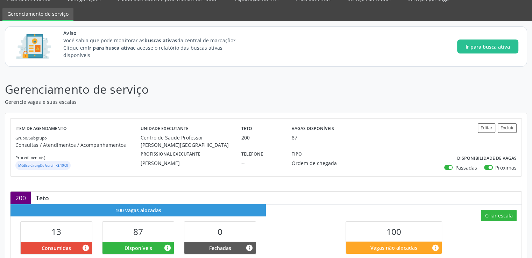
scroll to position [70, 0]
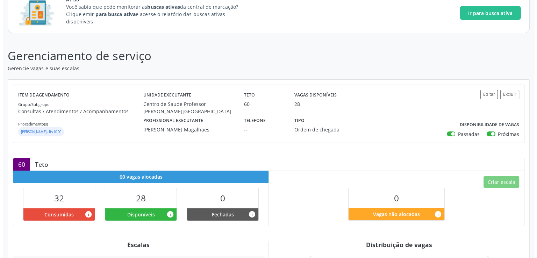
scroll to position [70, 0]
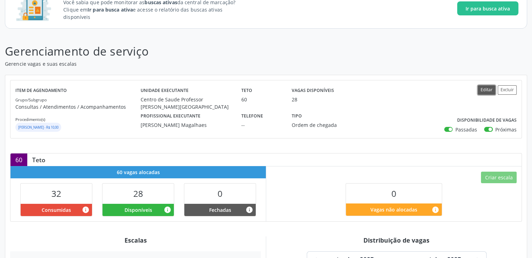
click at [487, 86] on button "Editar" at bounding box center [485, 89] width 17 height 9
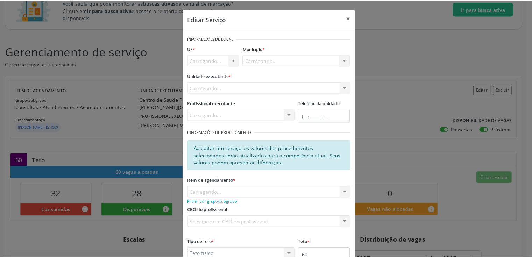
scroll to position [76, 0]
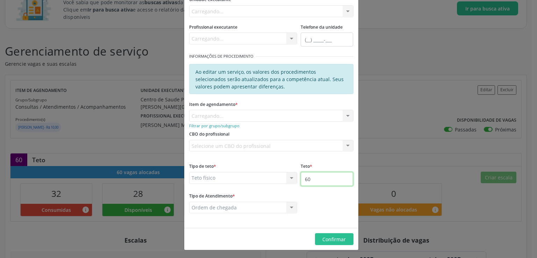
click at [319, 179] on input "60" at bounding box center [327, 179] width 52 height 14
type input "6"
type input "200"
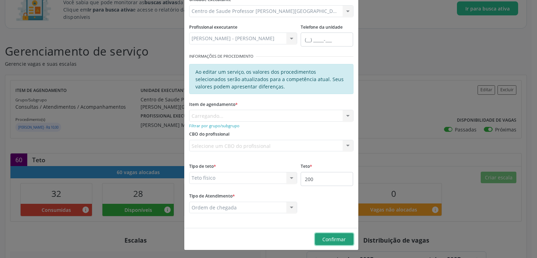
drag, startPoint x: 319, startPoint y: 179, endPoint x: 330, endPoint y: 244, distance: 65.6
click at [330, 244] on button "Confirmar" at bounding box center [334, 239] width 38 height 12
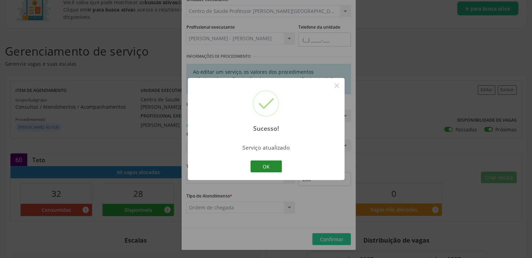
click at [261, 164] on button "OK" at bounding box center [265, 166] width 31 height 12
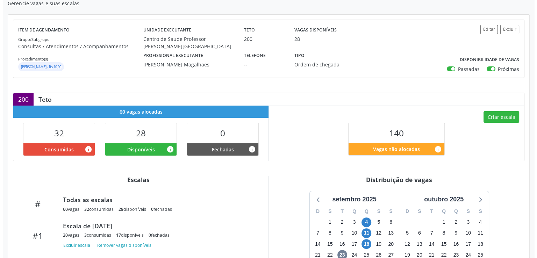
scroll to position [213, 0]
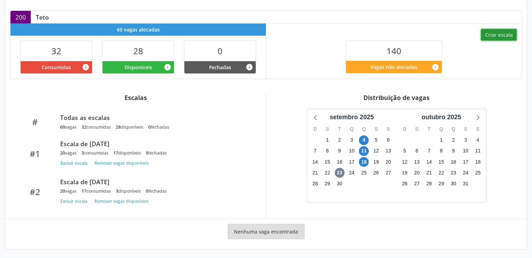
click at [493, 36] on button "Criar escala" at bounding box center [499, 35] width 36 height 12
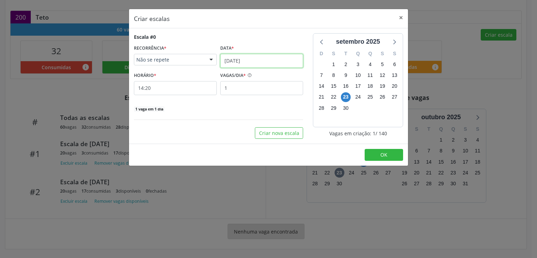
click at [235, 58] on input "[DATE]" at bounding box center [261, 61] width 83 height 14
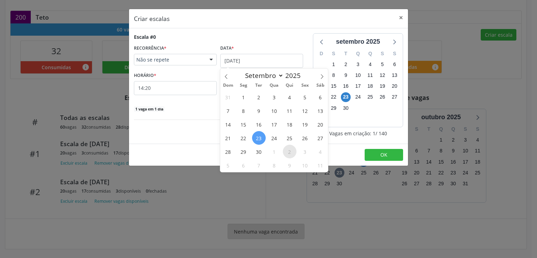
click at [288, 150] on span "2" at bounding box center [290, 152] width 14 height 14
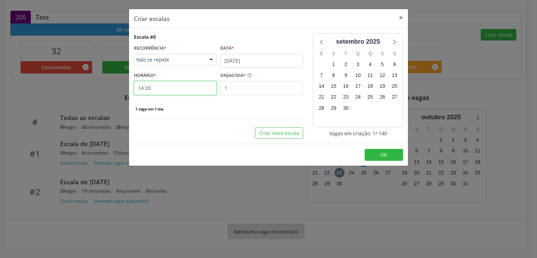
click at [173, 87] on input "14:20" at bounding box center [175, 88] width 83 height 14
click at [164, 88] on input "14:20" at bounding box center [175, 88] width 83 height 14
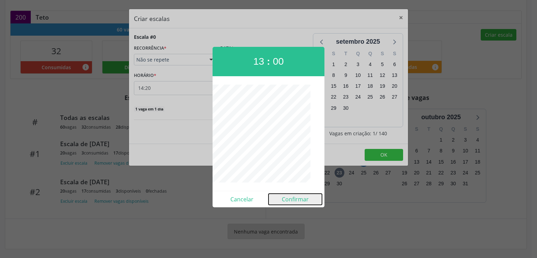
click at [294, 197] on button "Confirmar" at bounding box center [294, 199] width 53 height 11
type input "13:00"
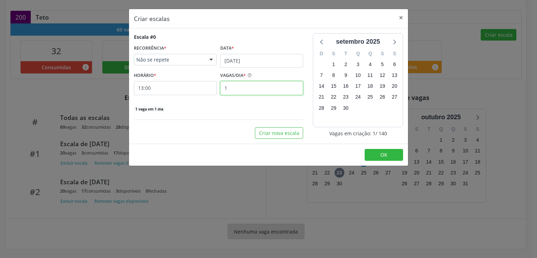
click at [229, 86] on input "1" at bounding box center [261, 88] width 83 height 14
type input "25"
click at [242, 112] on div "25 vagas em 1 dia" at bounding box center [218, 108] width 169 height 7
click at [278, 136] on button "Criar nova escala" at bounding box center [279, 133] width 48 height 12
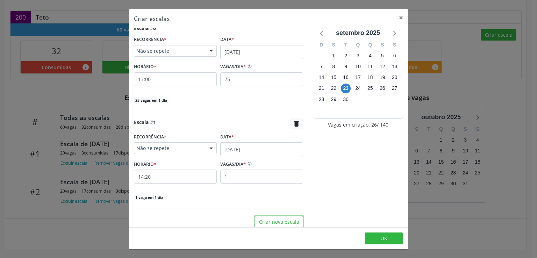
scroll to position [13, 0]
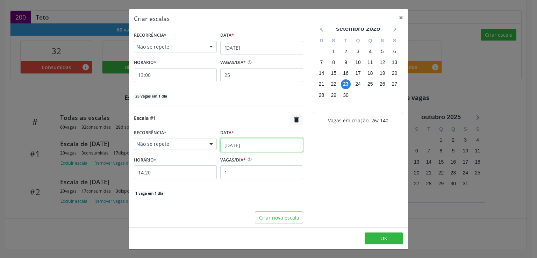
click at [249, 143] on input "[DATE]" at bounding box center [261, 145] width 83 height 14
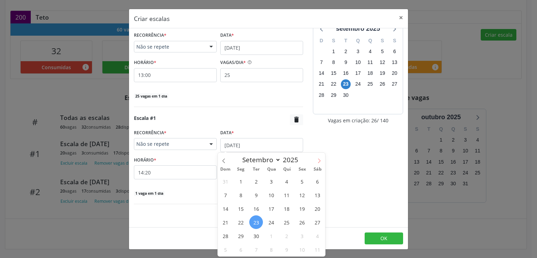
click at [320, 161] on icon at bounding box center [319, 160] width 5 height 5
select select "9"
click at [290, 210] on span "16" at bounding box center [287, 209] width 14 height 14
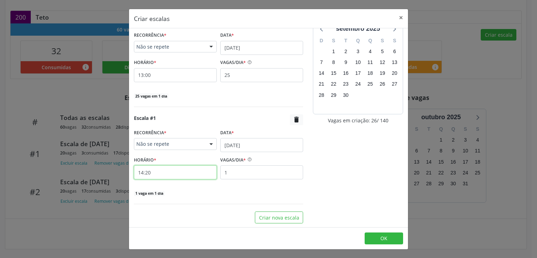
click at [173, 173] on input "14:20" at bounding box center [175, 172] width 83 height 14
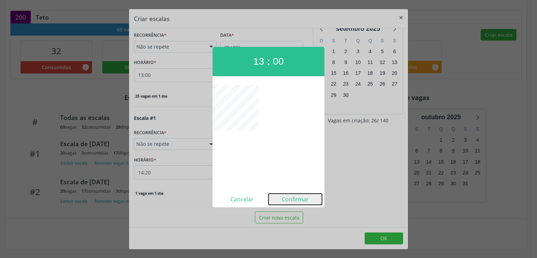
click at [295, 200] on button "Confirmar" at bounding box center [294, 199] width 53 height 11
type input "13:00"
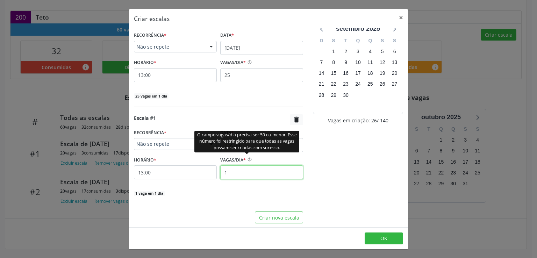
click at [242, 171] on input "1" at bounding box center [261, 172] width 83 height 14
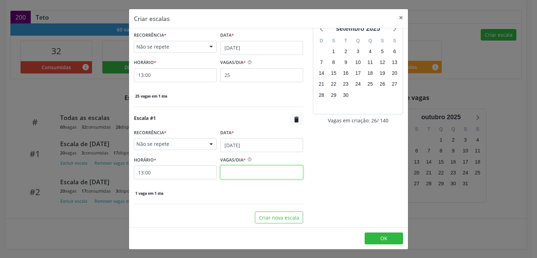
scroll to position [0, 0]
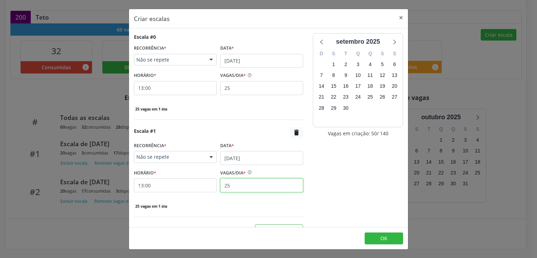
type input "25"
click at [362, 184] on div "[DATE] D S T Q Q S S 31 1 2 3 4 5 6 7 8 9 10 11 12 13 14 15 16 17 18 19 20 21 2…" at bounding box center [358, 134] width 100 height 203
click at [372, 239] on button "OK" at bounding box center [384, 238] width 38 height 12
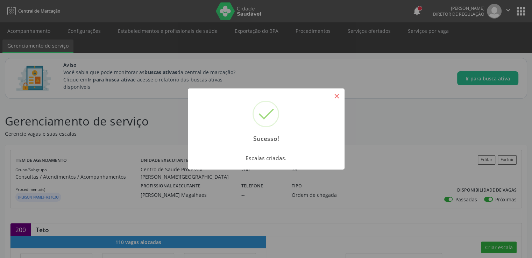
click at [335, 96] on button "×" at bounding box center [337, 96] width 12 height 12
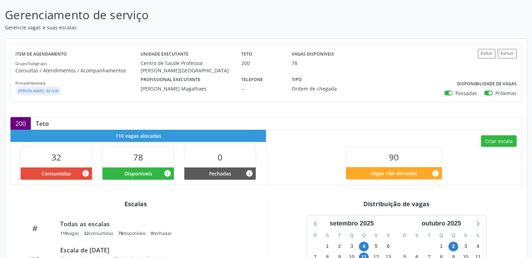
scroll to position [38, 0]
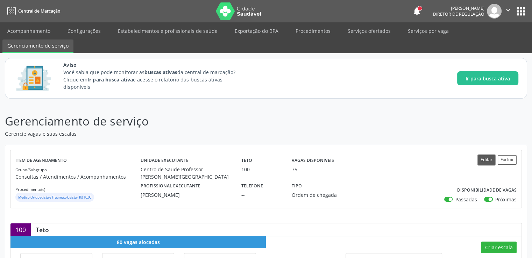
click at [481, 161] on button "Editar" at bounding box center [485, 159] width 17 height 9
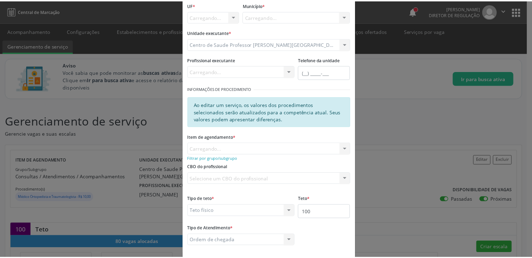
scroll to position [76, 0]
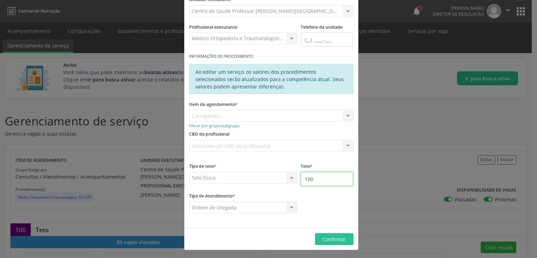
click at [327, 178] on input "100" at bounding box center [327, 179] width 52 height 14
type input "200"
click at [325, 237] on span "Confirmar" at bounding box center [333, 239] width 23 height 7
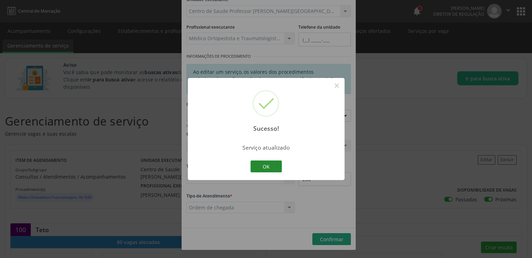
click at [258, 166] on button "OK" at bounding box center [265, 166] width 31 height 12
click at [258, 166] on div "Sucesso! × Serviço atualizado OK Cancel" at bounding box center [266, 129] width 157 height 102
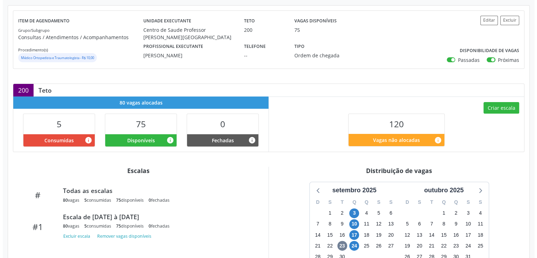
scroll to position [140, 0]
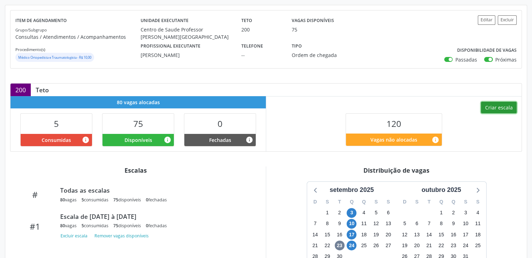
click at [495, 106] on button "Criar escala" at bounding box center [499, 108] width 36 height 12
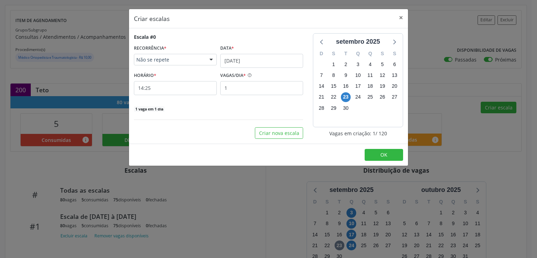
click at [186, 58] on span "Não se repete" at bounding box center [169, 59] width 66 height 7
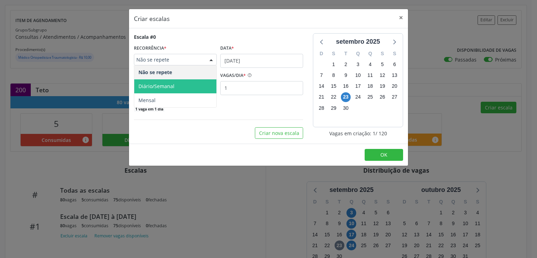
click at [171, 85] on span "Diário/Semanal" at bounding box center [156, 86] width 36 height 7
select select "8"
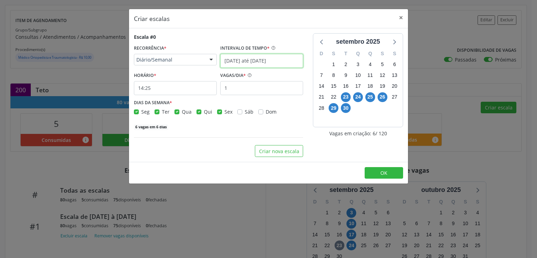
click at [241, 60] on input "[DATE] até [DATE]" at bounding box center [261, 61] width 83 height 14
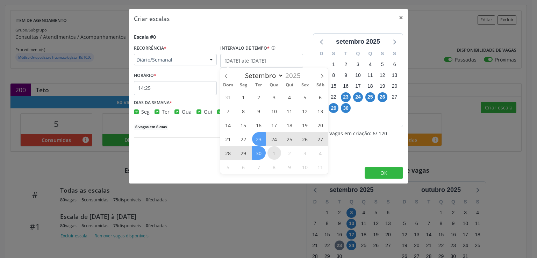
click at [277, 156] on span "1" at bounding box center [274, 153] width 14 height 14
type input "01/10/2025"
select select "9"
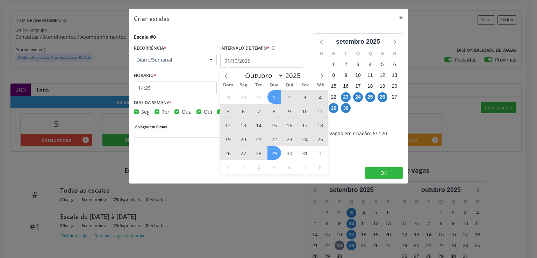
click at [274, 158] on span "29" at bounding box center [274, 153] width 14 height 14
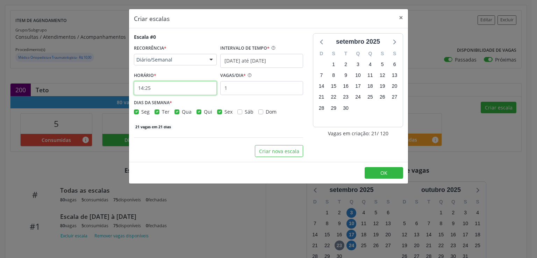
click at [168, 86] on input "14:25" at bounding box center [175, 88] width 83 height 14
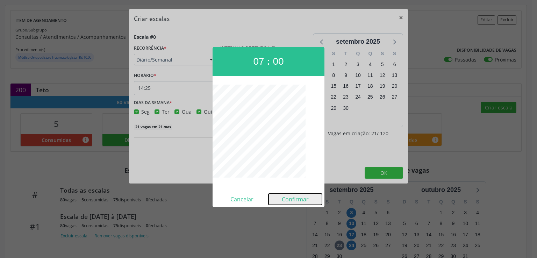
click at [296, 199] on button "Confirmar" at bounding box center [294, 199] width 53 height 11
type input "07:00"
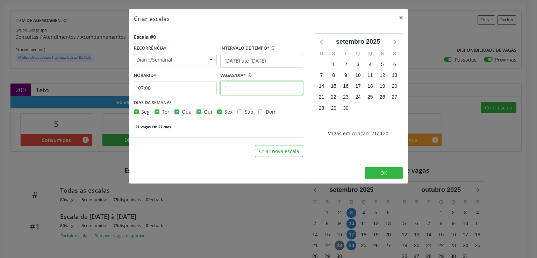
click at [246, 86] on input "1" at bounding box center [261, 88] width 83 height 14
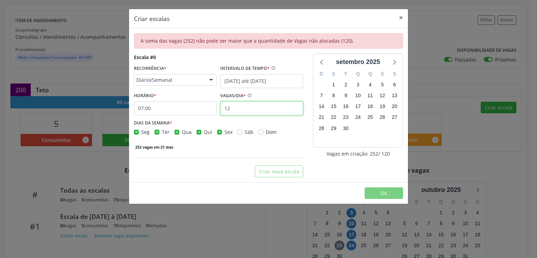
type input "1"
type input "25"
click at [162, 131] on label "Ter" at bounding box center [166, 131] width 8 height 7
click at [158, 131] on input "Ter" at bounding box center [156, 131] width 5 height 6
checkbox input "false"
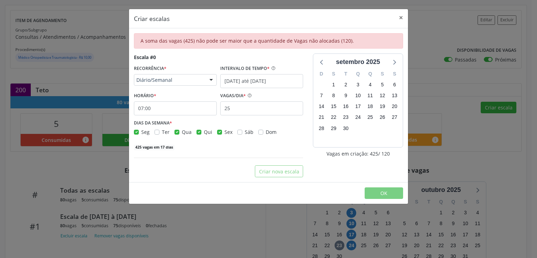
click at [141, 133] on label "Seg" at bounding box center [145, 131] width 8 height 7
click at [137, 133] on input "Seg" at bounding box center [136, 131] width 5 height 6
checkbox input "false"
click at [204, 132] on label "Qui" at bounding box center [208, 131] width 8 height 7
click at [197, 132] on input "Qui" at bounding box center [198, 131] width 5 height 6
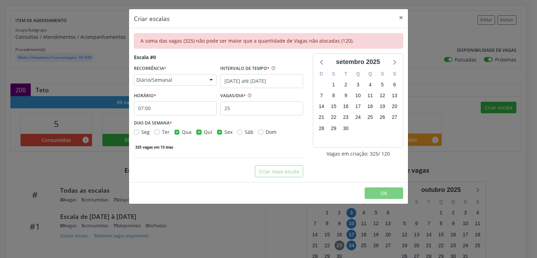
checkbox input "false"
click at [224, 132] on label "Sex" at bounding box center [228, 131] width 8 height 7
click at [218, 132] on input "Sex" at bounding box center [219, 131] width 5 height 6
checkbox input "false"
click at [221, 142] on div "Escala #0 RECORRÊNCIA * Diário/Semanal Não se repete Diário/Semanal Mensal Nenh…" at bounding box center [218, 101] width 169 height 97
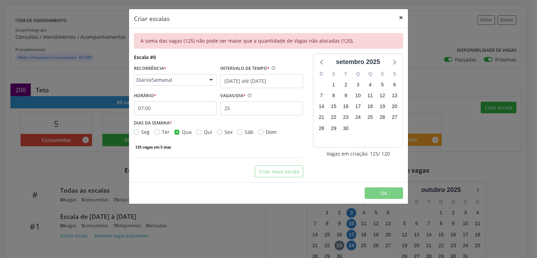
click at [400, 16] on button "×" at bounding box center [401, 17] width 14 height 17
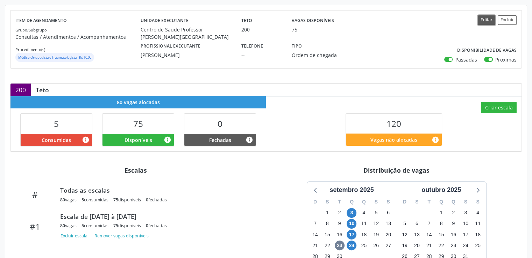
click at [487, 19] on button "Editar" at bounding box center [485, 19] width 17 height 9
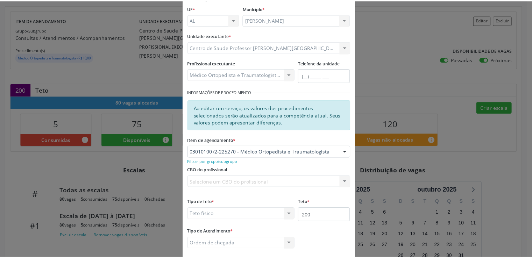
scroll to position [76, 0]
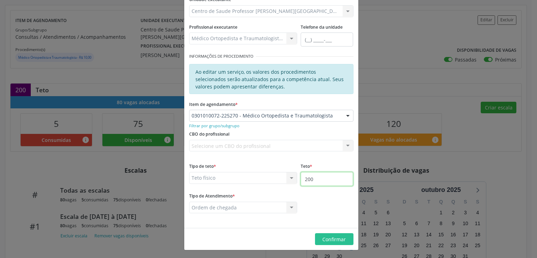
click at [317, 177] on input "200" at bounding box center [327, 179] width 52 height 14
type input "2"
type input "300"
click at [330, 237] on span "Confirmar" at bounding box center [333, 239] width 23 height 7
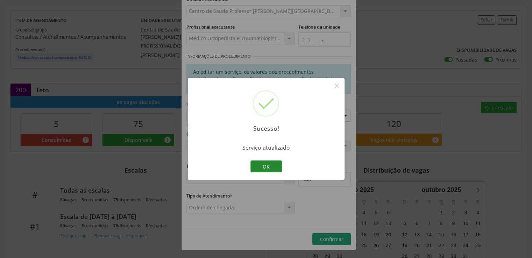
click at [267, 168] on button "OK" at bounding box center [265, 166] width 31 height 12
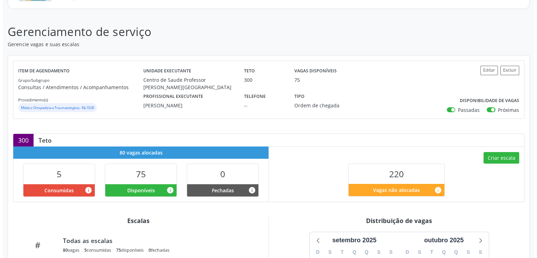
scroll to position [175, 0]
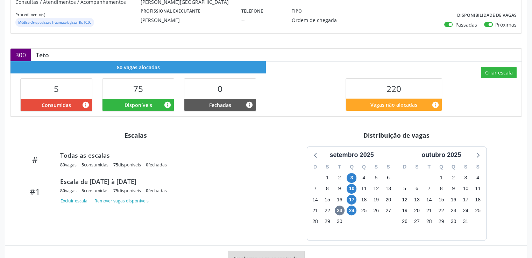
click at [499, 65] on div "Criar escala 220 Vagas não alocadas info" at bounding box center [393, 88] width 255 height 55
click at [499, 71] on button "Criar escala" at bounding box center [499, 73] width 36 height 12
select select "8"
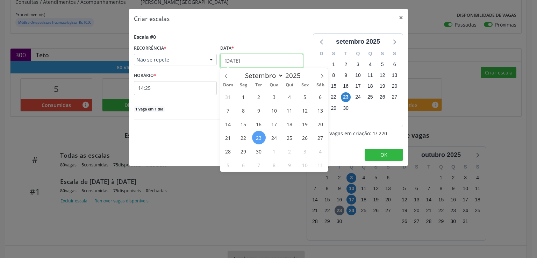
click at [280, 60] on input "[DATE]" at bounding box center [261, 61] width 83 height 14
click at [276, 151] on span "1" at bounding box center [274, 151] width 14 height 14
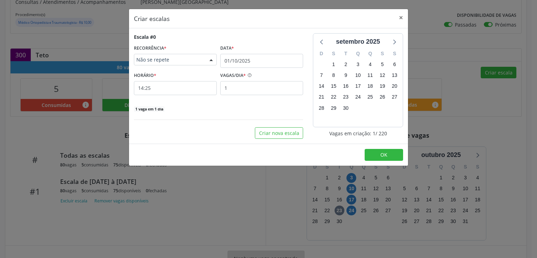
click at [167, 58] on span "Não se repete" at bounding box center [169, 59] width 66 height 7
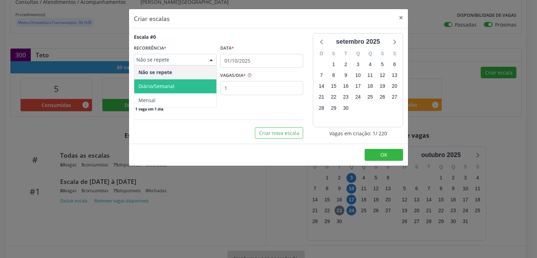
click at [169, 84] on span "Diário/Semanal" at bounding box center [156, 86] width 36 height 7
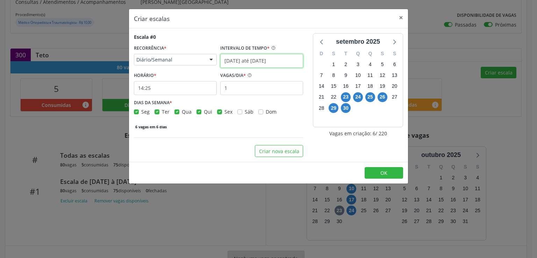
click at [239, 57] on input "[DATE] até [DATE]" at bounding box center [261, 61] width 83 height 14
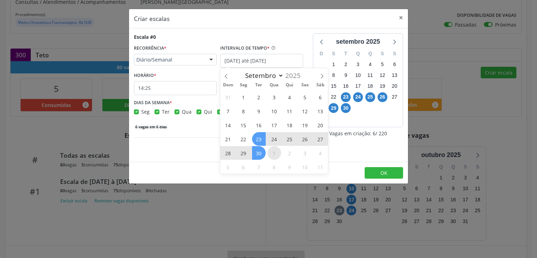
click at [275, 153] on span "1" at bounding box center [274, 153] width 14 height 14
type input "01/10/2025"
select select "9"
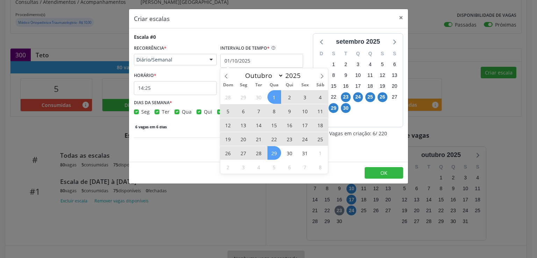
click at [276, 153] on span "29" at bounding box center [274, 153] width 14 height 14
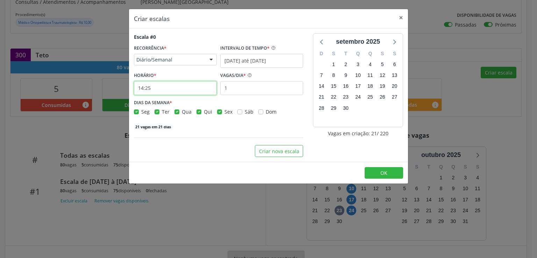
click at [179, 88] on input "14:25" at bounding box center [175, 88] width 83 height 14
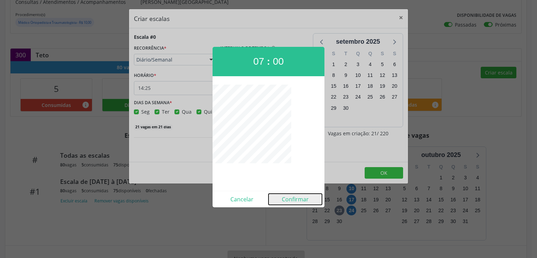
click at [299, 198] on button "Confirmar" at bounding box center [294, 199] width 53 height 11
type input "07:00"
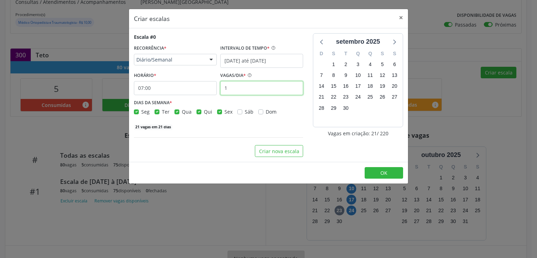
click at [235, 86] on input "1" at bounding box center [261, 88] width 83 height 14
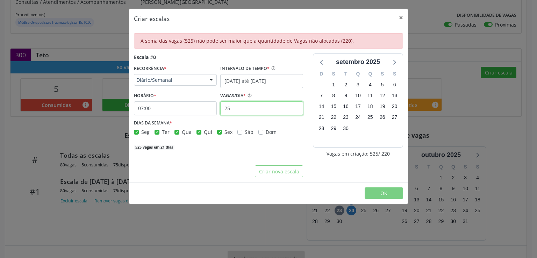
type input "25"
drag, startPoint x: 218, startPoint y: 133, endPoint x: 213, endPoint y: 132, distance: 5.3
click at [224, 133] on label "Sex" at bounding box center [228, 131] width 8 height 7
click at [218, 133] on input "Sex" at bounding box center [219, 131] width 5 height 6
checkbox input "false"
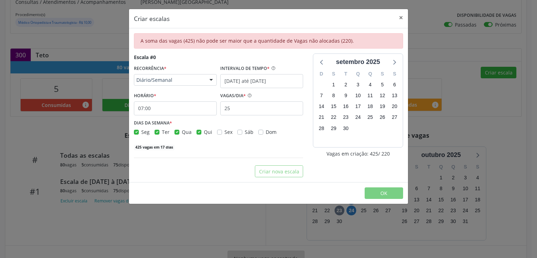
click at [204, 133] on label "Qui" at bounding box center [208, 131] width 8 height 7
click at [199, 133] on input "Qui" at bounding box center [198, 131] width 5 height 6
checkbox input "false"
click at [162, 132] on label "Ter" at bounding box center [166, 131] width 8 height 7
click at [155, 132] on input "Ter" at bounding box center [156, 131] width 5 height 6
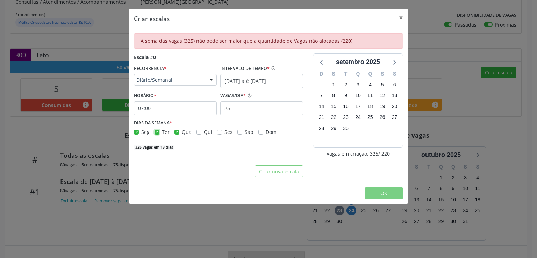
checkbox input "false"
click at [141, 132] on label "Seg" at bounding box center [145, 131] width 8 height 7
click at [134, 132] on input "Seg" at bounding box center [136, 131] width 5 height 6
checkbox input "false"
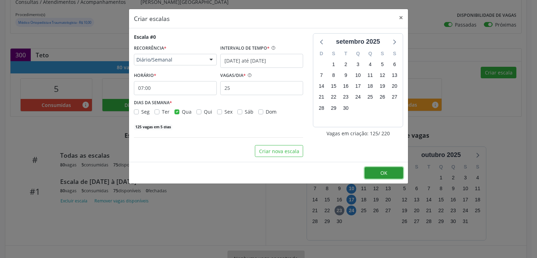
click at [382, 174] on span "OK" at bounding box center [383, 173] width 7 height 7
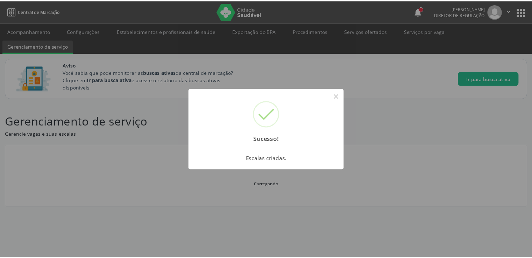
scroll to position [0, 0]
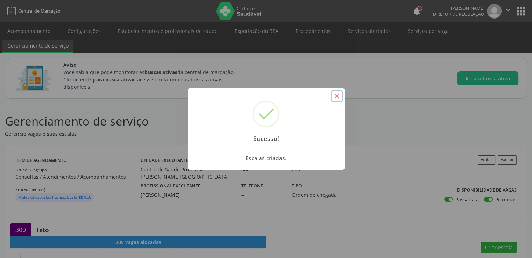
click at [336, 95] on button "×" at bounding box center [337, 96] width 12 height 12
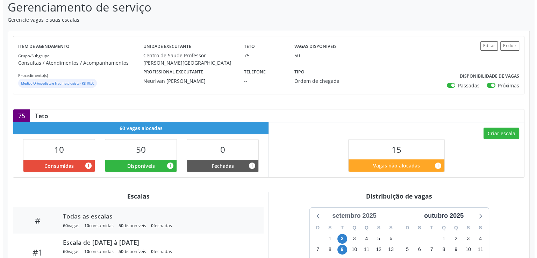
scroll to position [140, 0]
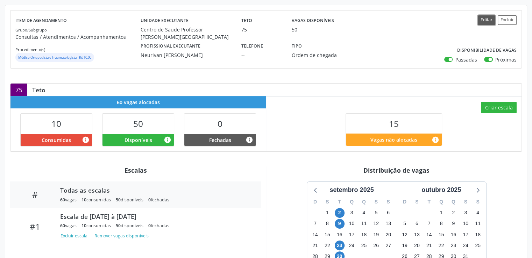
click at [487, 21] on button "Editar" at bounding box center [485, 19] width 17 height 9
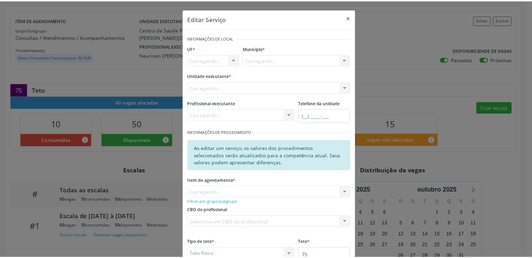
scroll to position [76, 0]
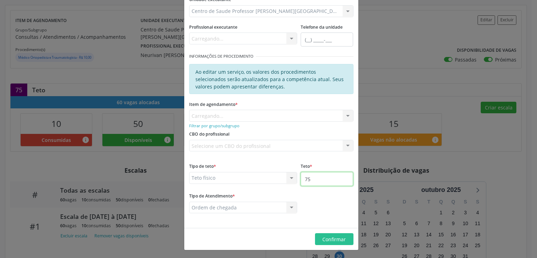
click at [319, 182] on input "75" at bounding box center [327, 179] width 52 height 14
type input "7"
type input "200"
click at [327, 238] on span "Confirmar" at bounding box center [333, 239] width 23 height 7
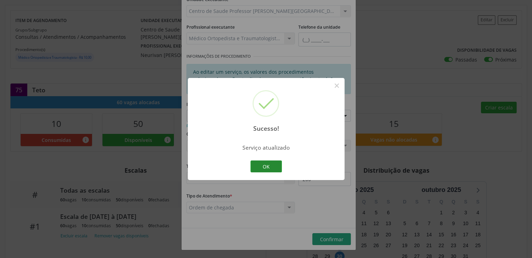
click at [269, 164] on button "OK" at bounding box center [265, 166] width 31 height 12
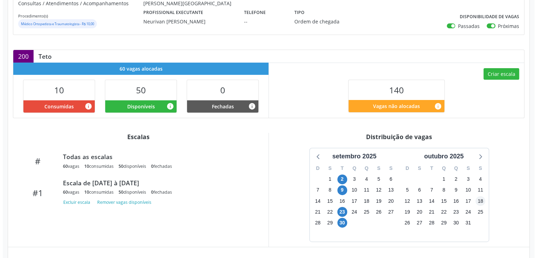
scroll to position [210, 0]
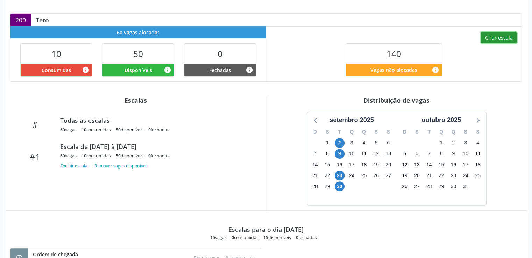
click at [495, 37] on button "Criar escala" at bounding box center [499, 38] width 36 height 12
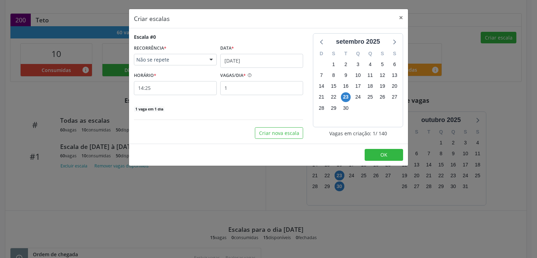
click at [171, 62] on span "Não se repete" at bounding box center [169, 59] width 66 height 7
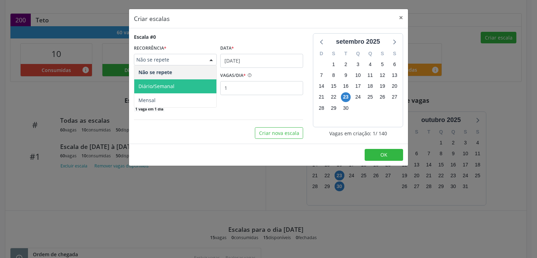
click at [177, 81] on span "Diário/Semanal" at bounding box center [175, 86] width 82 height 14
select select "8"
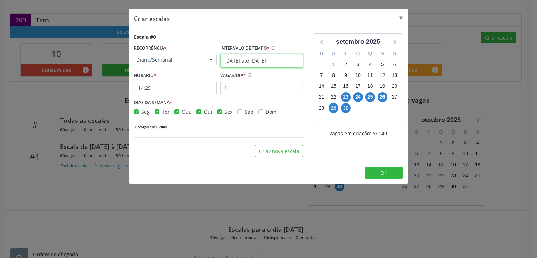
click at [238, 57] on input "[DATE] até [DATE]" at bounding box center [261, 61] width 83 height 14
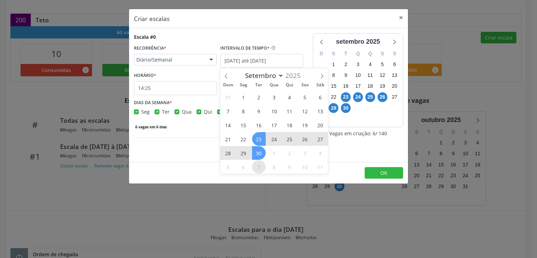
click at [260, 164] on span "7" at bounding box center [259, 167] width 14 height 14
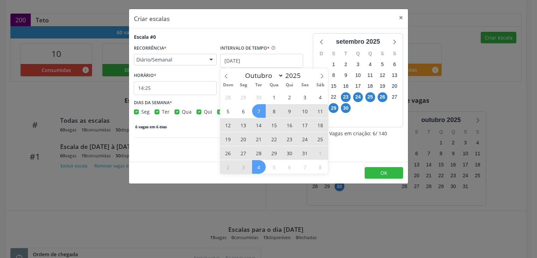
click at [260, 164] on span "4" at bounding box center [259, 167] width 14 height 14
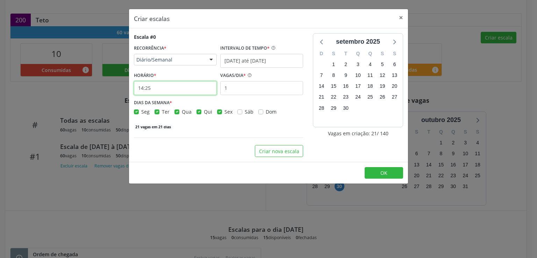
click at [182, 88] on input "14:25" at bounding box center [175, 88] width 83 height 14
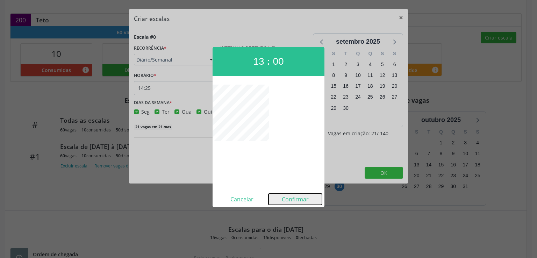
click at [294, 198] on button "Confirmar" at bounding box center [294, 199] width 53 height 11
type input "13:00"
click at [294, 198] on div "Criar escalas × Escala #0 RECORRÊNCIA * Diário/Semanal Não se repete Diário/Sem…" at bounding box center [268, 129] width 537 height 258
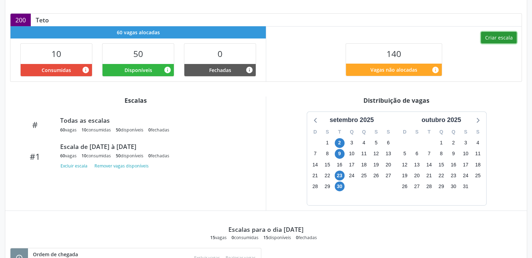
click at [500, 37] on button "Criar escala" at bounding box center [499, 38] width 36 height 12
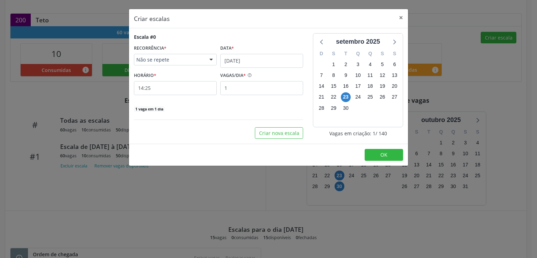
click at [189, 58] on span "Não se repete" at bounding box center [169, 59] width 66 height 7
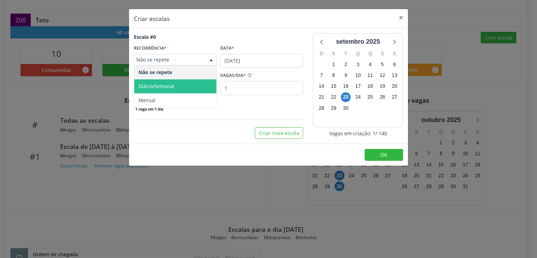
drag, startPoint x: 170, startPoint y: 83, endPoint x: 187, endPoint y: 77, distance: 18.5
click at [170, 84] on span "Diário/Semanal" at bounding box center [156, 86] width 36 height 7
select select "8"
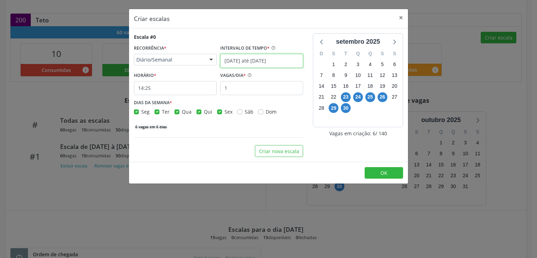
click at [237, 60] on input "[DATE] até [DATE]" at bounding box center [261, 61] width 83 height 14
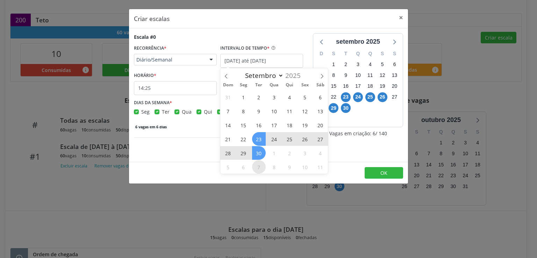
click at [261, 168] on span "7" at bounding box center [259, 167] width 14 height 14
type input "07/10/2025"
select select "9"
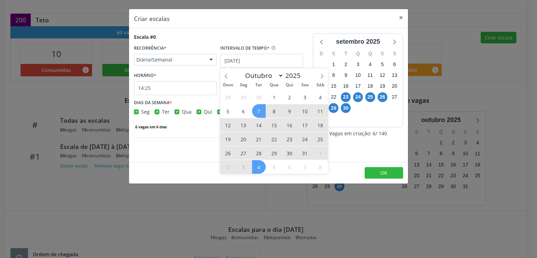
click at [258, 166] on span "4" at bounding box center [259, 167] width 14 height 14
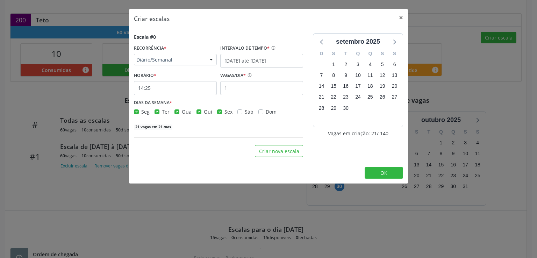
click at [141, 110] on label "Seg" at bounding box center [145, 111] width 8 height 7
click at [136, 110] on input "Seg" at bounding box center [136, 111] width 5 height 6
checkbox input "false"
click at [204, 111] on label "Qui" at bounding box center [208, 111] width 8 height 7
click at [197, 111] on input "Qui" at bounding box center [198, 111] width 5 height 6
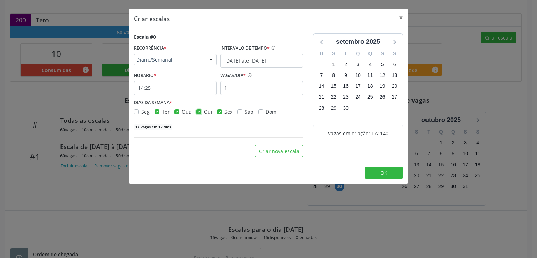
checkbox input "false"
click at [182, 112] on label "Qua" at bounding box center [187, 111] width 10 height 7
click at [177, 112] on input "Qua" at bounding box center [176, 111] width 5 height 6
checkbox input "false"
click at [215, 112] on div "Seg Ter Qua Qui Sex Sáb Dom" at bounding box center [218, 111] width 169 height 7
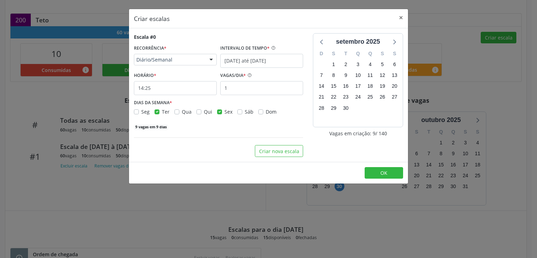
click at [224, 112] on label "Sex" at bounding box center [228, 111] width 8 height 7
click at [218, 112] on input "Sex" at bounding box center [219, 111] width 5 height 6
checkbox input "false"
click at [384, 172] on span "OK" at bounding box center [383, 173] width 7 height 7
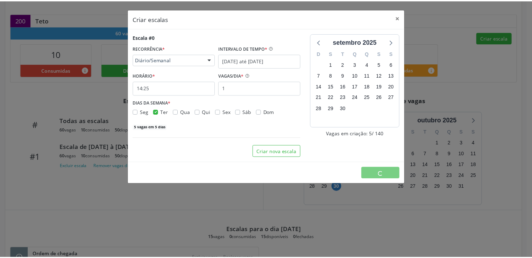
scroll to position [0, 0]
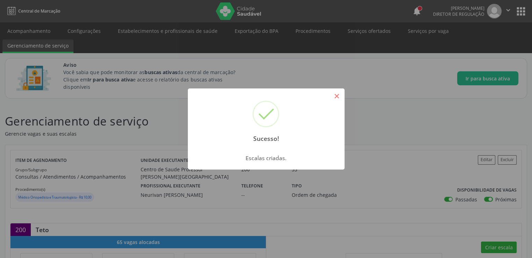
click at [334, 96] on button "×" at bounding box center [337, 96] width 12 height 12
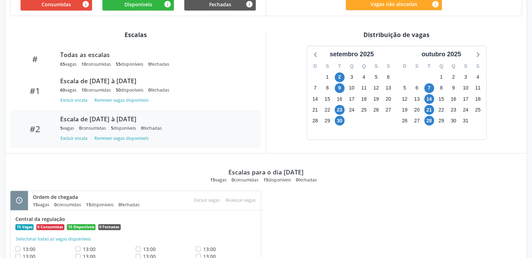
scroll to position [318, 0]
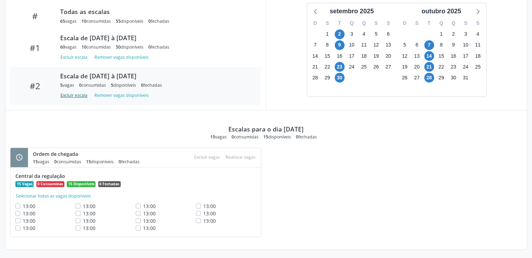
click at [79, 93] on button "Excluir escala" at bounding box center [75, 95] width 30 height 9
click at [80, 96] on button "Excluir escala" at bounding box center [75, 95] width 30 height 9
click at [107, 94] on button "Remover vagas disponíveis" at bounding box center [122, 95] width 60 height 9
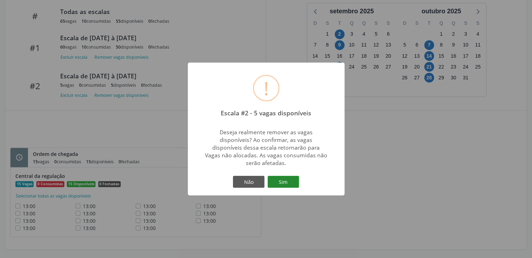
click at [280, 183] on button "Sim" at bounding box center [282, 182] width 31 height 12
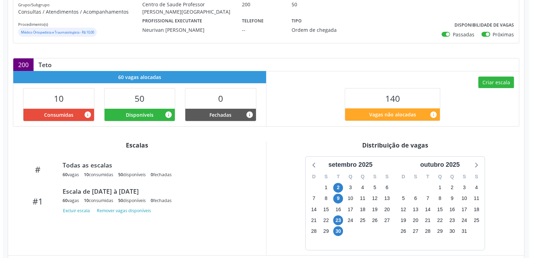
scroll to position [101, 0]
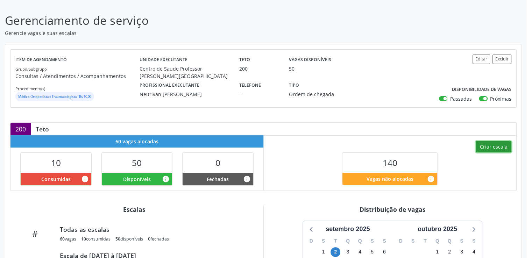
click at [489, 144] on button "Criar escala" at bounding box center [493, 147] width 36 height 12
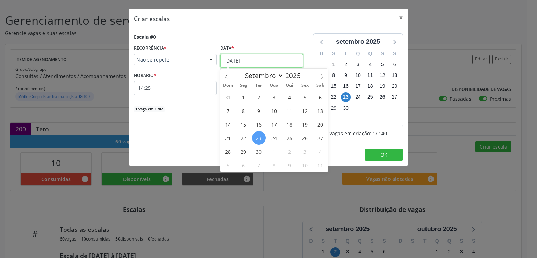
click at [243, 63] on input "[DATE]" at bounding box center [261, 61] width 83 height 14
click at [261, 163] on span "7" at bounding box center [259, 165] width 14 height 14
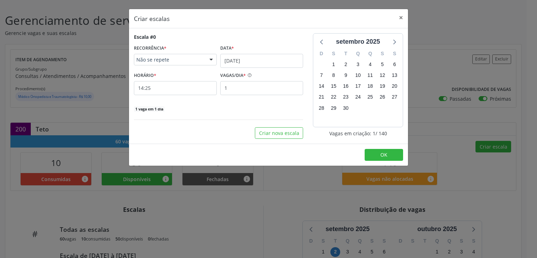
click at [173, 60] on span "Não se repete" at bounding box center [169, 59] width 66 height 7
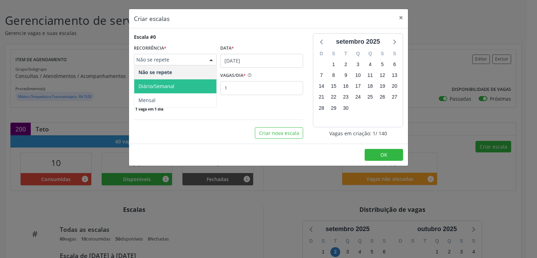
click at [178, 86] on span "Diário/Semanal" at bounding box center [175, 86] width 82 height 14
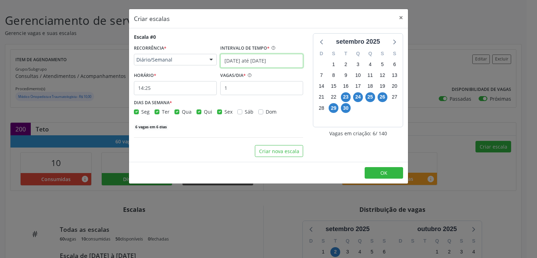
click at [232, 60] on input "[DATE] até [DATE]" at bounding box center [261, 61] width 83 height 14
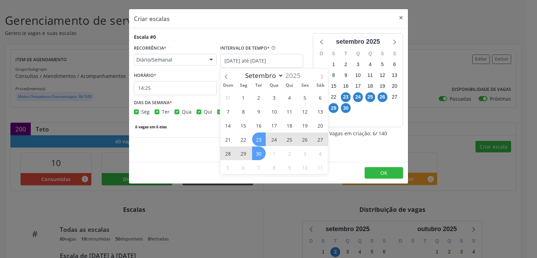
click at [323, 80] on span at bounding box center [322, 75] width 12 height 12
select select "9"
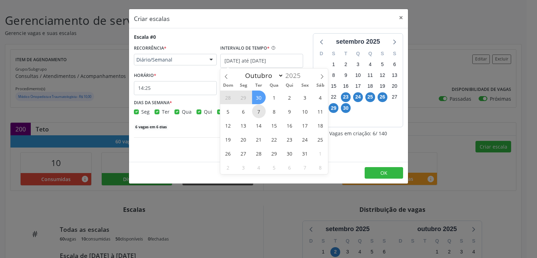
click at [259, 109] on span "7" at bounding box center [259, 112] width 14 height 14
type input "07/10/2025"
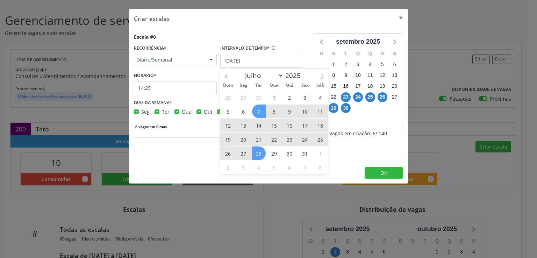
click at [258, 152] on span "28" at bounding box center [259, 153] width 14 height 14
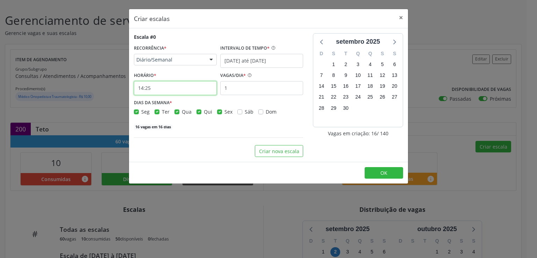
click at [155, 90] on input "14:25" at bounding box center [175, 88] width 83 height 14
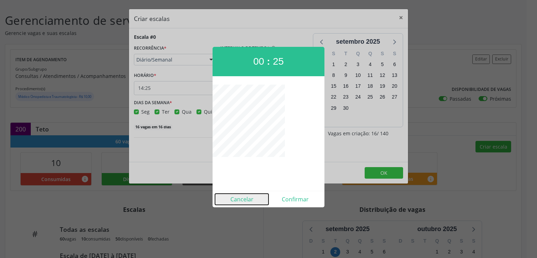
click at [244, 197] on button "Cancelar" at bounding box center [241, 199] width 53 height 11
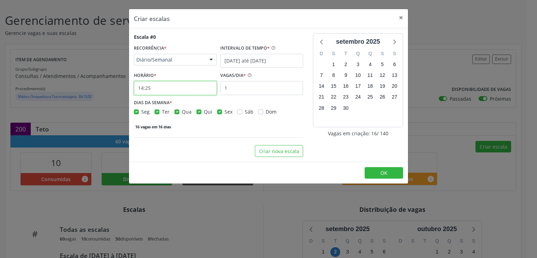
click at [196, 91] on input "14:25" at bounding box center [175, 88] width 83 height 14
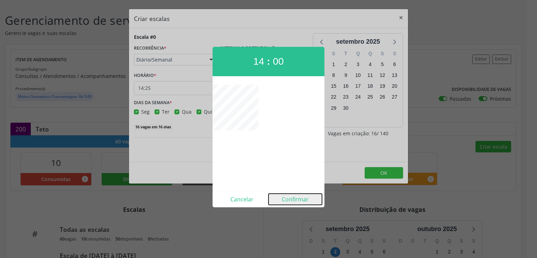
click at [296, 200] on button "Confirmar" at bounding box center [294, 199] width 53 height 11
type input "14:00"
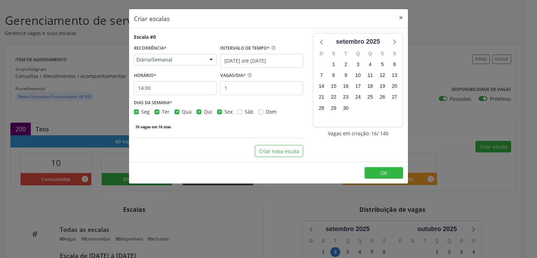
click at [141, 111] on label "Seg" at bounding box center [145, 111] width 8 height 7
click at [136, 111] on input "Seg" at bounding box center [136, 111] width 5 height 6
checkbox input "false"
click at [182, 110] on label "Qua" at bounding box center [187, 111] width 10 height 7
click at [175, 110] on input "Qua" at bounding box center [176, 111] width 5 height 6
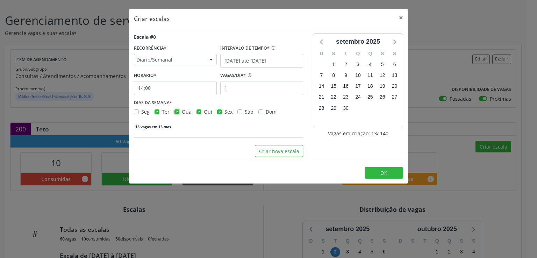
checkbox input "false"
click at [204, 111] on label "Qui" at bounding box center [208, 111] width 8 height 7
click at [200, 111] on input "Qui" at bounding box center [198, 111] width 5 height 6
checkbox input "false"
click at [224, 110] on label "Sex" at bounding box center [228, 111] width 8 height 7
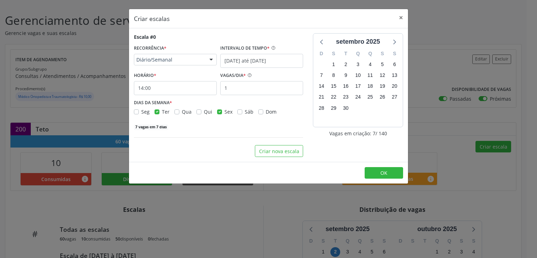
click at [217, 110] on input "Sex" at bounding box center [219, 111] width 5 height 6
checkbox input "false"
click at [238, 90] on input "1" at bounding box center [261, 88] width 83 height 14
type input "15"
click at [232, 129] on div "60 vagas em 4 dias" at bounding box center [218, 126] width 169 height 7
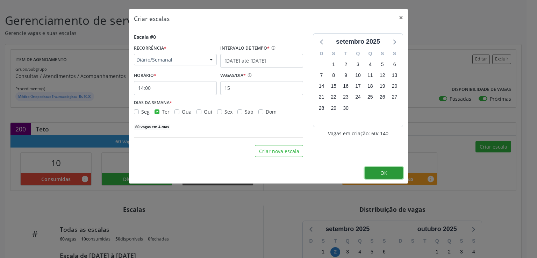
click at [379, 170] on button "OK" at bounding box center [384, 173] width 38 height 12
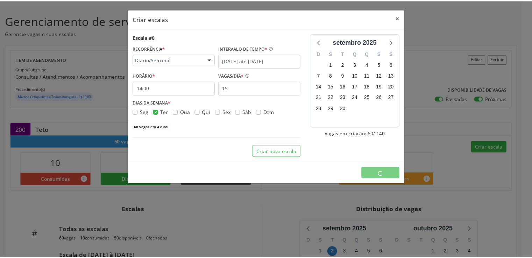
scroll to position [0, 0]
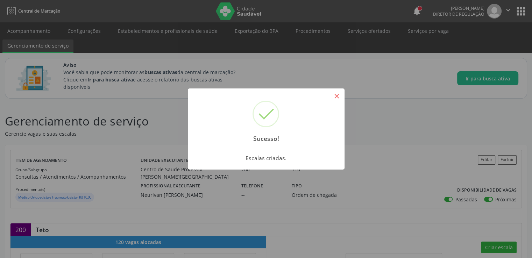
click at [339, 93] on button "×" at bounding box center [337, 96] width 12 height 12
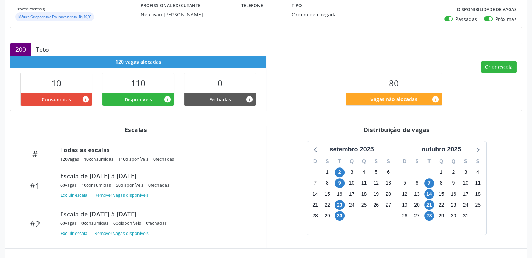
scroll to position [109, 0]
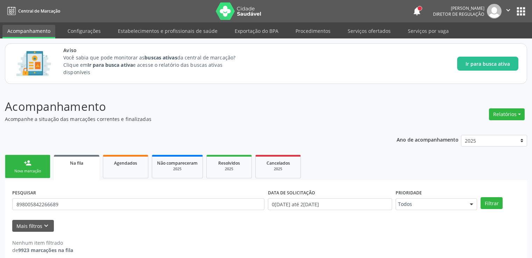
scroll to position [8, 0]
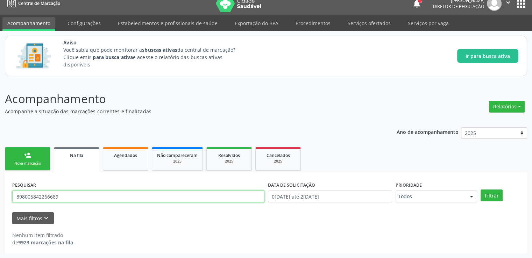
drag, startPoint x: 73, startPoint y: 199, endPoint x: 0, endPoint y: 189, distance: 73.7
click at [0, 189] on div "Acompanhamento Acompanhe a situação das marcações correntes e finalizadas Relat…" at bounding box center [266, 169] width 532 height 177
type input "705405420125791"
click at [480, 189] on button "Filtrar" at bounding box center [491, 195] width 22 height 12
drag, startPoint x: 73, startPoint y: 194, endPoint x: 0, endPoint y: 203, distance: 73.7
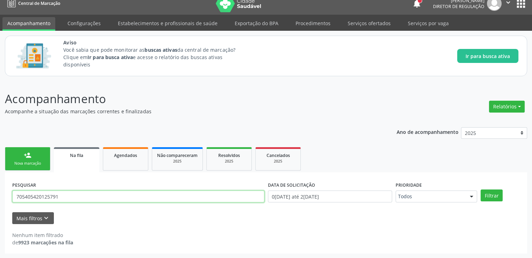
click at [0, 203] on div "Acompanhamento Acompanhe a situação das marcações correntes e finalizadas Relat…" at bounding box center [266, 169] width 532 height 177
paste input "708605545453681"
type input "708605545453681"
click at [480, 189] on button "Filtrar" at bounding box center [491, 195] width 22 height 12
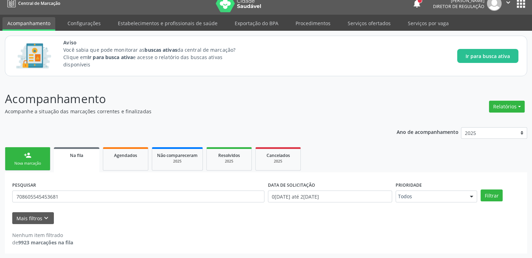
scroll to position [0, 0]
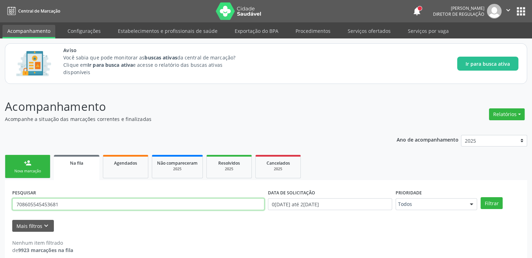
click at [77, 205] on input "708605545453681" at bounding box center [138, 204] width 252 height 12
drag, startPoint x: 77, startPoint y: 205, endPoint x: 3, endPoint y: 208, distance: 73.1
click at [3, 208] on div "Acompanhamento Acompanhe a situação das marcações correntes e finalizadas Relat…" at bounding box center [266, 177] width 532 height 177
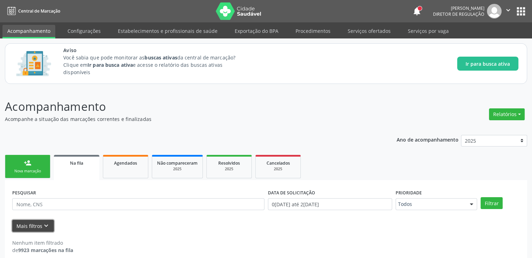
click at [44, 224] on icon "keyboard_arrow_down" at bounding box center [46, 226] width 8 height 8
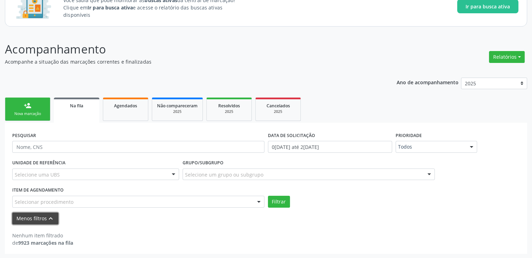
scroll to position [57, 0]
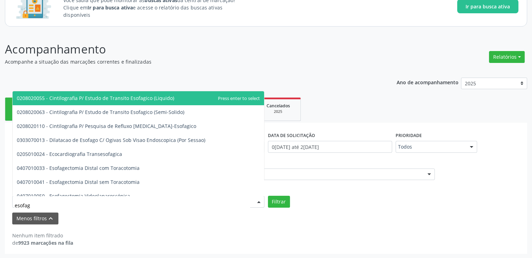
type input "esofago"
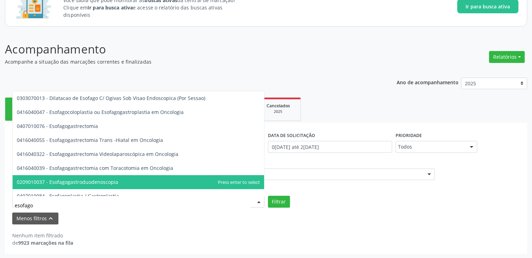
click at [71, 180] on span "0209010037 - Esofagogastroduodenoscopia" at bounding box center [67, 182] width 101 height 7
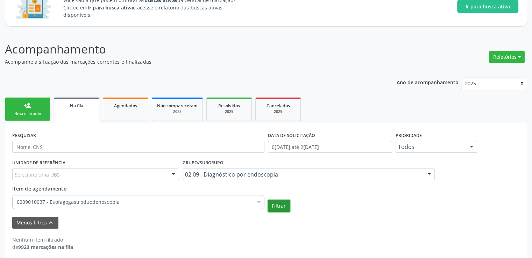
click at [280, 204] on button "Filtrar" at bounding box center [279, 206] width 22 height 12
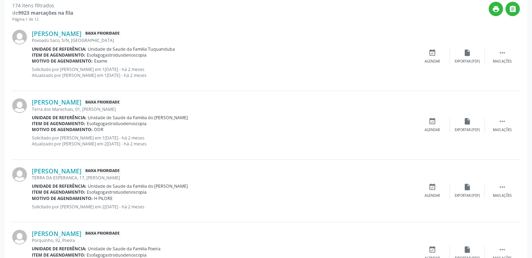
scroll to position [302, 0]
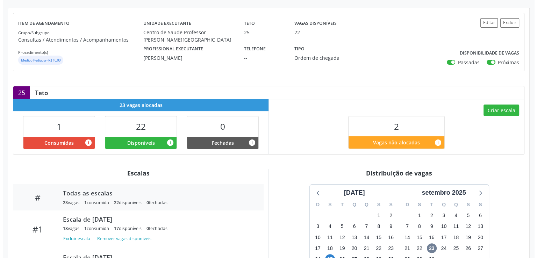
scroll to position [140, 0]
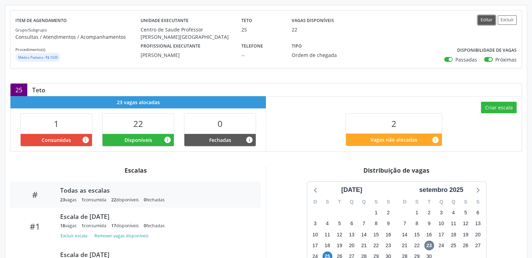
click at [481, 20] on button "Editar" at bounding box center [485, 19] width 17 height 9
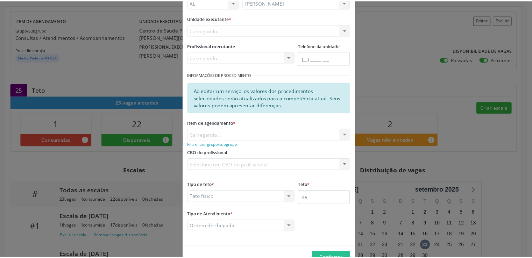
scroll to position [76, 0]
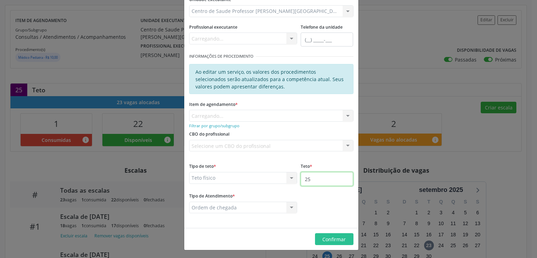
click at [314, 177] on input "25" at bounding box center [327, 179] width 52 height 14
type input "200"
click at [332, 234] on button "Confirmar" at bounding box center [334, 239] width 38 height 12
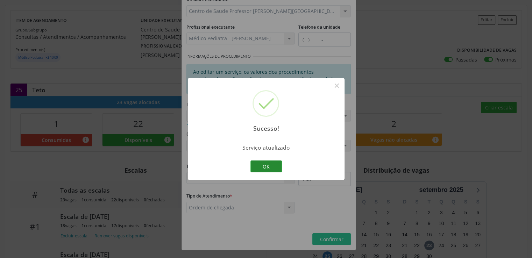
click at [267, 163] on button "OK" at bounding box center [265, 166] width 31 height 12
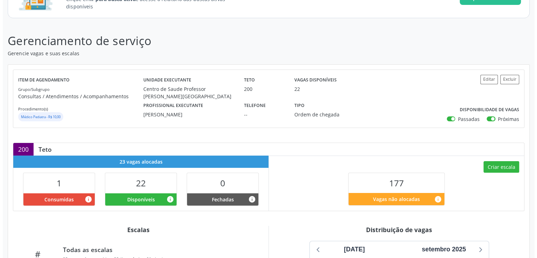
scroll to position [175, 0]
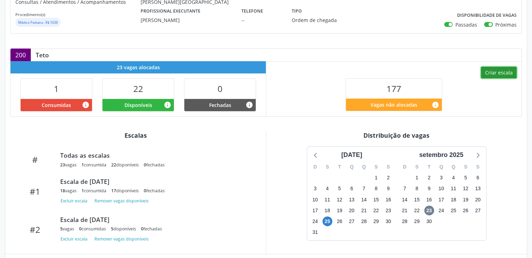
click at [487, 73] on button "Criar escala" at bounding box center [499, 73] width 36 height 12
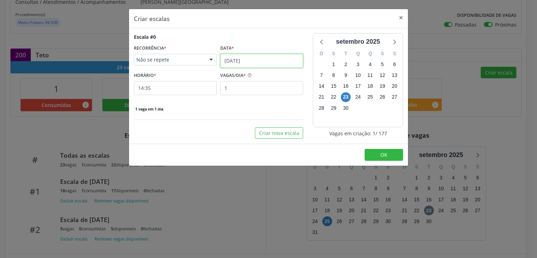
click at [233, 59] on input "23/09/2025" at bounding box center [261, 61] width 83 height 14
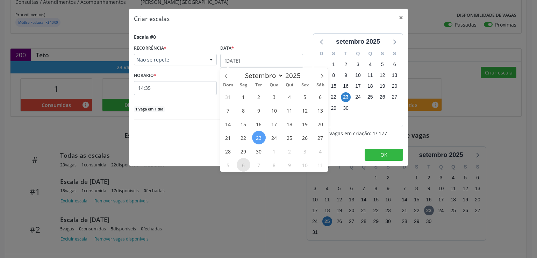
click at [243, 161] on span "6" at bounding box center [244, 165] width 14 height 14
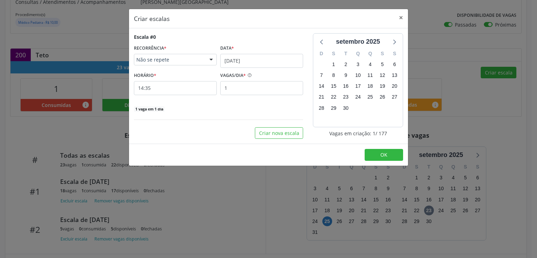
click at [176, 57] on span "Não se repete" at bounding box center [169, 59] width 66 height 7
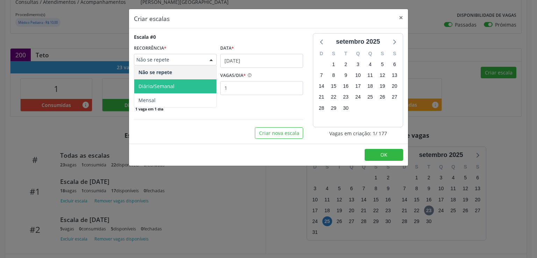
click at [175, 86] on span "Diário/Semanal" at bounding box center [175, 86] width 82 height 14
select select "8"
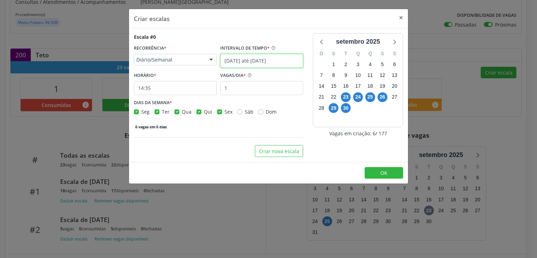
click at [227, 58] on input "[DATE] até [DATE]" at bounding box center [261, 61] width 83 height 14
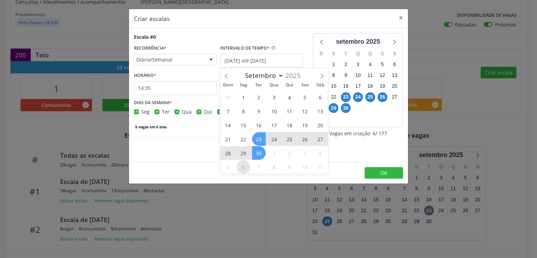
click at [240, 167] on span "6" at bounding box center [244, 167] width 14 height 14
type input "[DATE]"
select select "9"
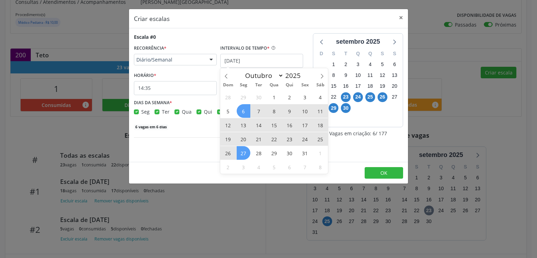
click at [242, 153] on span "27" at bounding box center [244, 153] width 14 height 14
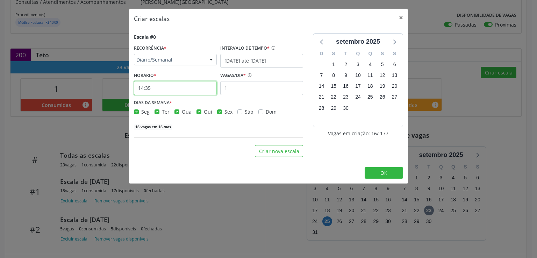
click at [193, 91] on input "14:35" at bounding box center [175, 88] width 83 height 14
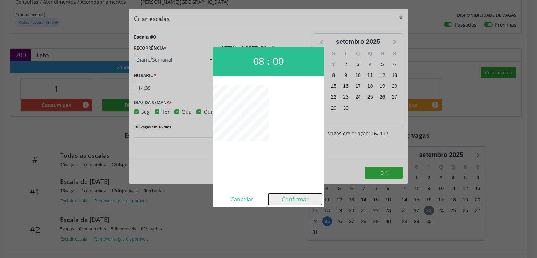
click at [301, 202] on button "Confirmar" at bounding box center [294, 199] width 53 height 11
type input "08:00"
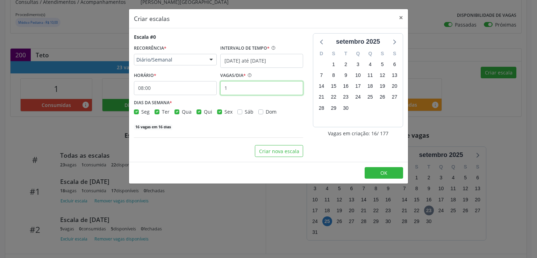
click at [253, 90] on input "1" at bounding box center [261, 88] width 83 height 14
type input "5"
click at [162, 112] on label "Ter" at bounding box center [166, 111] width 8 height 7
click at [156, 112] on input "Ter" at bounding box center [156, 111] width 5 height 6
checkbox input "false"
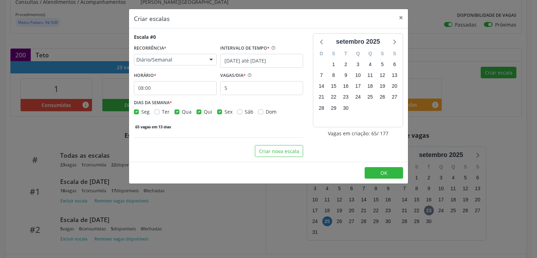
click at [182, 112] on label "Qua" at bounding box center [187, 111] width 10 height 7
click at [175, 112] on input "Qua" at bounding box center [176, 111] width 5 height 6
checkbox input "false"
click at [204, 112] on label "Qui" at bounding box center [208, 111] width 8 height 7
click at [197, 112] on input "Qui" at bounding box center [198, 111] width 5 height 6
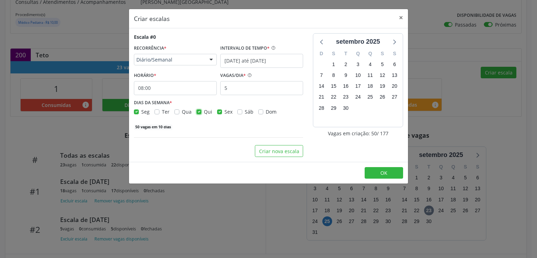
checkbox input "false"
click at [224, 109] on label "Sex" at bounding box center [228, 111] width 8 height 7
click at [218, 109] on input "Sex" at bounding box center [219, 111] width 5 height 6
checkbox input "false"
click at [270, 150] on button "Criar nova escala" at bounding box center [279, 151] width 48 height 12
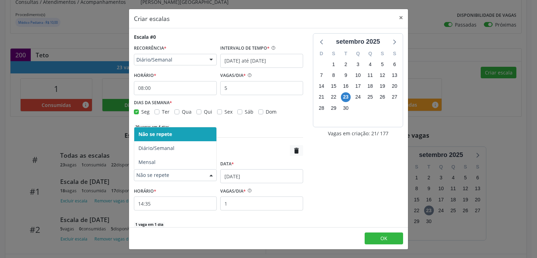
click at [188, 174] on span "Não se repete" at bounding box center [169, 175] width 66 height 7
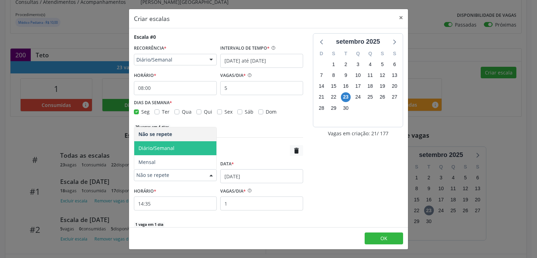
click at [167, 145] on span "Diário/Semanal" at bounding box center [156, 148] width 36 height 7
select select "8"
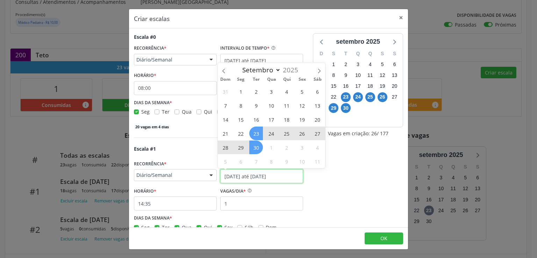
click at [231, 175] on input "[DATE] até [DATE]" at bounding box center [261, 176] width 83 height 14
click at [243, 161] on span "6" at bounding box center [241, 161] width 14 height 14
type input "[DATE]"
select select "9"
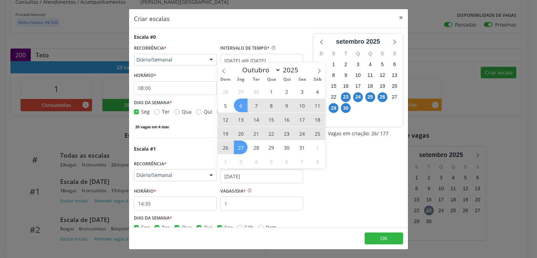
click at [240, 154] on span "27" at bounding box center [241, 148] width 14 height 14
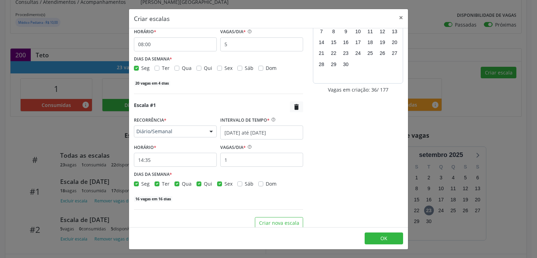
scroll to position [49, 0]
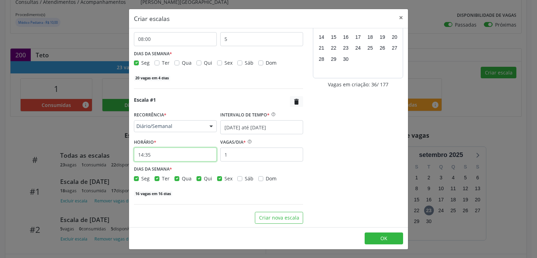
click at [157, 151] on input "14:35" at bounding box center [175, 155] width 83 height 14
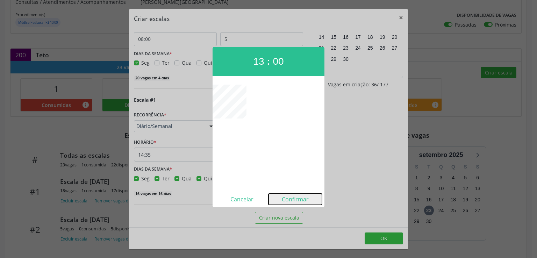
click at [298, 197] on button "Confirmar" at bounding box center [294, 199] width 53 height 11
type input "13:00"
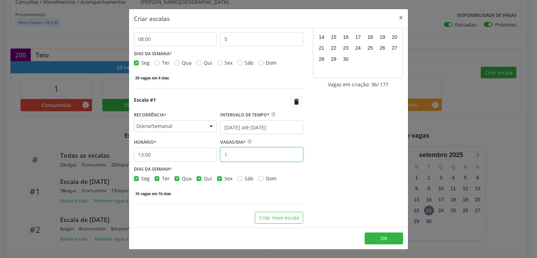
click at [244, 158] on input "1" at bounding box center [261, 155] width 83 height 14
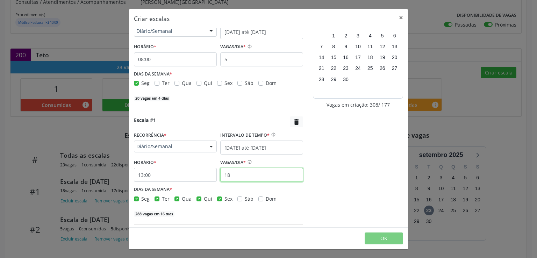
scroll to position [69, 0]
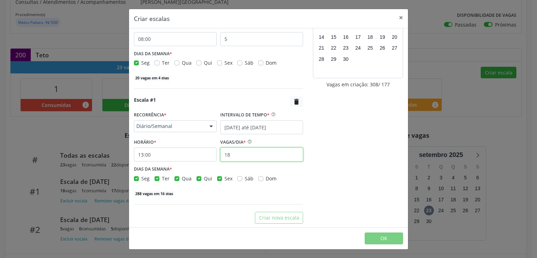
type input "18"
click at [224, 178] on label "Sex" at bounding box center [228, 178] width 8 height 7
click at [218, 178] on input "Sex" at bounding box center [219, 178] width 5 height 6
checkbox input "false"
click at [204, 177] on label "Qui" at bounding box center [208, 178] width 8 height 7
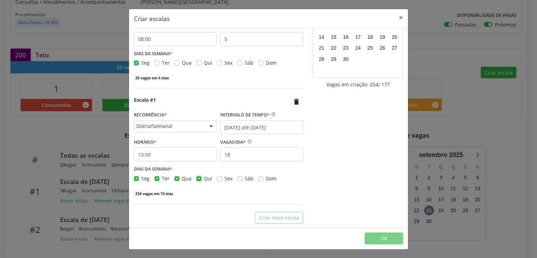
click at [199, 177] on input "Qui" at bounding box center [198, 178] width 5 height 6
checkbox input "false"
click at [182, 177] on label "Qua" at bounding box center [187, 178] width 10 height 7
click at [176, 177] on input "Qua" at bounding box center [176, 178] width 5 height 6
checkbox input "false"
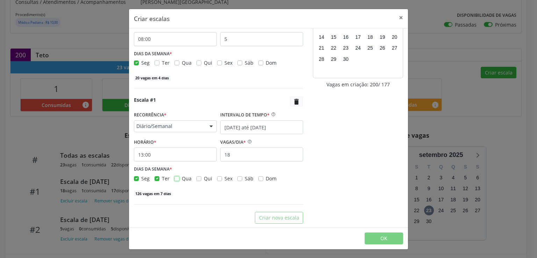
scroll to position [49, 0]
click at [162, 178] on label "Ter" at bounding box center [166, 178] width 8 height 7
click at [157, 178] on input "Ter" at bounding box center [156, 178] width 5 height 6
checkbox input "false"
click at [376, 235] on button "OK" at bounding box center [384, 238] width 38 height 12
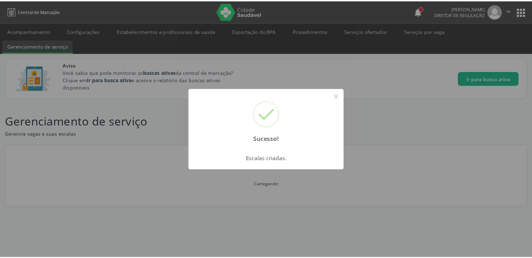
scroll to position [0, 0]
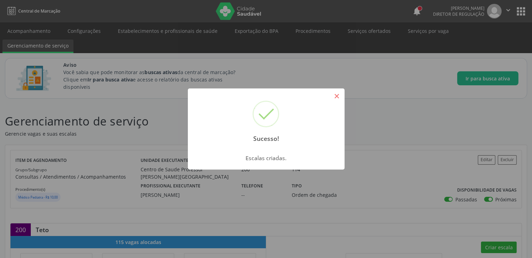
click at [334, 95] on button "×" at bounding box center [337, 96] width 12 height 12
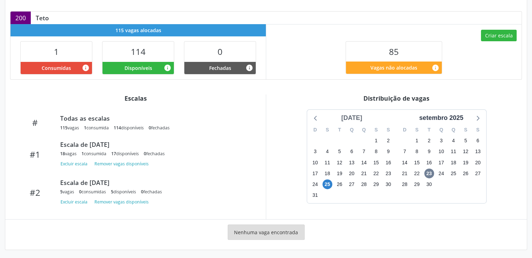
scroll to position [213, 0]
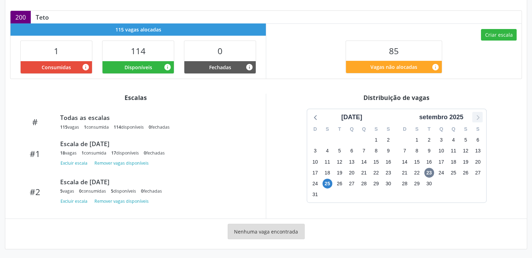
click at [476, 118] on icon at bounding box center [477, 117] width 9 height 9
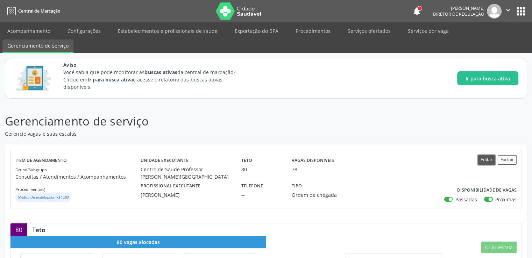
click at [483, 159] on button "Editar" at bounding box center [485, 159] width 17 height 9
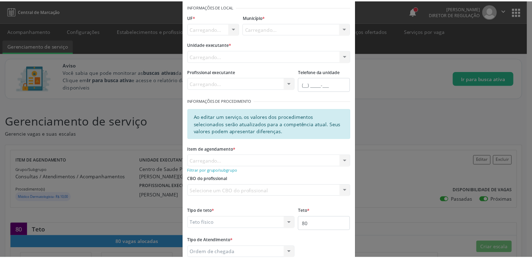
scroll to position [76, 0]
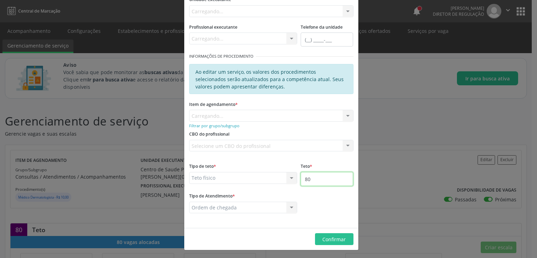
click at [312, 181] on input "80" at bounding box center [327, 179] width 52 height 14
type input "8"
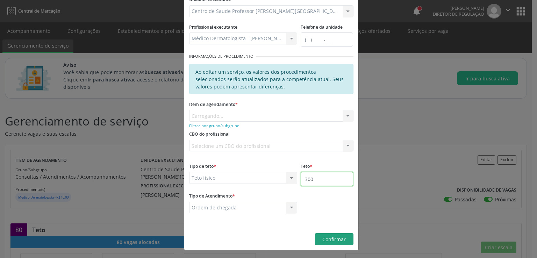
type input "300"
click at [331, 236] on span "Confirmar" at bounding box center [333, 239] width 23 height 7
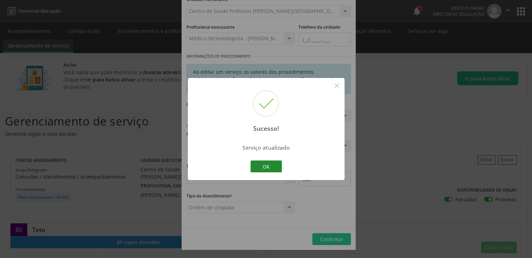
click at [271, 167] on button "OK" at bounding box center [265, 166] width 31 height 12
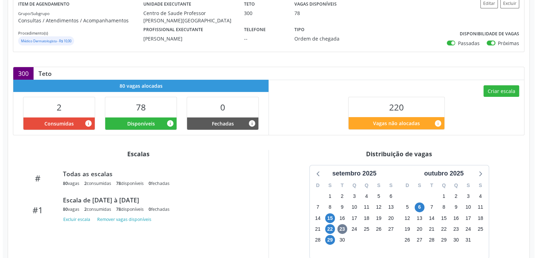
scroll to position [163, 0]
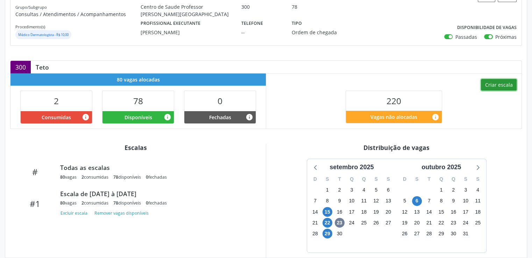
click at [493, 83] on button "Criar escala" at bounding box center [499, 85] width 36 height 12
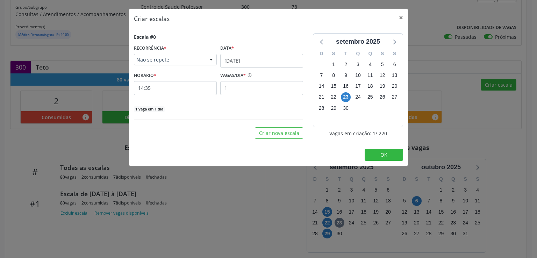
click at [194, 54] on div "Não se repete" at bounding box center [175, 60] width 83 height 12
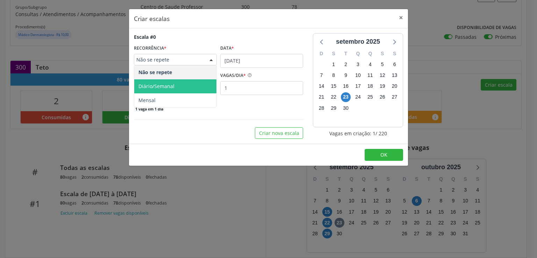
click at [162, 84] on span "Diário/Semanal" at bounding box center [156, 86] width 36 height 7
select select "8"
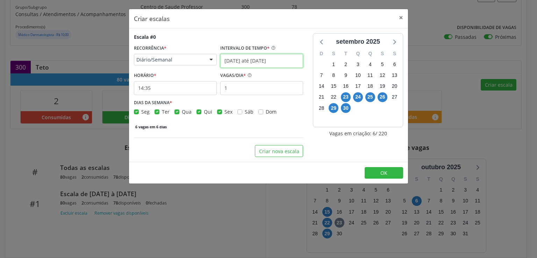
click at [237, 62] on input "[DATE] até [DATE]" at bounding box center [261, 61] width 83 height 14
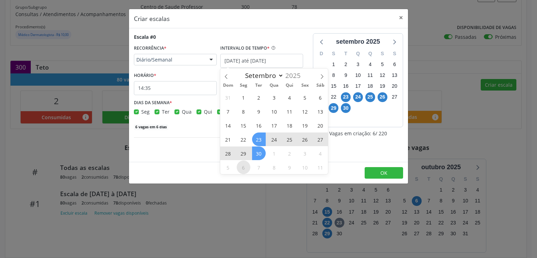
click at [242, 165] on span "6" at bounding box center [244, 167] width 14 height 14
type input "[DATE]"
select select "9"
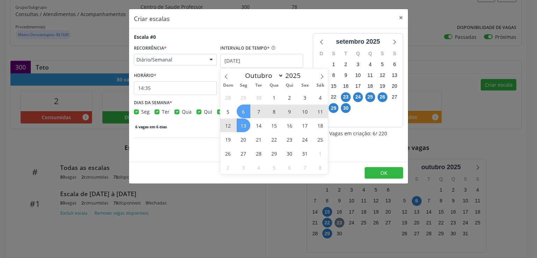
click at [245, 124] on span "13" at bounding box center [244, 125] width 14 height 14
select select "9"
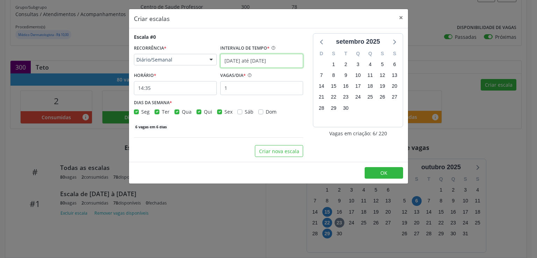
click at [227, 56] on input "[DATE] até [DATE]" at bounding box center [261, 61] width 83 height 14
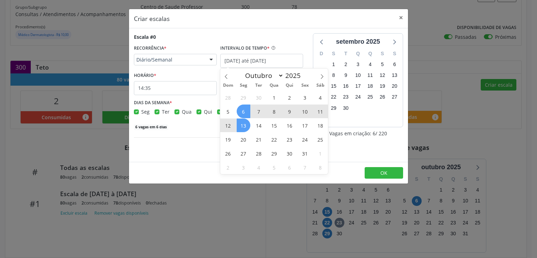
click at [238, 124] on span "13" at bounding box center [244, 125] width 14 height 14
type input "[DATE]"
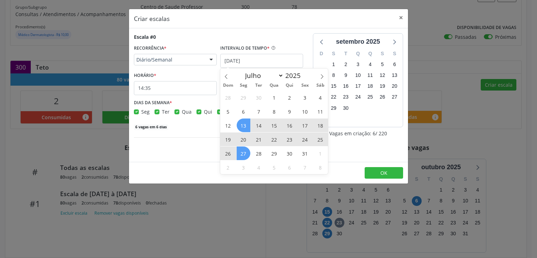
click at [241, 154] on span "27" at bounding box center [244, 153] width 14 height 14
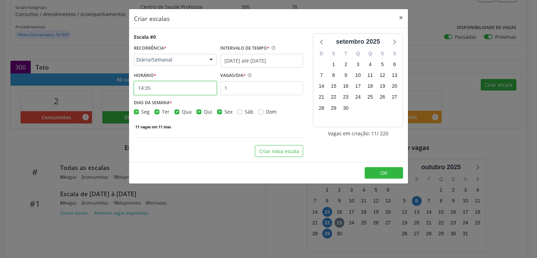
click at [155, 89] on input "14:35" at bounding box center [175, 88] width 83 height 14
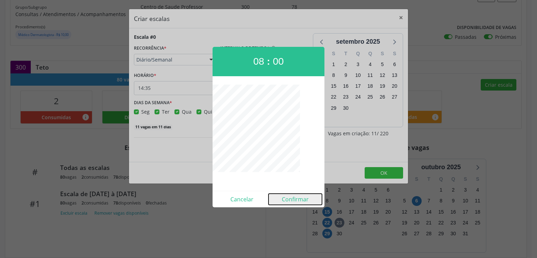
click at [299, 199] on button "Confirmar" at bounding box center [294, 199] width 53 height 11
type input "08:00"
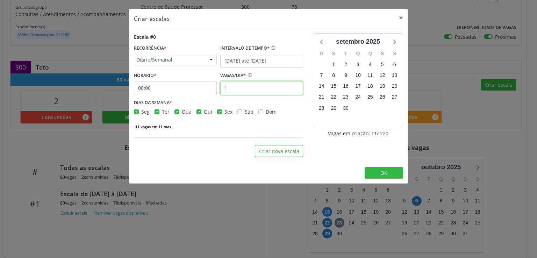
click at [236, 86] on input "1" at bounding box center [261, 88] width 83 height 14
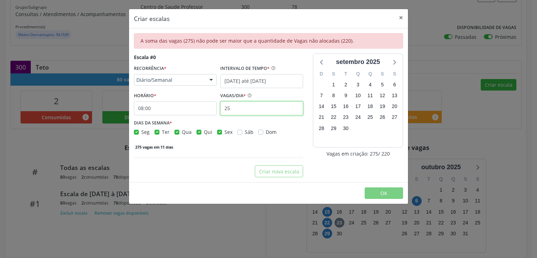
type input "25"
drag, startPoint x: 218, startPoint y: 130, endPoint x: 194, endPoint y: 128, distance: 24.2
click at [224, 130] on label "Sex" at bounding box center [228, 131] width 8 height 7
click at [218, 130] on input "Sex" at bounding box center [219, 131] width 5 height 6
checkbox input "false"
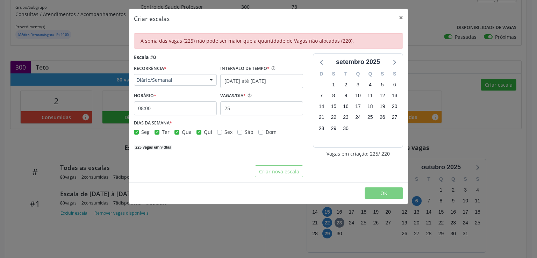
click at [204, 132] on label "Qui" at bounding box center [208, 131] width 8 height 7
click at [198, 132] on input "Qui" at bounding box center [198, 131] width 5 height 6
checkbox input "false"
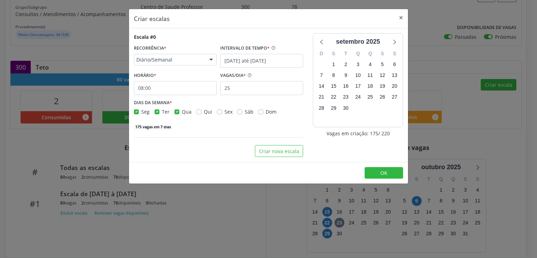
click at [182, 113] on label "Qua" at bounding box center [187, 111] width 10 height 7
click at [177, 113] on input "Qua" at bounding box center [176, 111] width 5 height 6
checkbox input "false"
click at [162, 112] on label "Ter" at bounding box center [166, 111] width 8 height 7
click at [158, 112] on input "Ter" at bounding box center [156, 111] width 5 height 6
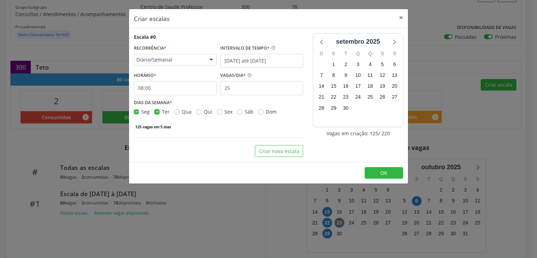
checkbox input "false"
click at [382, 176] on button "OK" at bounding box center [384, 173] width 38 height 12
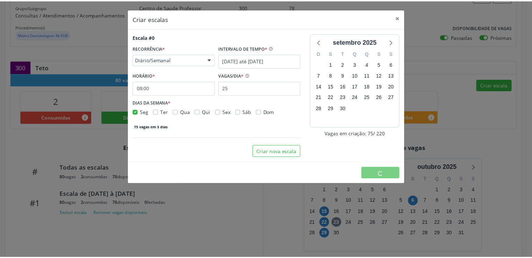
scroll to position [0, 0]
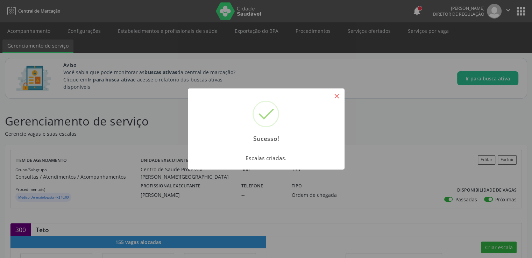
click at [340, 95] on button "×" at bounding box center [337, 96] width 12 height 12
